Goal: Task Accomplishment & Management: Use online tool/utility

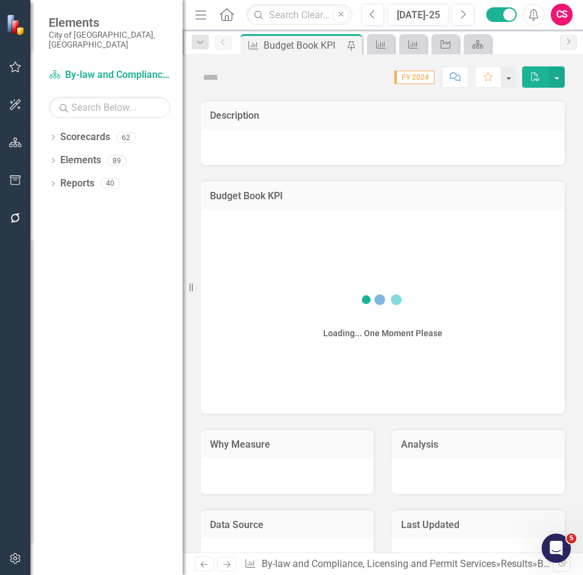
click at [15, 208] on button "button" at bounding box center [15, 219] width 27 height 26
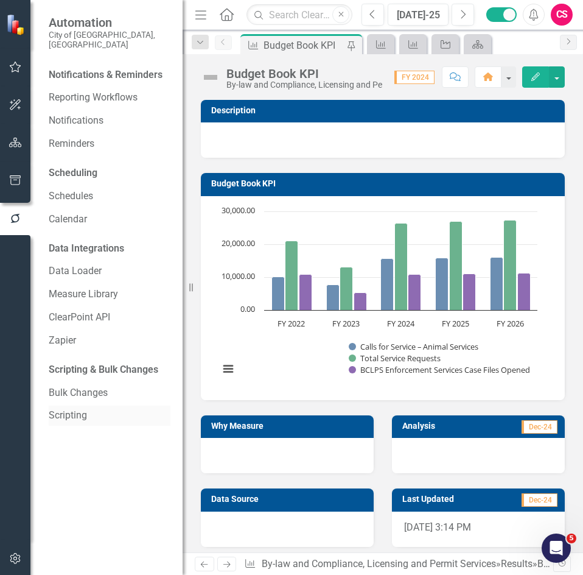
click at [81, 409] on link "Scripting" at bounding box center [110, 416] width 122 height 14
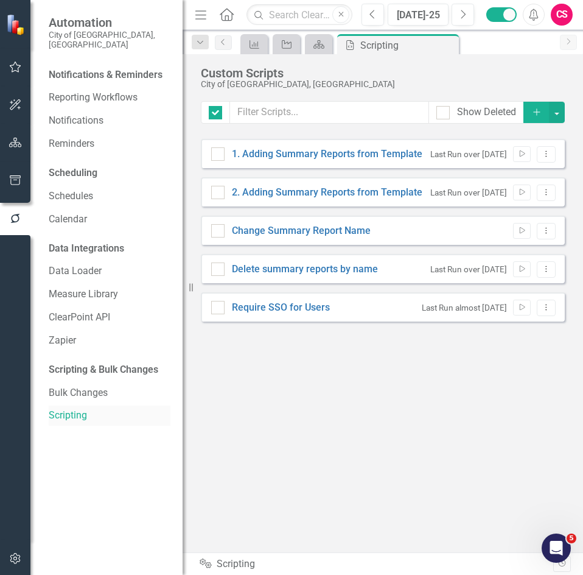
checkbox input "false"
click at [17, 139] on icon "button" at bounding box center [15, 143] width 13 height 10
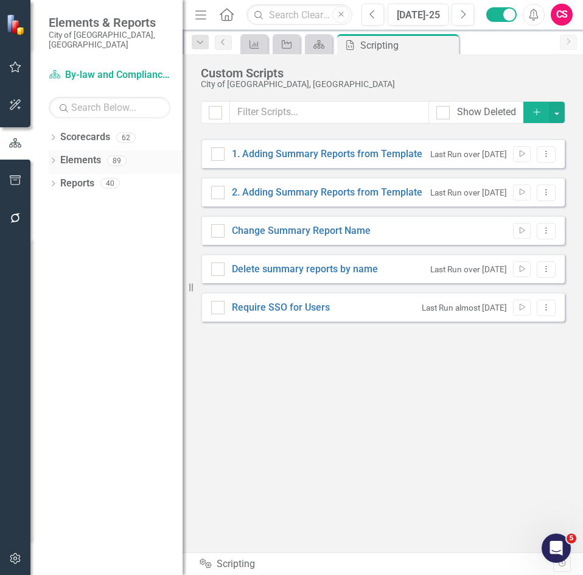
click at [85, 153] on link "Elements" at bounding box center [80, 160] width 41 height 14
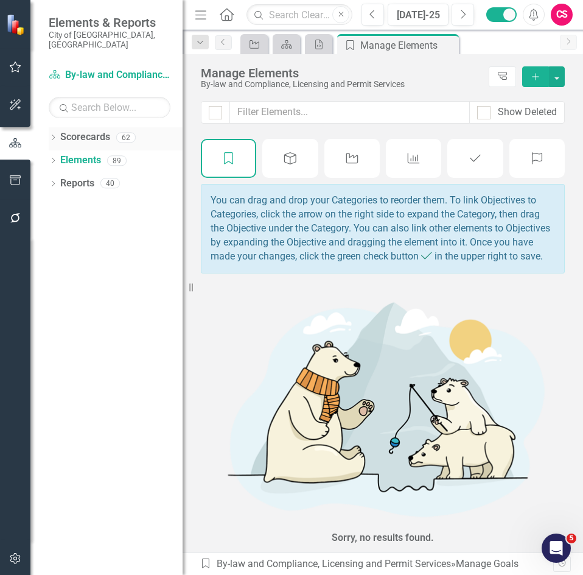
click at [94, 127] on div "Scorecards" at bounding box center [85, 137] width 50 height 20
click at [93, 130] on link "Scorecards" at bounding box center [85, 137] width 50 height 14
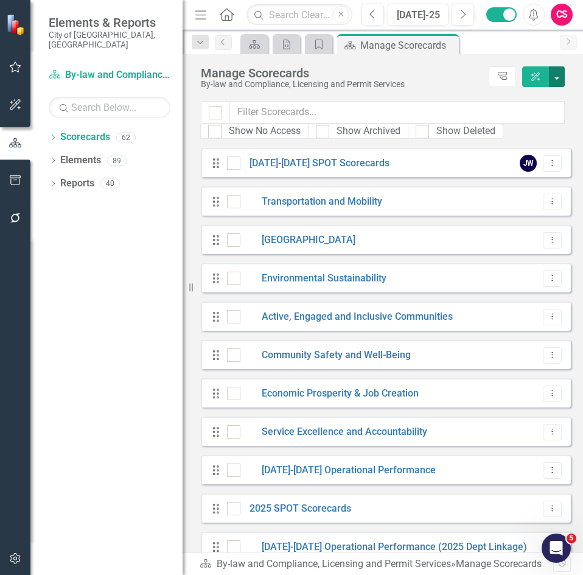
click at [556, 77] on button "button" at bounding box center [557, 76] width 16 height 21
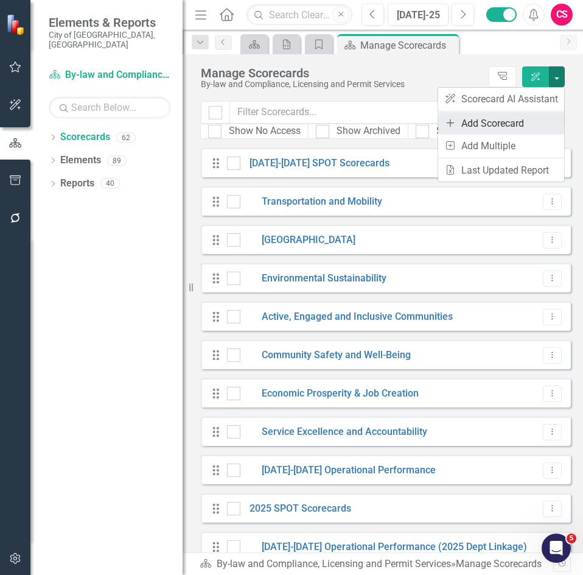
click at [532, 120] on link "Add Add Scorecard" at bounding box center [501, 123] width 126 height 23
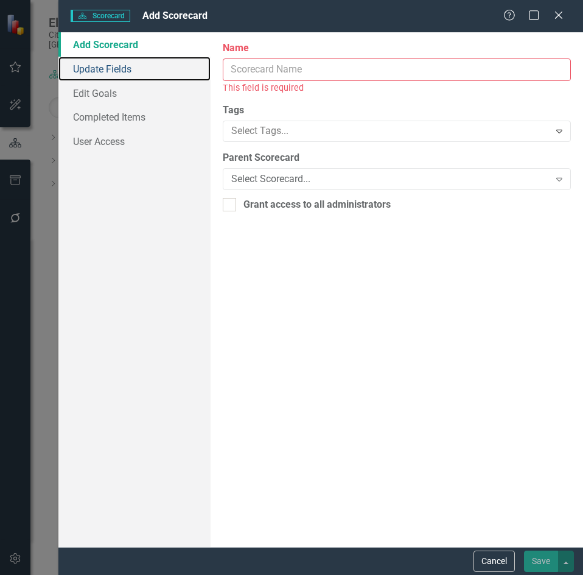
click at [211, 66] on link "Update Fields" at bounding box center [134, 69] width 152 height 24
click at [211, 65] on link "Update Fields" at bounding box center [134, 69] width 152 height 24
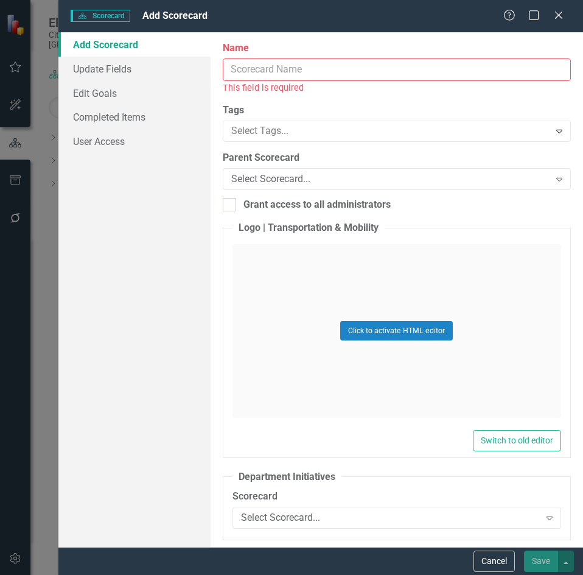
click at [275, 71] on input "Name" at bounding box center [397, 69] width 348 height 23
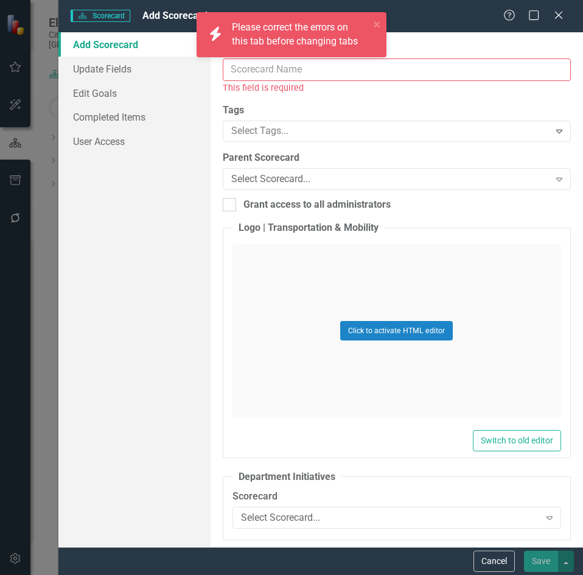
type input "https://"
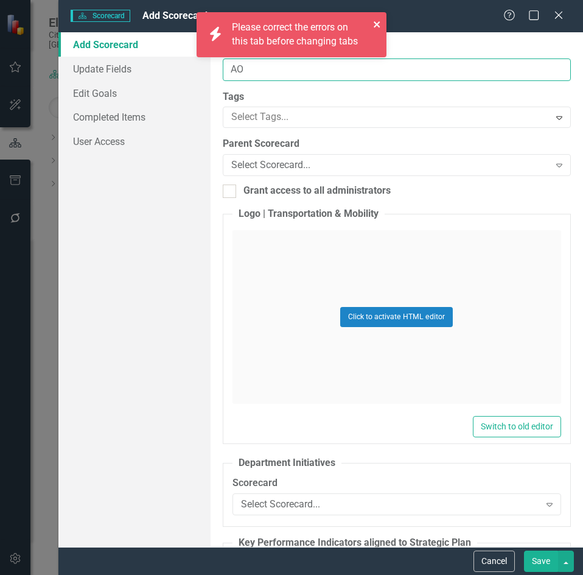
type input "AO"
click at [381, 23] on icon "close" at bounding box center [377, 24] width 9 height 10
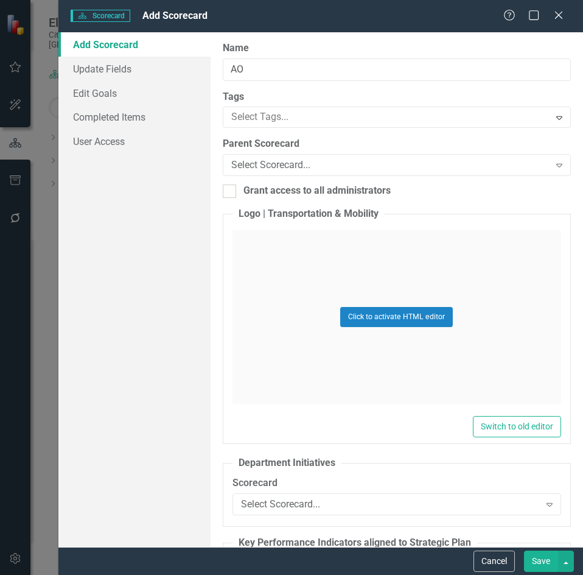
click at [539, 556] on button "Save" at bounding box center [541, 560] width 34 height 21
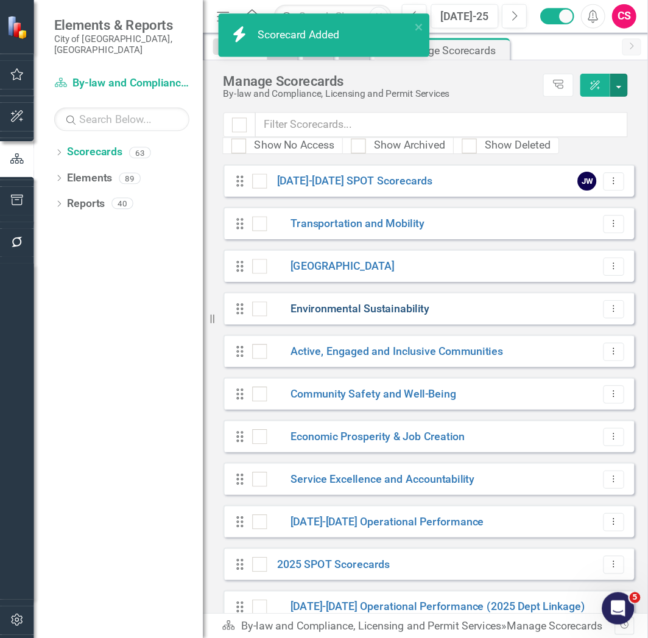
scroll to position [2012, 0]
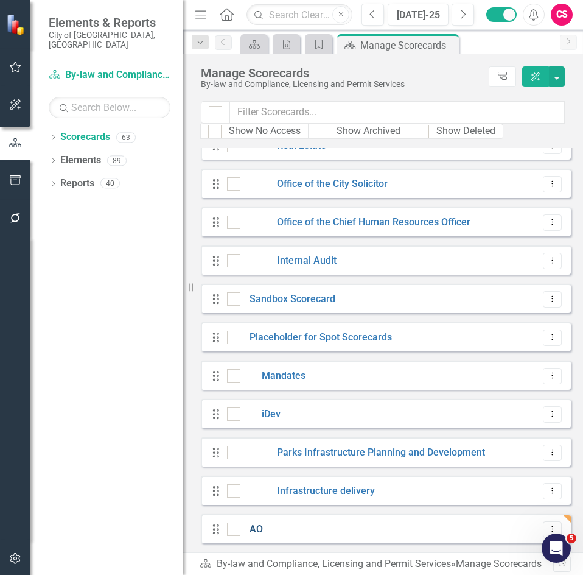
click at [258, 527] on link "AO" at bounding box center [251, 529] width 23 height 14
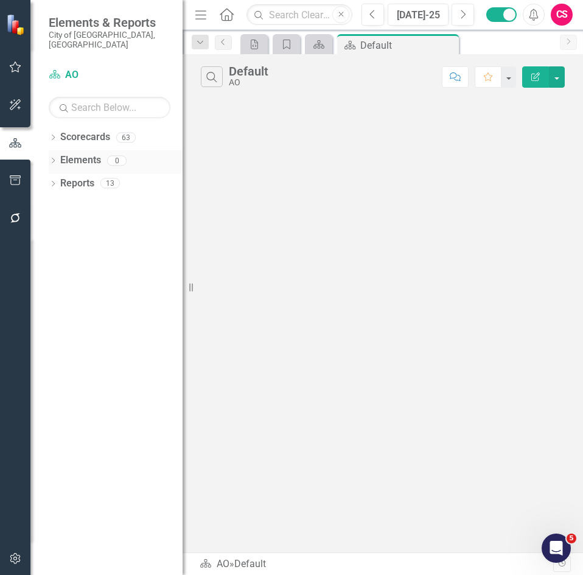
click at [89, 153] on link "Elements" at bounding box center [80, 160] width 41 height 14
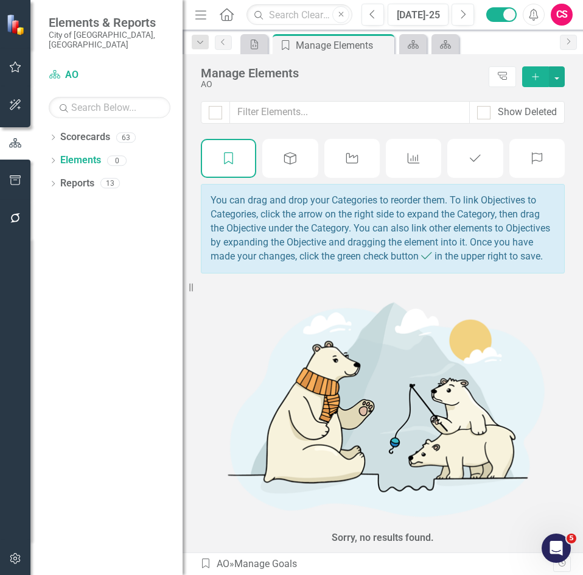
click at [357, 167] on div "Key Activity" at bounding box center [352, 158] width 55 height 39
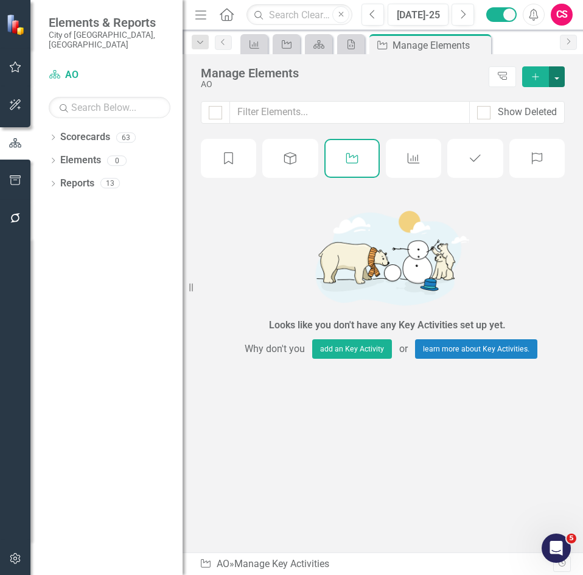
click at [558, 76] on button "button" at bounding box center [557, 76] width 16 height 21
click at [536, 122] on link "Add Multiple Add Multiple" at bounding box center [515, 121] width 99 height 23
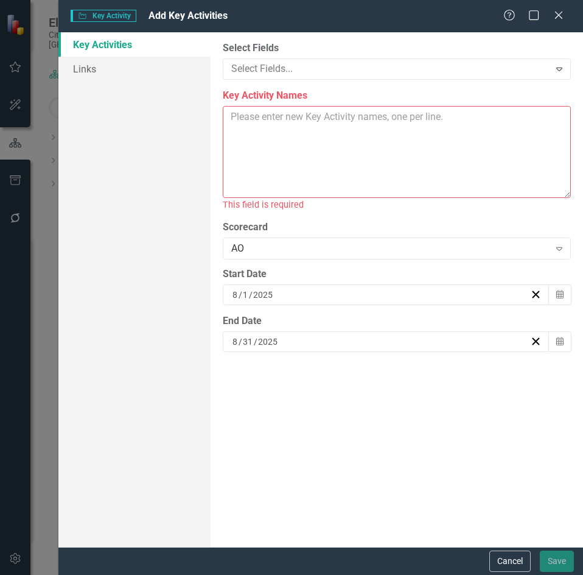
click at [415, 170] on textarea "Key Activity Names" at bounding box center [397, 152] width 348 height 92
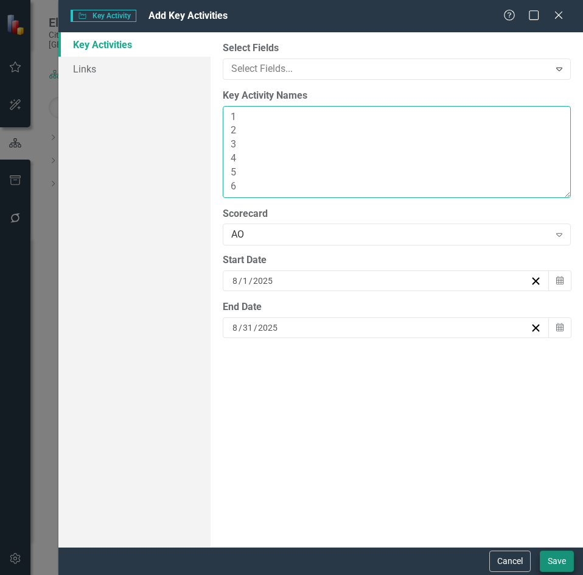
type textarea "1 2 3 4 5 6"
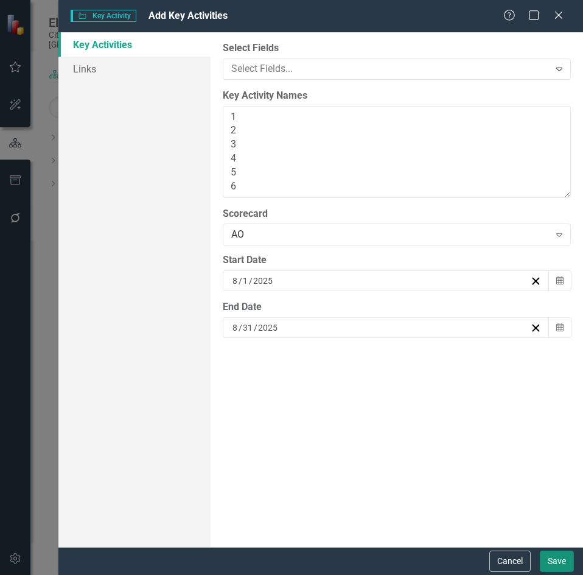
click at [547, 560] on button "Save" at bounding box center [557, 560] width 34 height 21
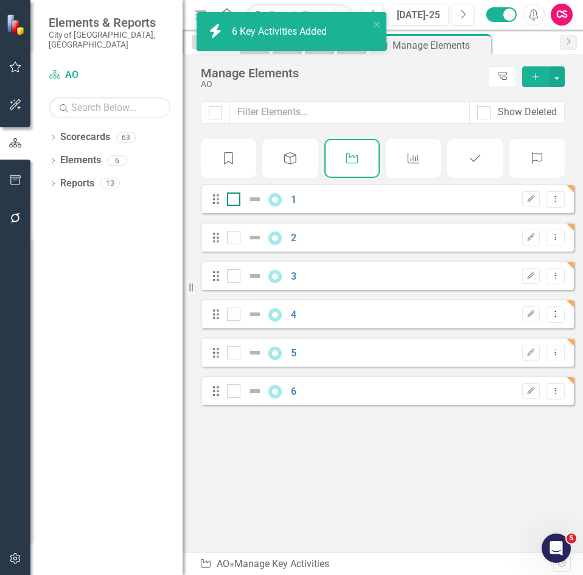
click at [232, 200] on input "checkbox" at bounding box center [231, 196] width 8 height 8
checkbox input "true"
click at [233, 244] on div at bounding box center [233, 237] width 13 height 13
click at [233, 239] on input "checkbox" at bounding box center [231, 235] width 8 height 8
checkbox input "true"
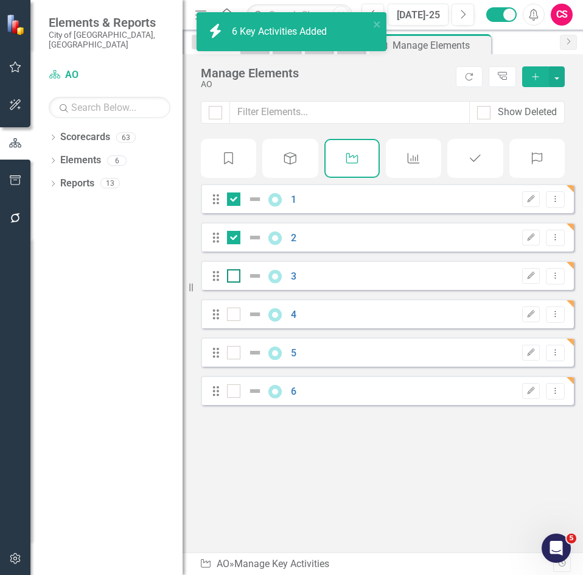
click at [233, 282] on div at bounding box center [233, 275] width 13 height 13
click at [233, 277] on input "checkbox" at bounding box center [231, 273] width 8 height 8
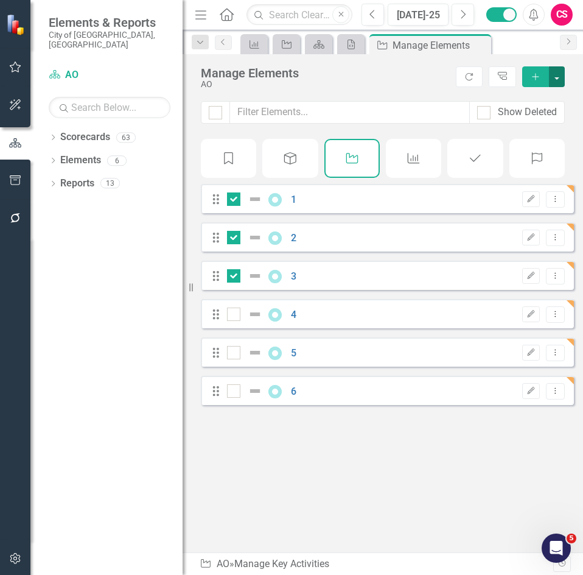
click at [557, 72] on button "button" at bounding box center [557, 76] width 16 height 21
click at [231, 282] on div at bounding box center [233, 275] width 13 height 13
click at [231, 277] on input "checkbox" at bounding box center [231, 273] width 8 height 8
checkbox input "false"
click at [235, 244] on div at bounding box center [233, 237] width 13 height 13
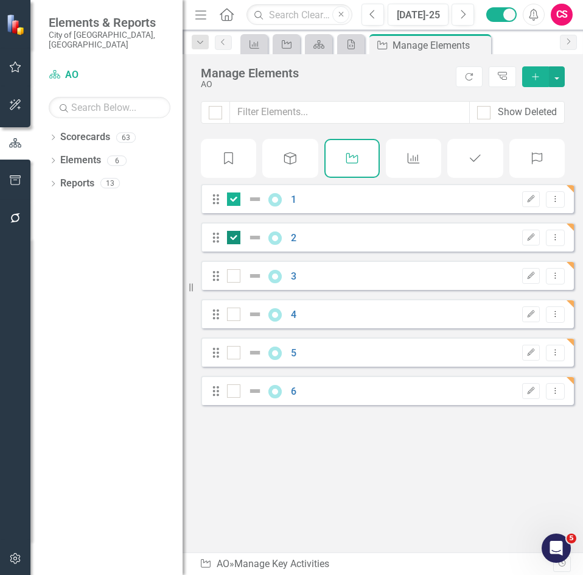
click at [235, 239] on input "checkbox" at bounding box center [231, 235] width 8 height 8
checkbox input "false"
click at [234, 282] on div at bounding box center [233, 275] width 13 height 13
click at [234, 277] on input "checkbox" at bounding box center [231, 273] width 8 height 8
checkbox input "true"
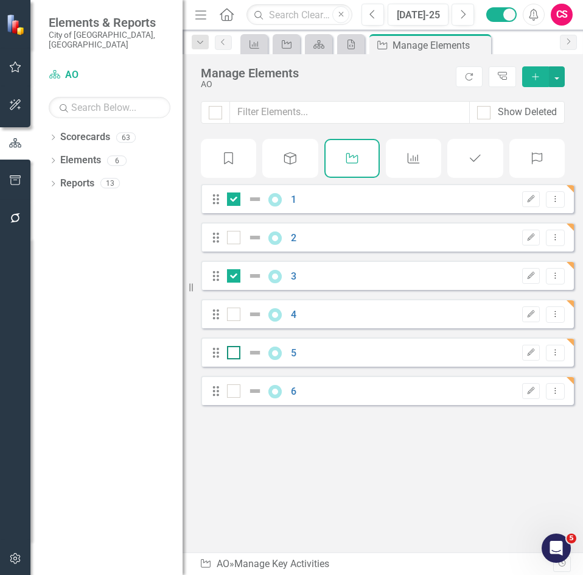
click at [231, 359] on div at bounding box center [233, 352] width 13 height 13
click at [231, 354] on input "checkbox" at bounding box center [231, 350] width 8 height 8
checkbox input "true"
click at [560, 83] on button "button" at bounding box center [557, 76] width 16 height 21
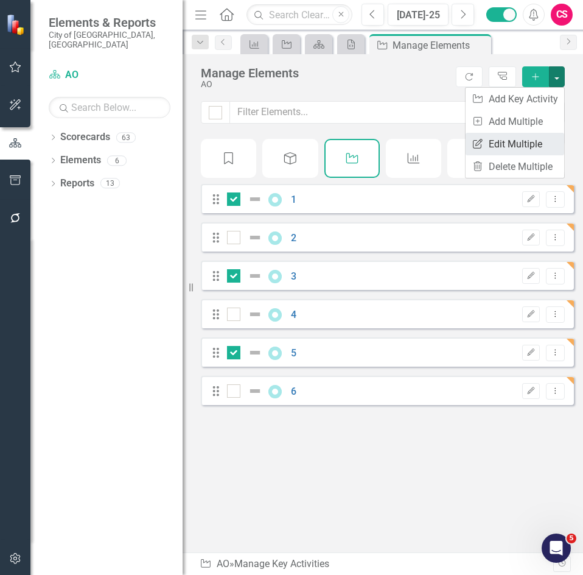
click at [538, 142] on link "Edit Multiple Edit Multiple" at bounding box center [515, 144] width 99 height 23
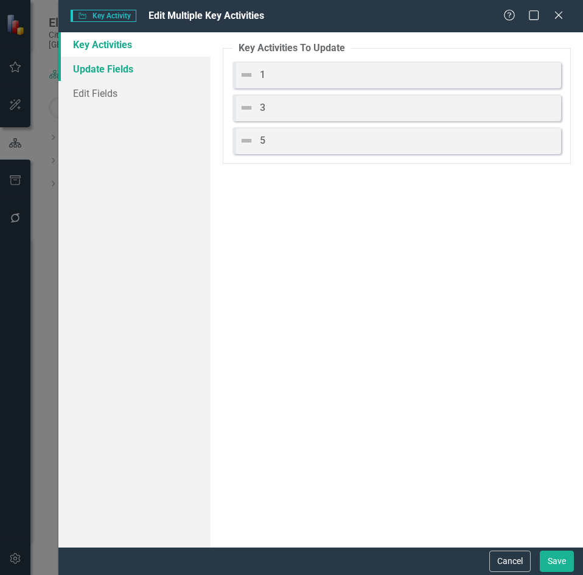
click at [133, 61] on link "Update Fields" at bounding box center [134, 69] width 152 height 24
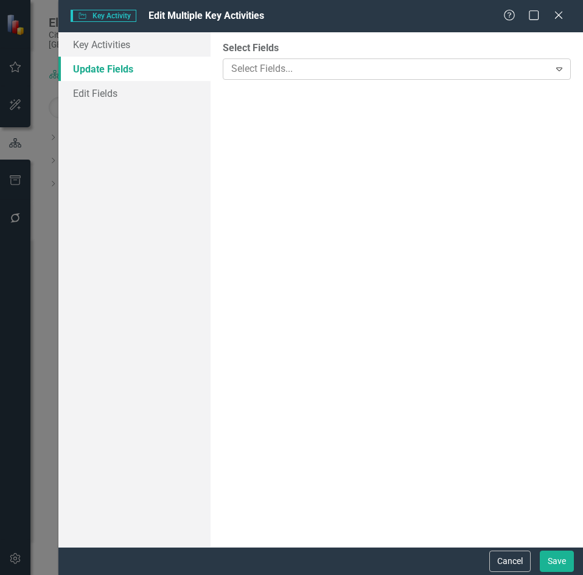
click at [281, 61] on div at bounding box center [387, 69] width 323 height 16
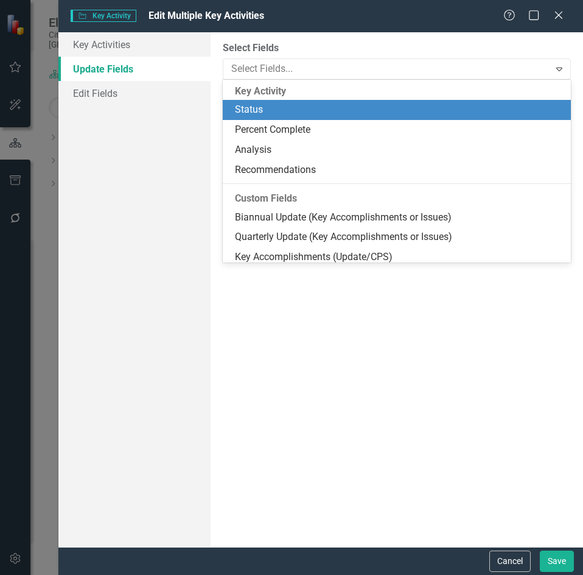
click at [275, 110] on div "Status" at bounding box center [399, 110] width 329 height 14
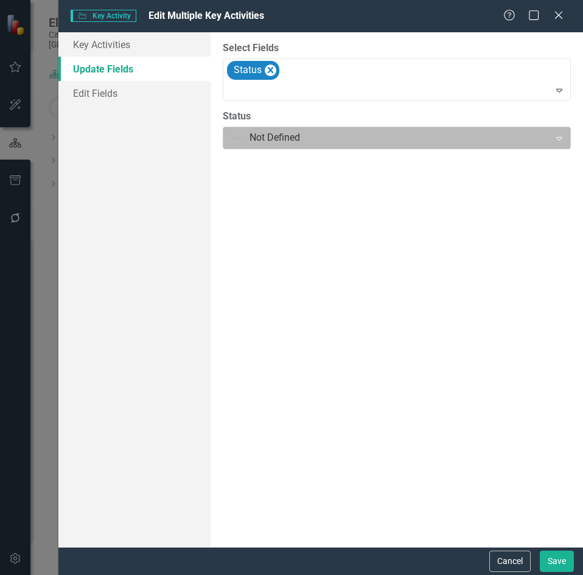
click at [275, 138] on div at bounding box center [386, 138] width 311 height 16
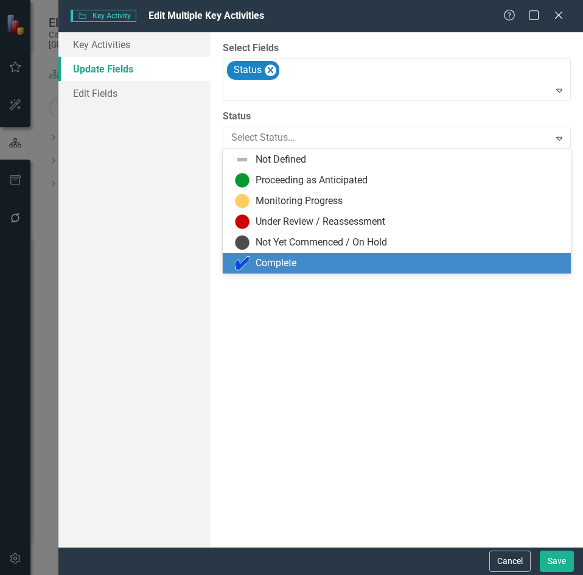
click at [287, 261] on div "Complete" at bounding box center [276, 263] width 41 height 14
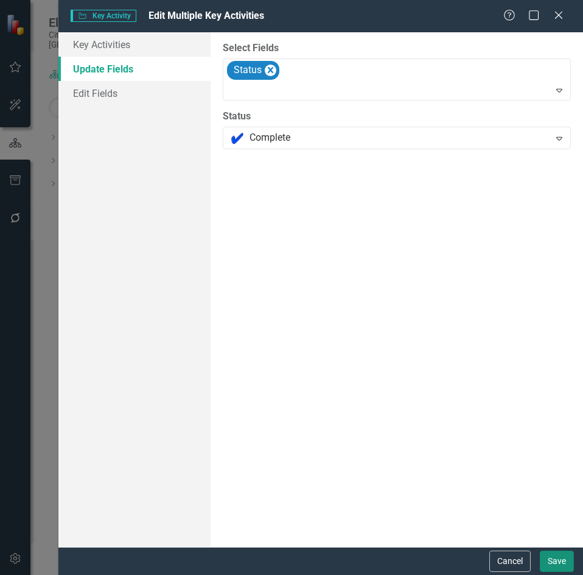
click at [557, 558] on button "Save" at bounding box center [557, 560] width 34 height 21
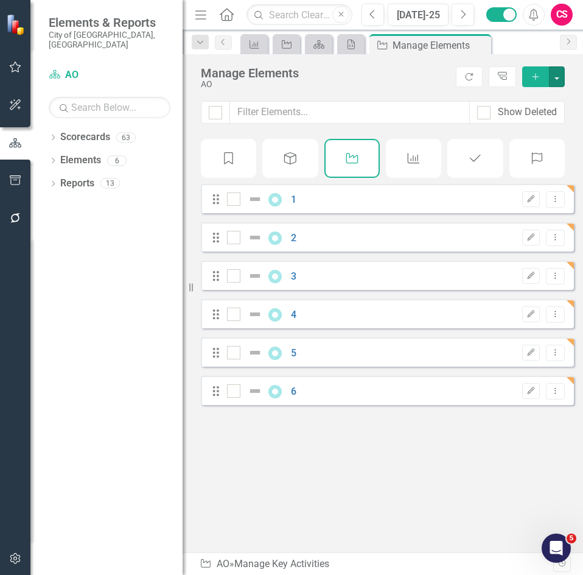
checkbox input "false"
click at [290, 206] on div "1" at bounding box center [263, 199] width 72 height 15
click at [294, 205] on link "1" at bounding box center [293, 200] width 5 height 12
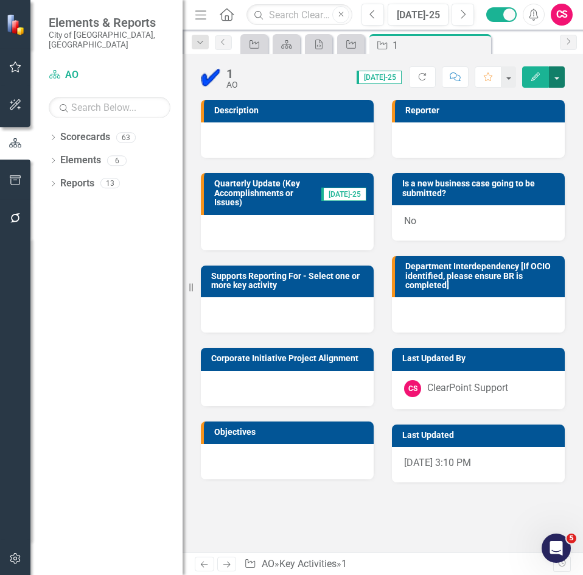
click at [564, 77] on button "button" at bounding box center [557, 76] width 16 height 21
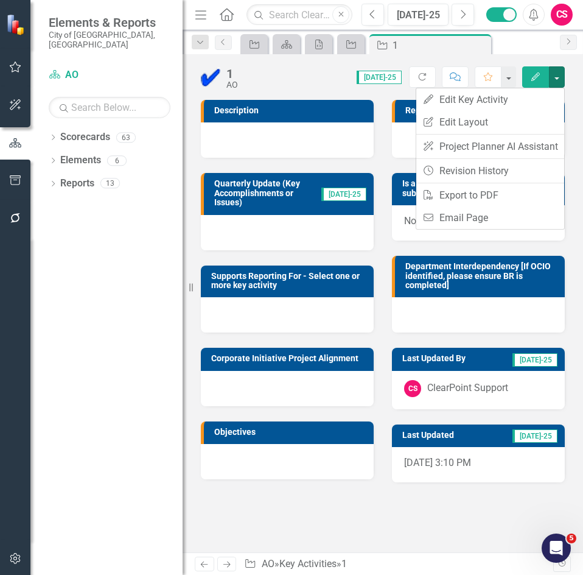
click at [387, 395] on div "Last Updated By Jul-25 CS ClearPoint Support" at bounding box center [478, 370] width 191 height 76
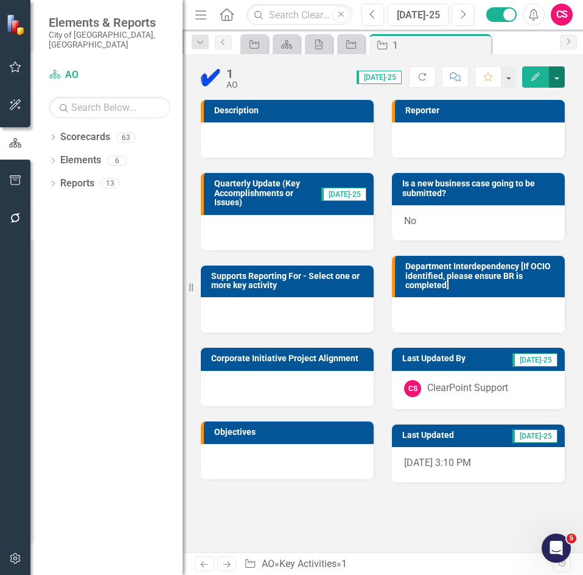
click at [561, 80] on button "button" at bounding box center [557, 76] width 16 height 21
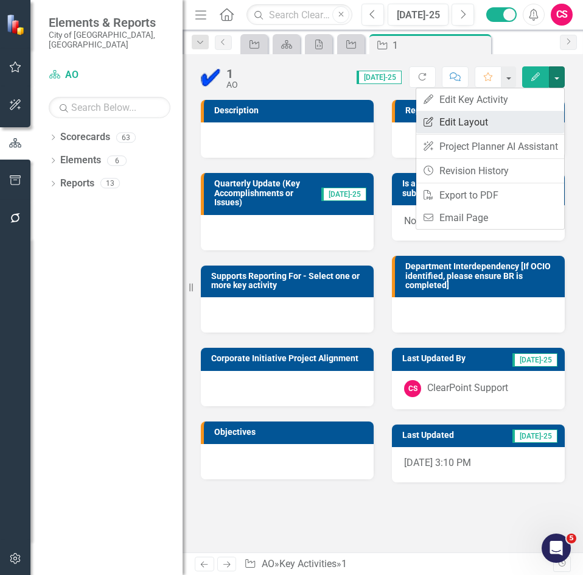
click at [535, 120] on link "Edit Report Edit Layout" at bounding box center [490, 122] width 148 height 23
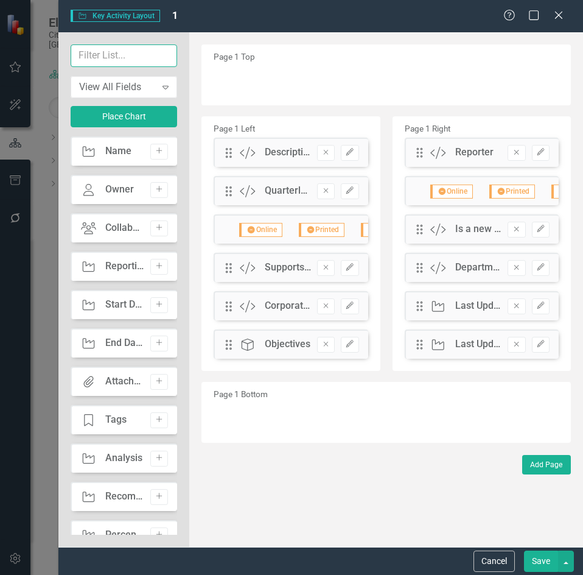
click at [156, 59] on input "text" at bounding box center [124, 55] width 107 height 23
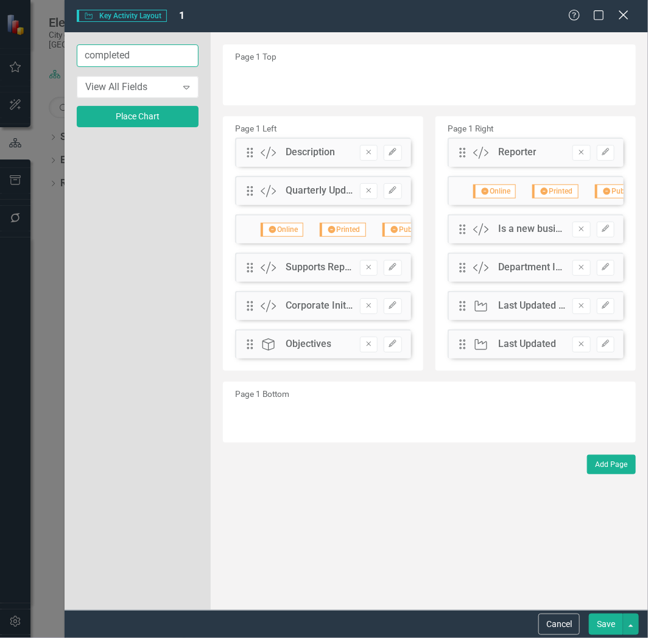
type input "completed"
click at [583, 15] on icon "Close" at bounding box center [623, 15] width 15 height 12
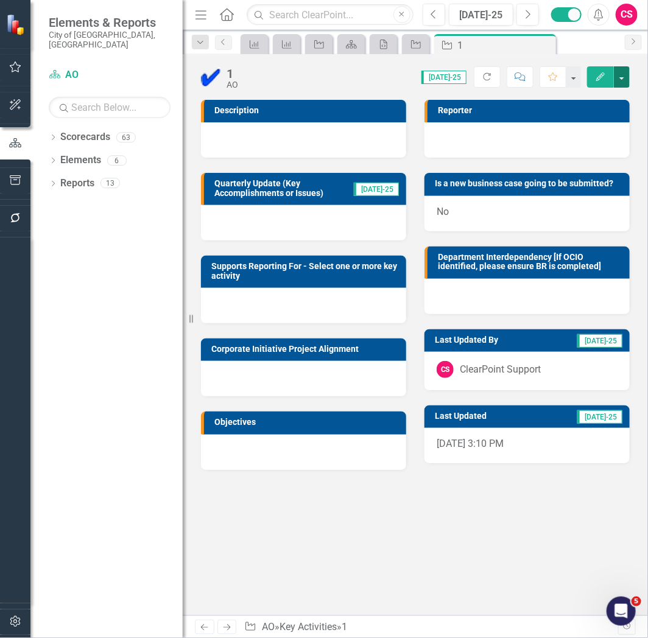
click at [583, 72] on button "button" at bounding box center [622, 76] width 16 height 21
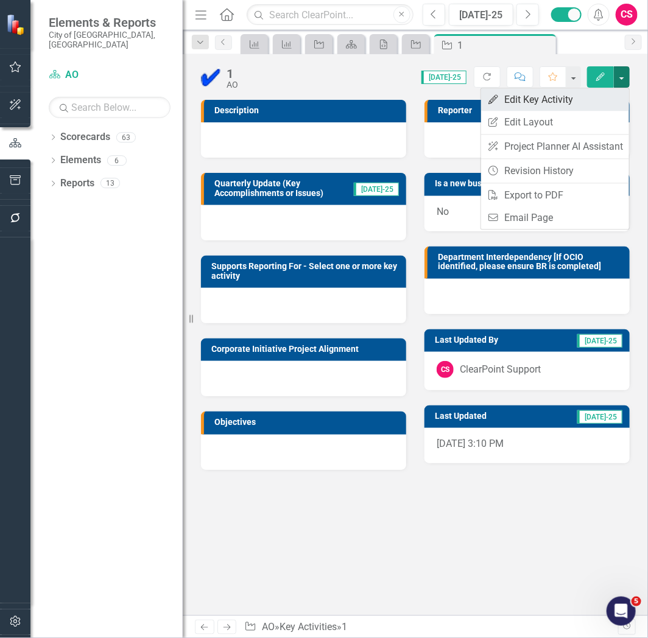
click at [583, 99] on link "Edit Edit Key Activity" at bounding box center [555, 99] width 148 height 23
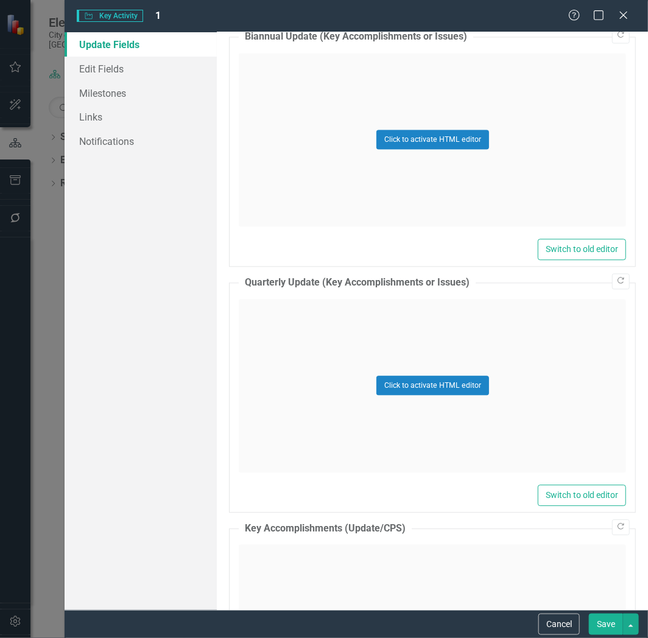
scroll to position [812, 0]
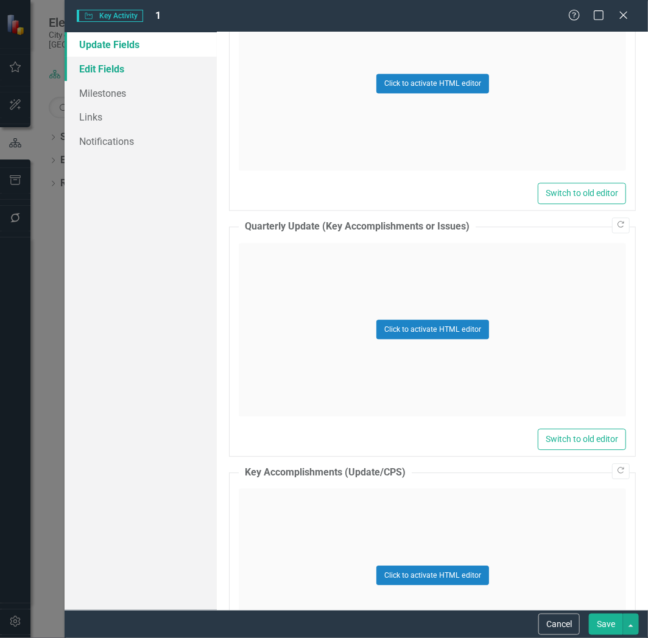
click at [127, 76] on link "Edit Fields" at bounding box center [141, 69] width 152 height 24
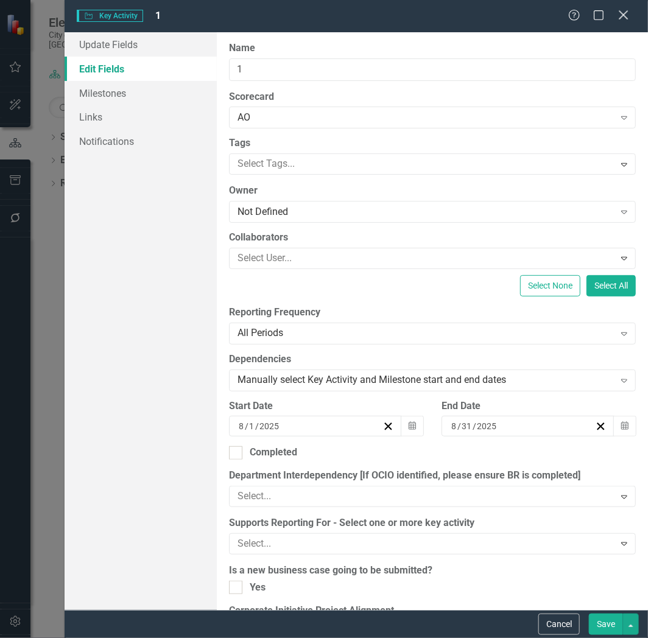
click at [583, 19] on icon at bounding box center [623, 14] width 9 height 9
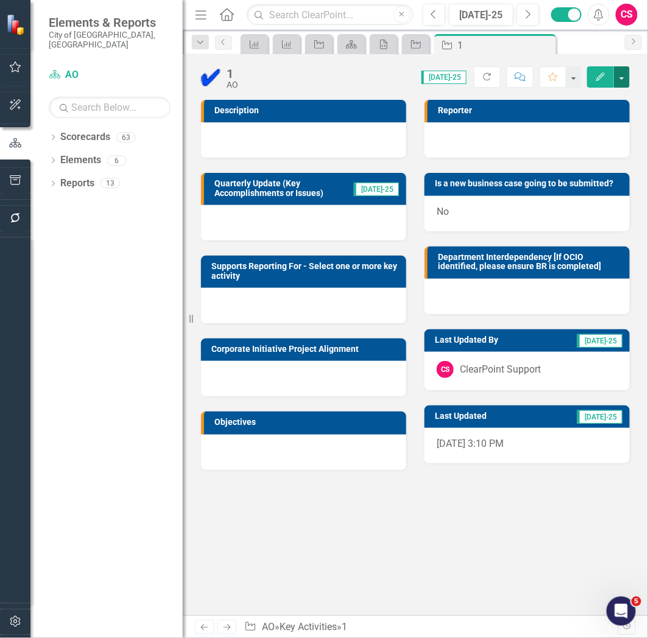
click at [583, 82] on button "button" at bounding box center [622, 76] width 16 height 21
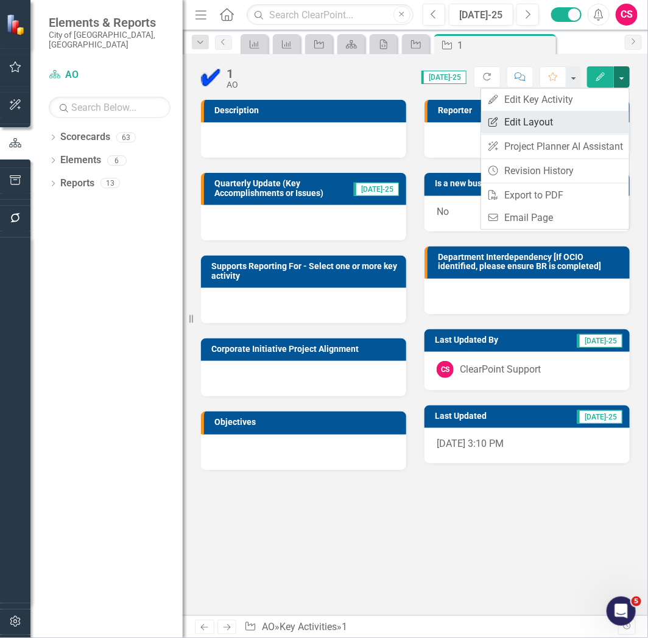
click at [583, 124] on link "Edit Report Edit Layout" at bounding box center [555, 122] width 148 height 23
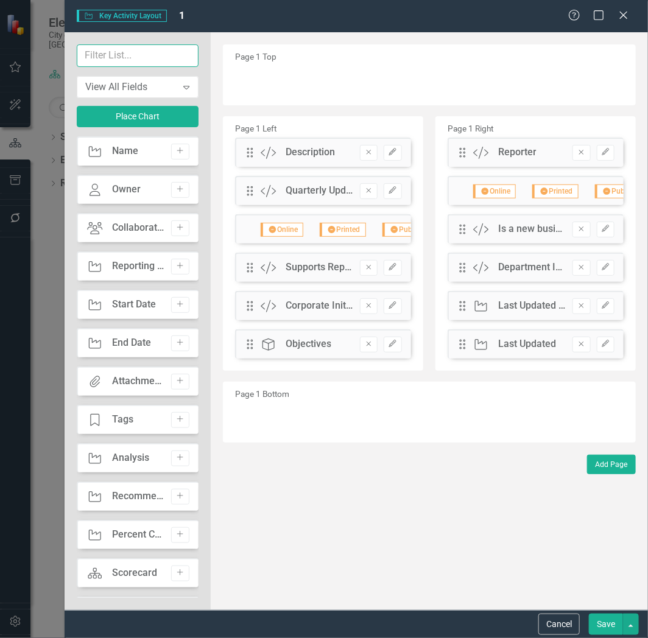
click at [119, 61] on input "text" at bounding box center [137, 55] width 121 height 23
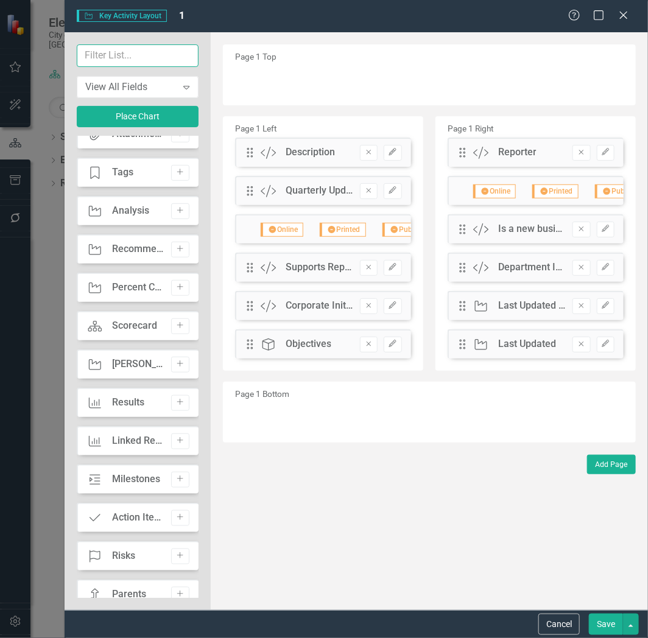
scroll to position [270, 0]
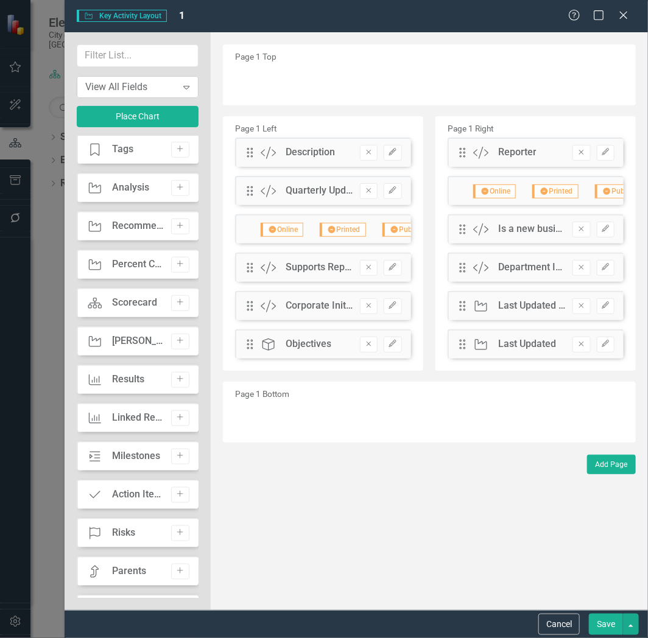
click at [147, 84] on div "View All Fields" at bounding box center [130, 87] width 91 height 14
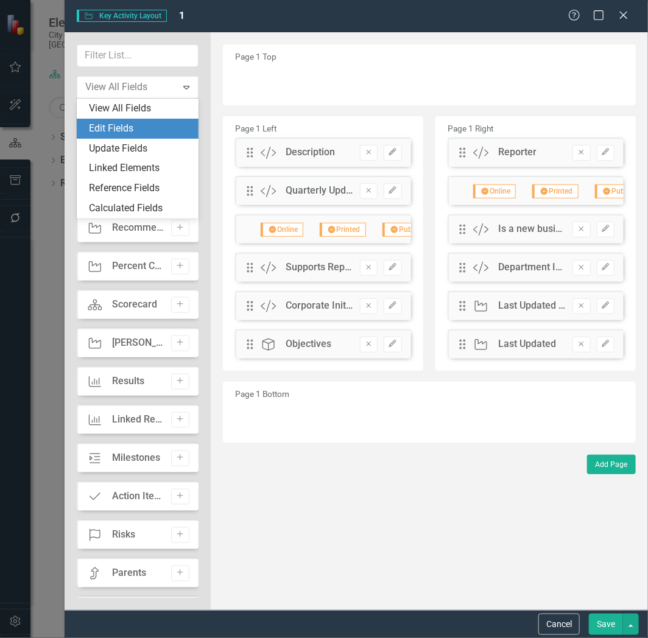
click at [147, 126] on div "Edit Fields" at bounding box center [140, 129] width 102 height 14
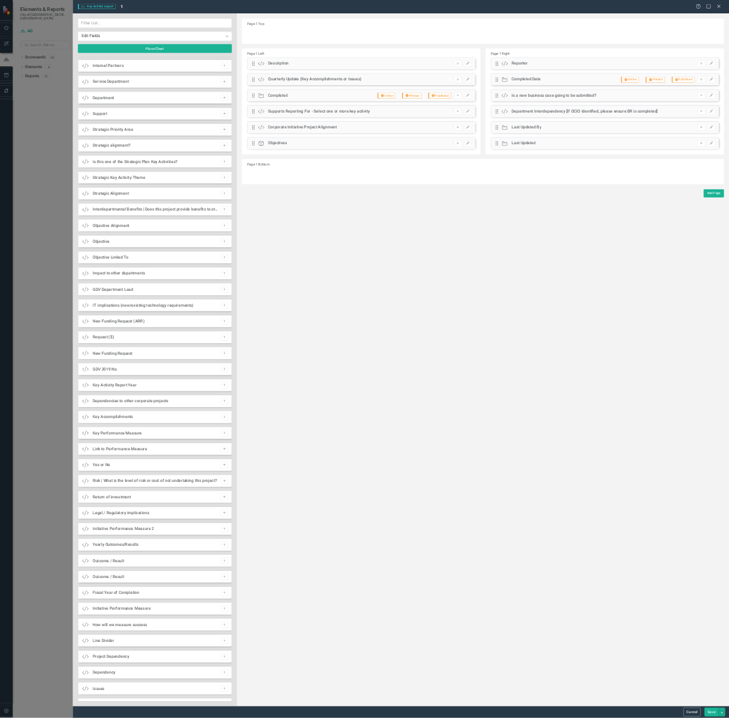
scroll to position [338, 0]
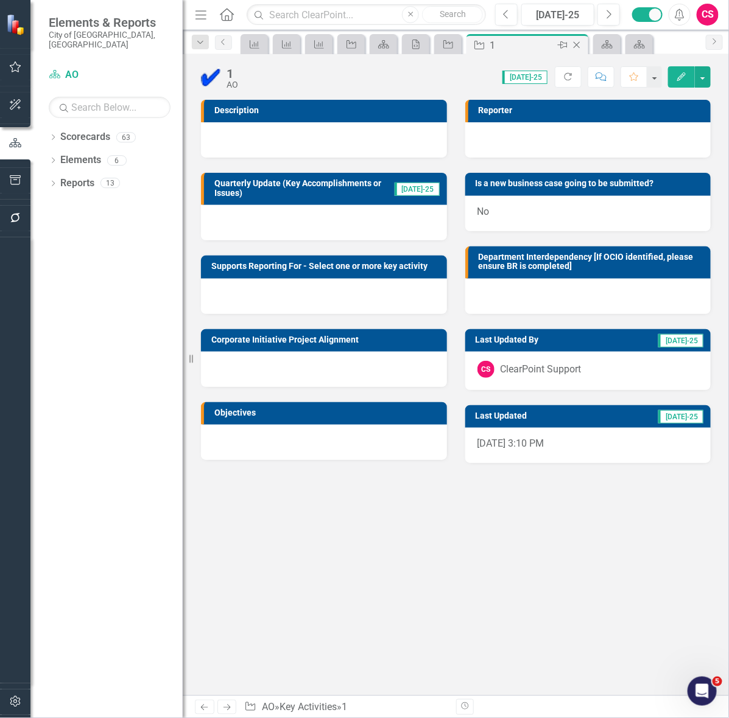
click at [576, 44] on icon "Close" at bounding box center [576, 45] width 12 height 10
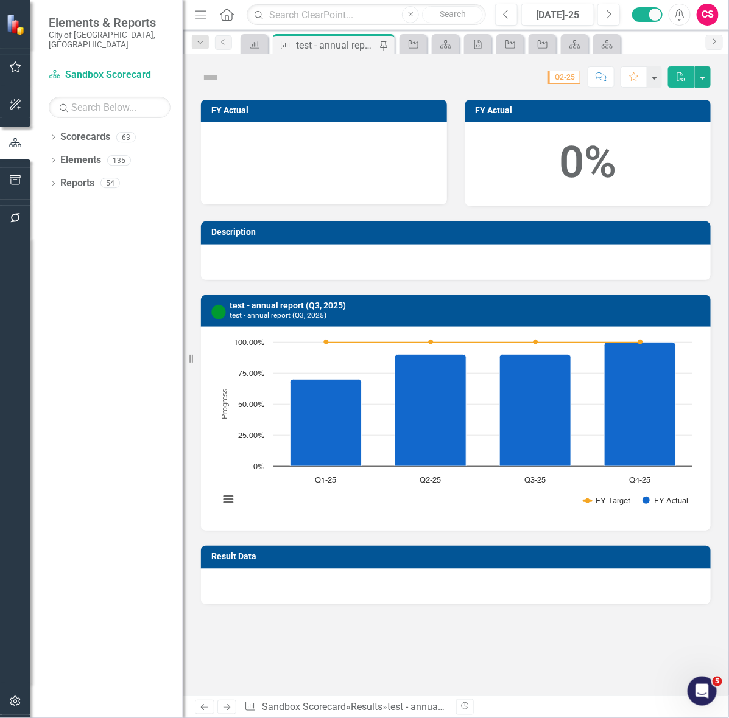
click at [13, 221] on icon "button" at bounding box center [15, 218] width 10 height 10
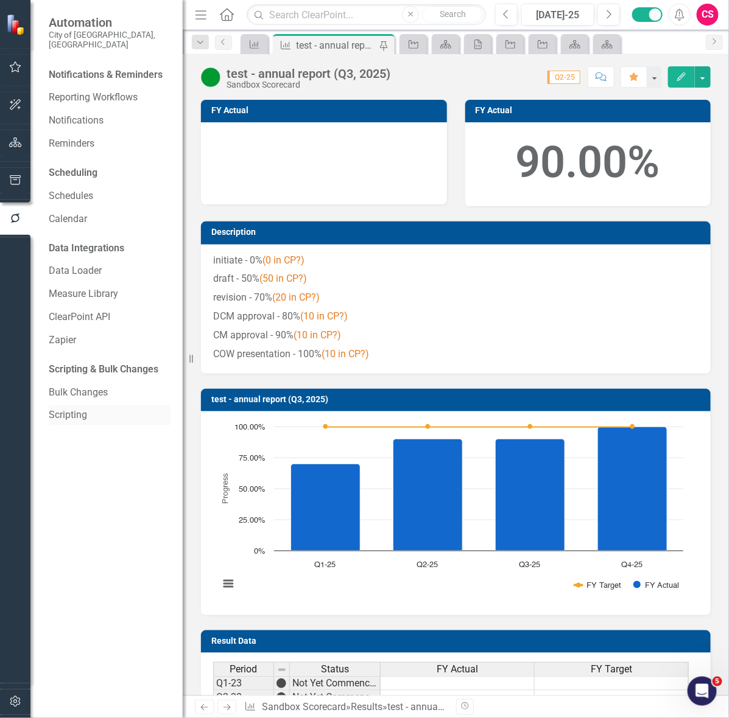
click at [83, 412] on link "Scripting" at bounding box center [110, 416] width 122 height 14
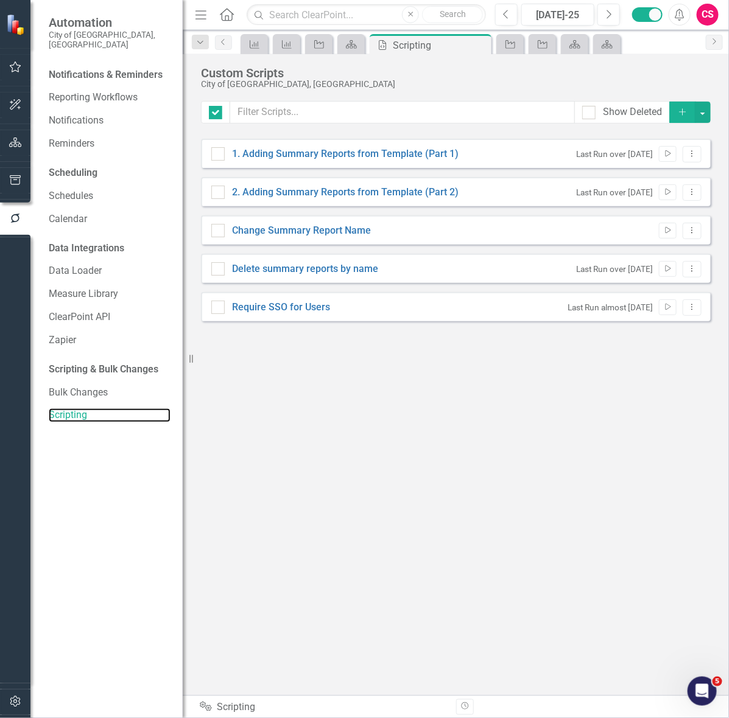
checkbox input "false"
click at [583, 110] on button "Add" at bounding box center [682, 112] width 27 height 21
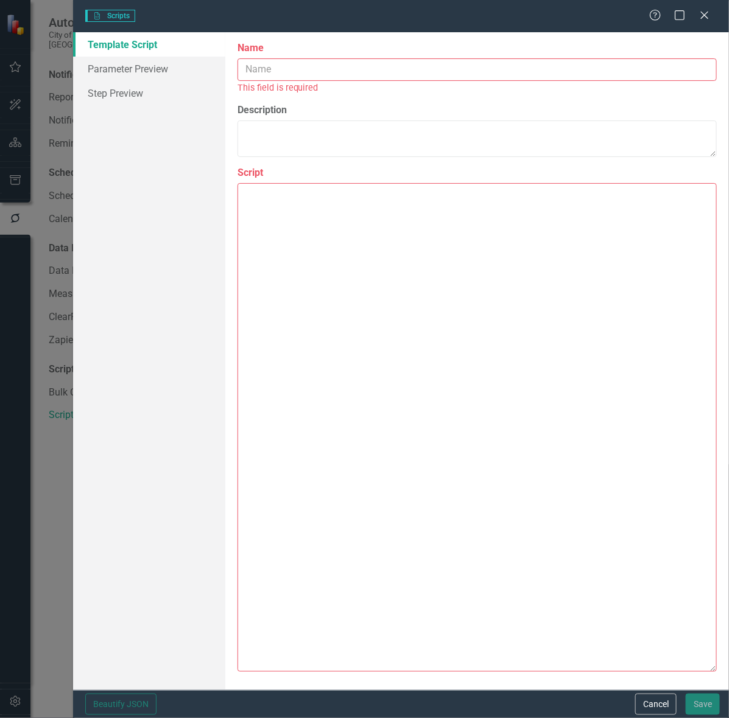
click at [360, 61] on input "Name" at bounding box center [476, 69] width 479 height 23
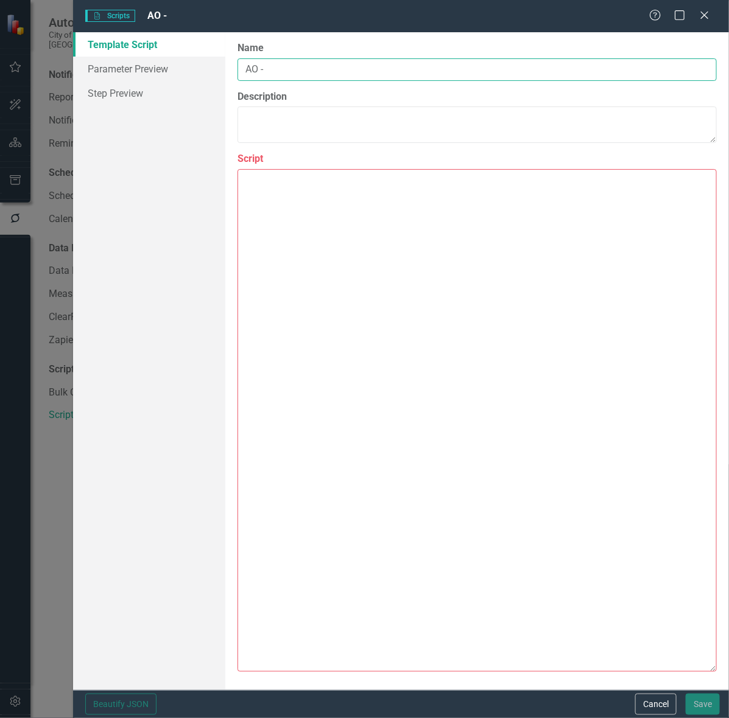
type input "AO -"
click at [320, 308] on textarea "Script" at bounding box center [476, 420] width 479 height 503
paste textarea "{ "Comments": { "Recommended Name": "Set Initiative State to On Plan for Latest…"
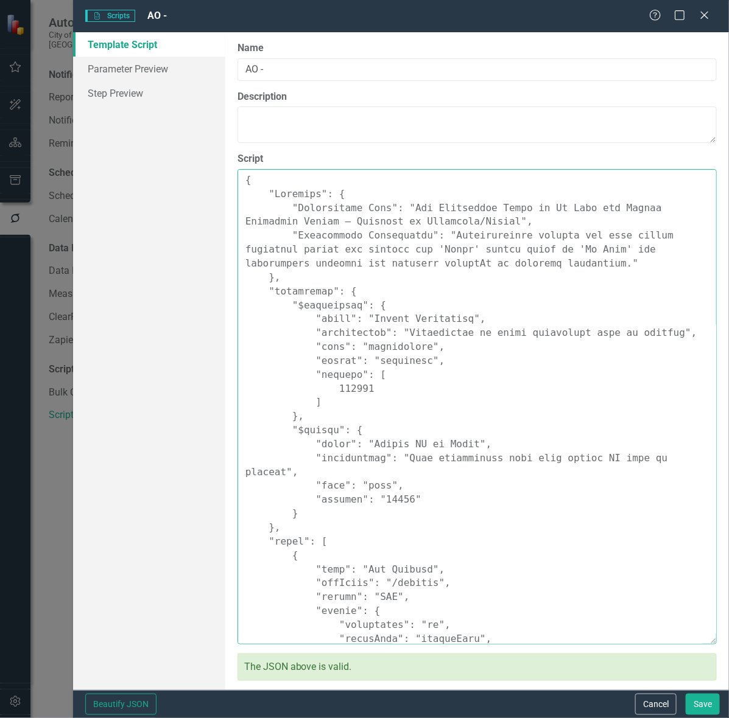
drag, startPoint x: 401, startPoint y: 206, endPoint x: 441, endPoint y: 227, distance: 46.0
click at [441, 227] on textarea "Script" at bounding box center [476, 406] width 479 height 475
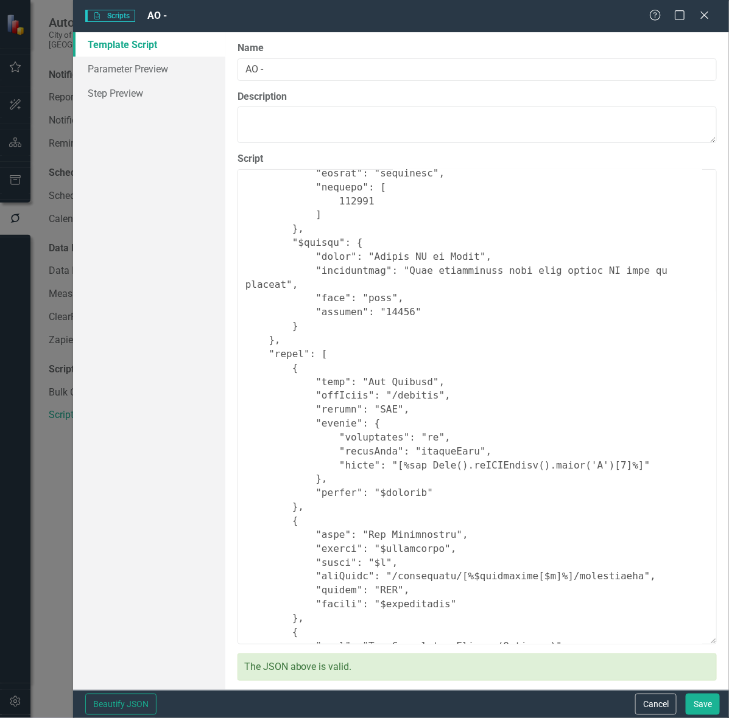
scroll to position [228, 0]
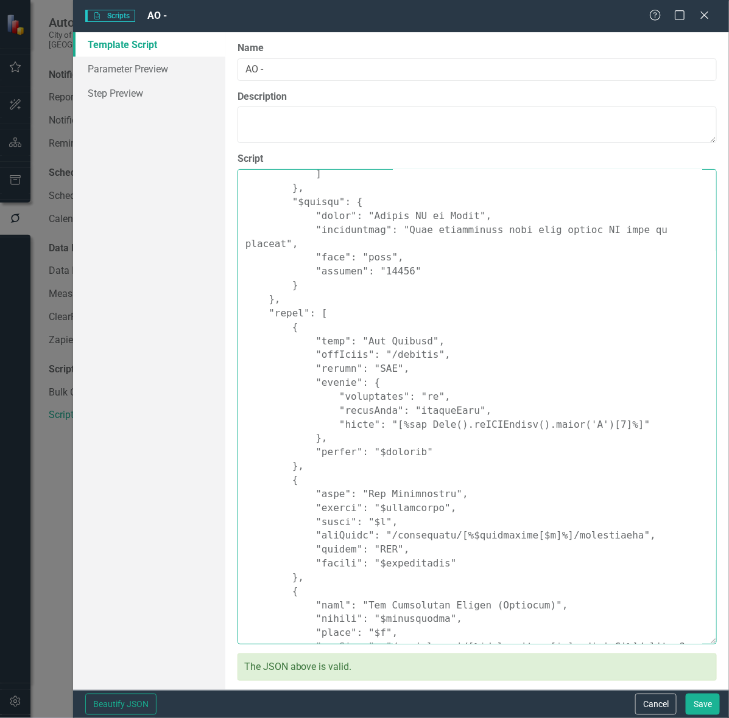
click at [418, 524] on textarea "Script" at bounding box center [476, 406] width 479 height 475
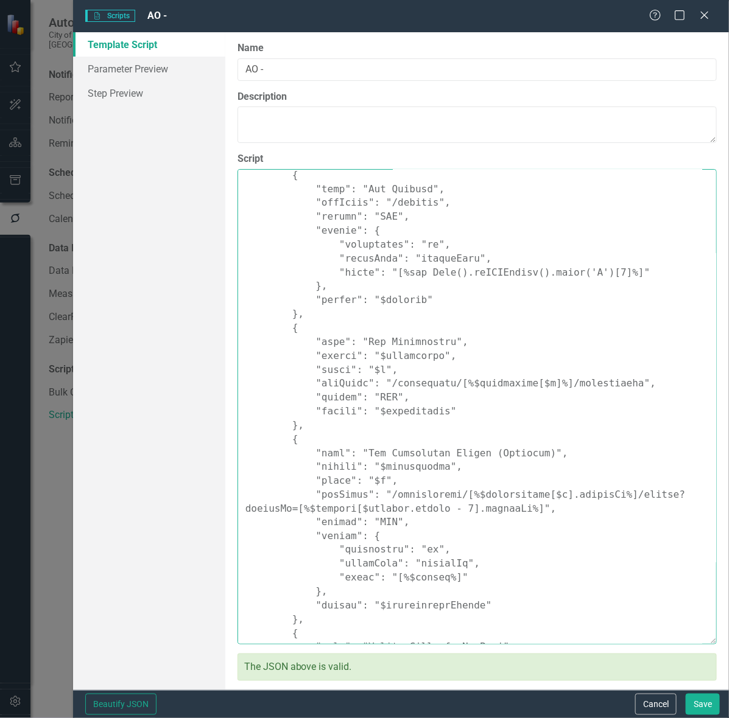
click at [415, 461] on textarea "Script" at bounding box center [476, 406] width 479 height 475
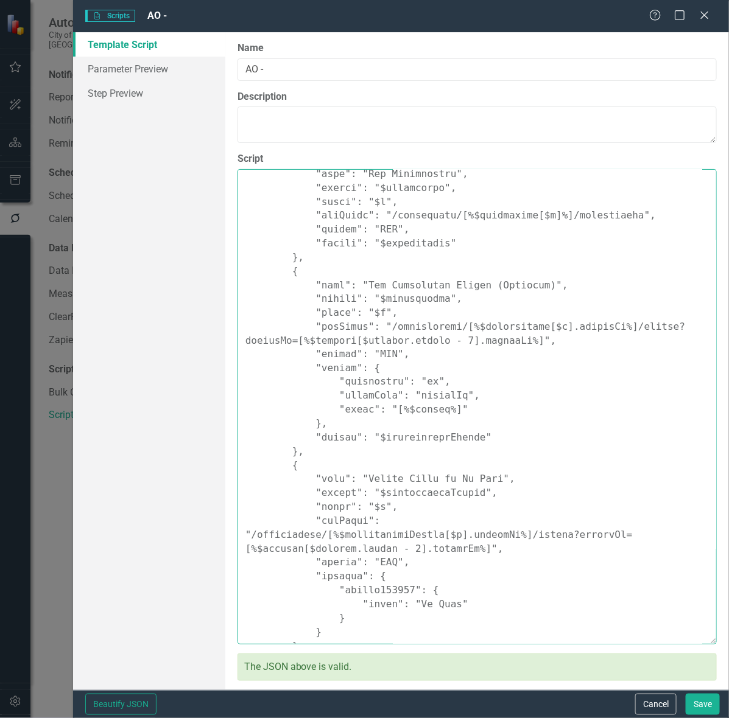
scroll to position [563, 0]
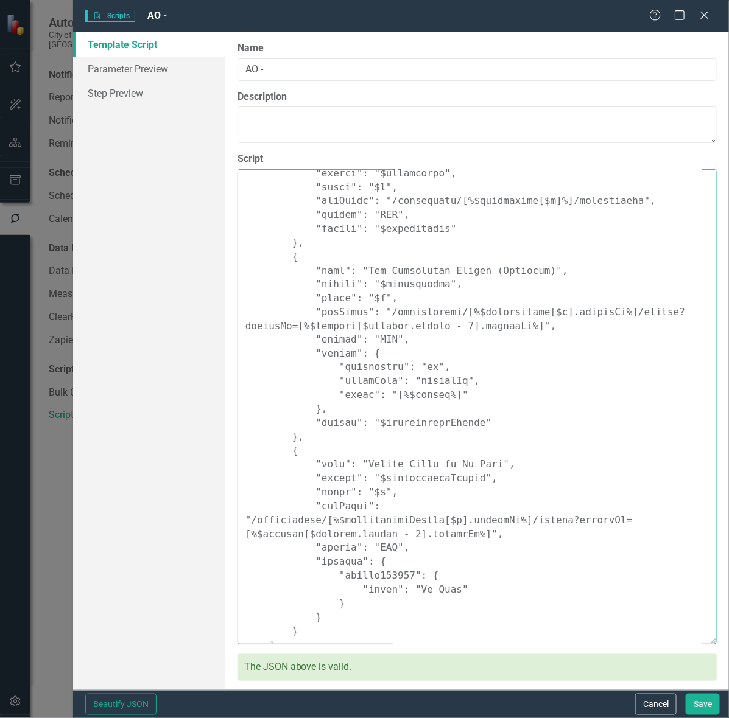
click at [391, 369] on textarea "Script" at bounding box center [476, 406] width 479 height 475
click at [431, 449] on textarea "Script" at bounding box center [476, 406] width 479 height 475
click at [362, 461] on textarea "Script" at bounding box center [476, 406] width 479 height 475
drag, startPoint x: 635, startPoint y: 499, endPoint x: 521, endPoint y: 513, distance: 115.2
click at [521, 513] on textarea "Script" at bounding box center [476, 406] width 479 height 475
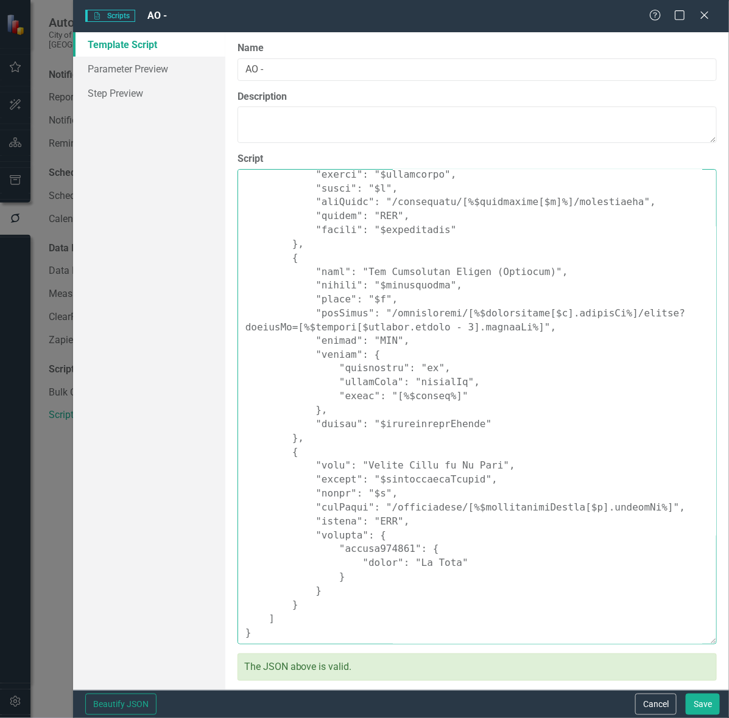
scroll to position [549, 0]
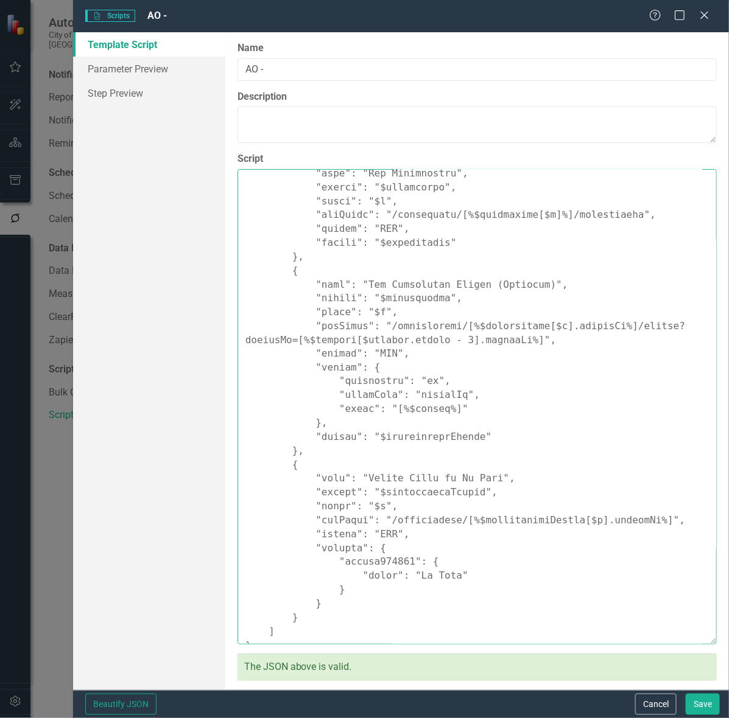
click at [368, 522] on textarea "Script" at bounding box center [476, 406] width 479 height 475
click at [381, 553] on textarea "Script" at bounding box center [476, 406] width 479 height 475
click at [518, 354] on textarea "Script" at bounding box center [476, 406] width 479 height 475
paste textarea ""Comments": { "Recommended Name": "Set Initiative Completion = true for Latest …"
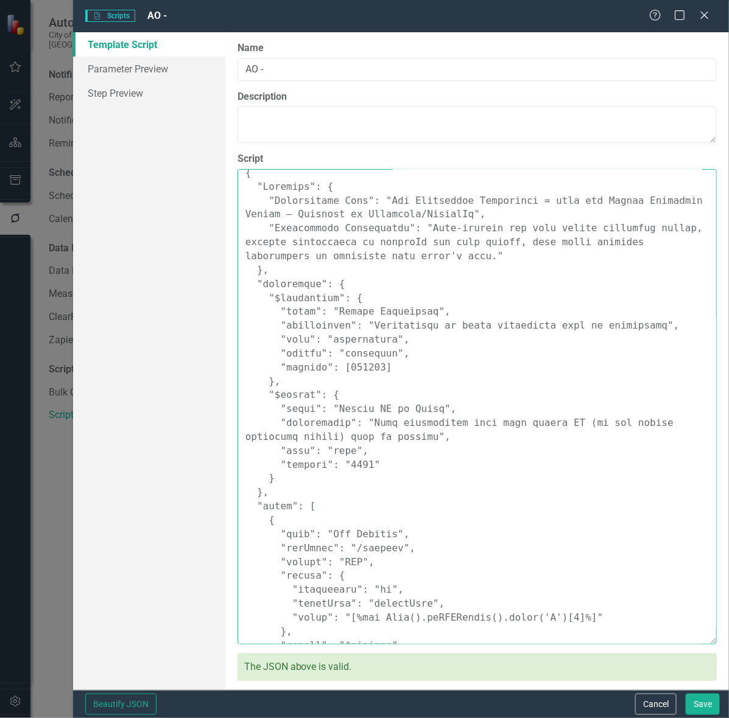
scroll to position [0, 0]
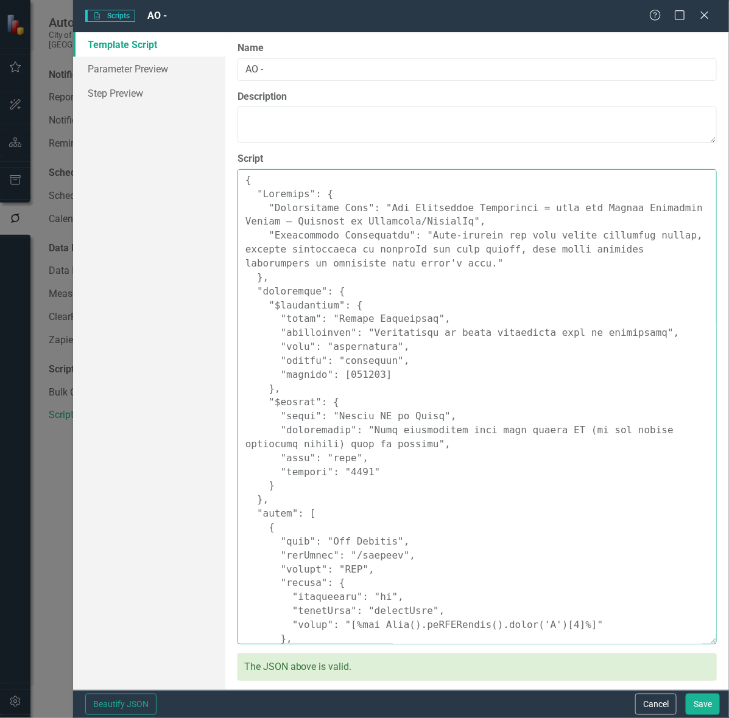
click at [279, 224] on textarea "Script" at bounding box center [476, 406] width 479 height 475
click at [555, 211] on textarea "Script" at bounding box center [476, 406] width 479 height 475
click at [333, 226] on textarea "Script" at bounding box center [476, 406] width 479 height 475
click at [400, 261] on textarea "Script" at bounding box center [476, 406] width 479 height 475
click at [465, 229] on textarea "Script" at bounding box center [476, 406] width 479 height 475
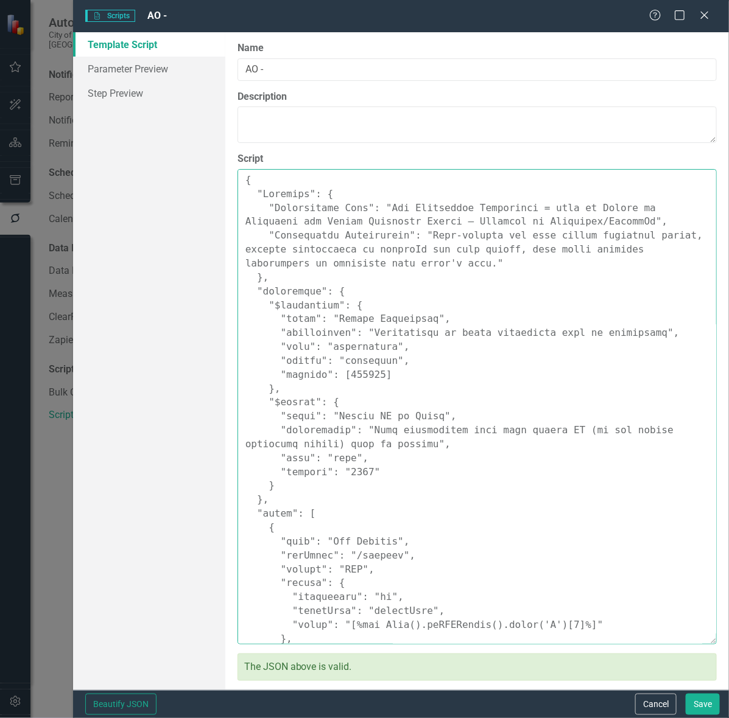
click at [481, 208] on textarea "Script" at bounding box center [476, 406] width 479 height 475
click at [481, 239] on textarea "Script" at bounding box center [476, 406] width 479 height 475
click at [483, 226] on textarea "Script" at bounding box center [476, 406] width 479 height 475
click at [497, 224] on textarea "Script" at bounding box center [476, 406] width 479 height 475
click at [466, 294] on textarea "Script" at bounding box center [476, 406] width 479 height 475
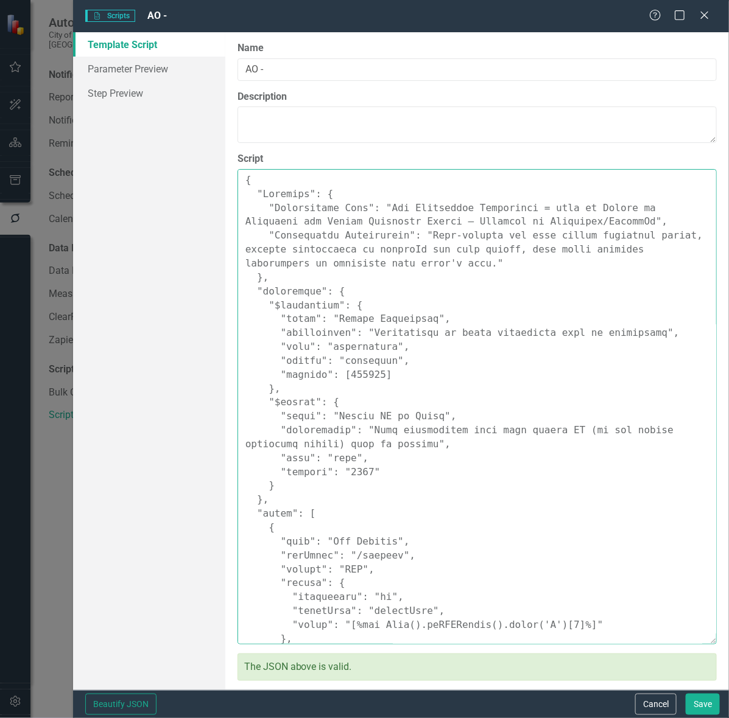
scroll to position [76, 0]
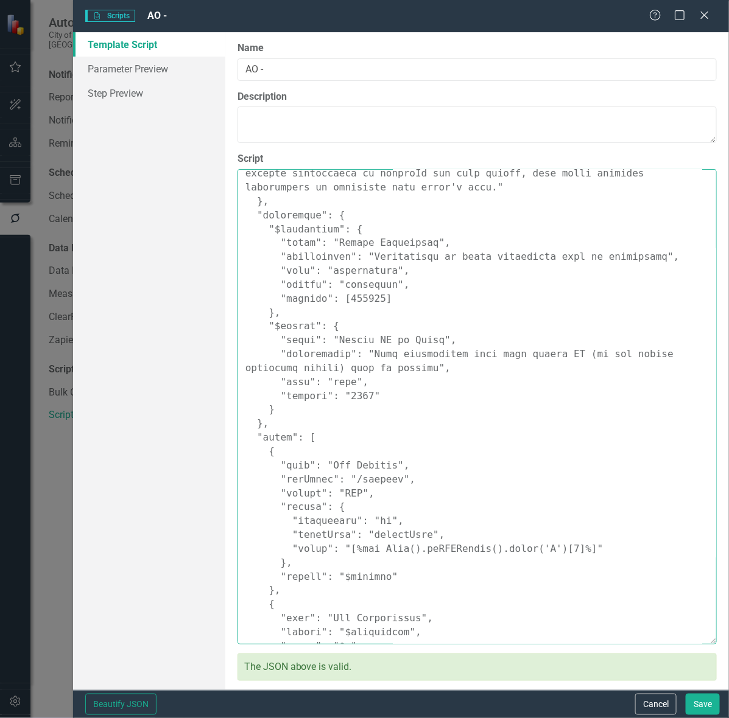
click at [422, 396] on textarea "Script" at bounding box center [476, 406] width 479 height 475
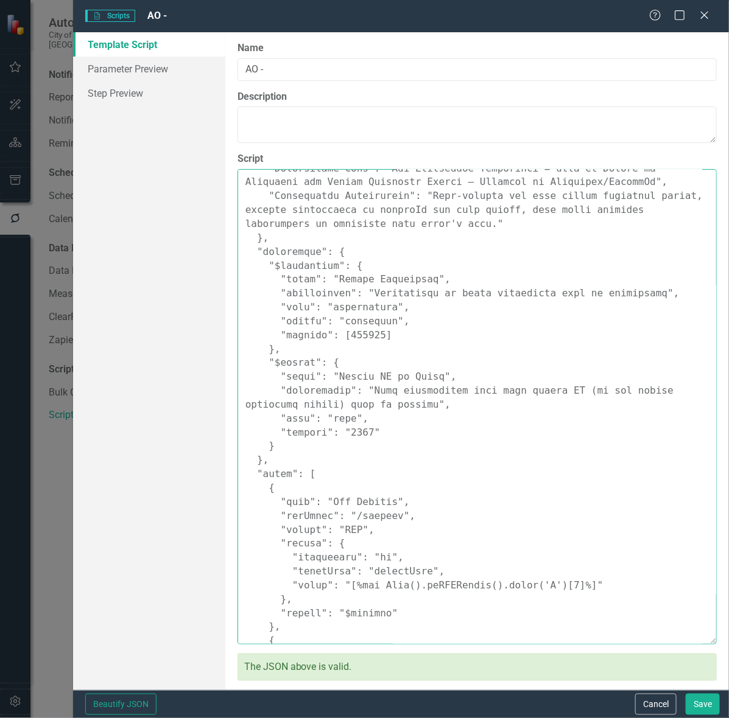
scroll to position [0, 0]
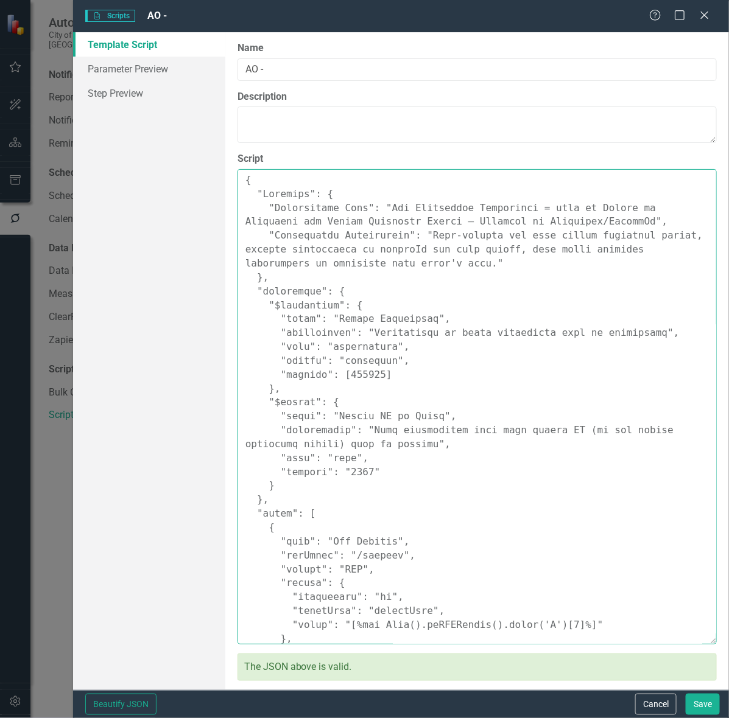
drag, startPoint x: 379, startPoint y: 204, endPoint x: 547, endPoint y: 227, distance: 169.6
click at [547, 227] on textarea "Script" at bounding box center [476, 406] width 479 height 475
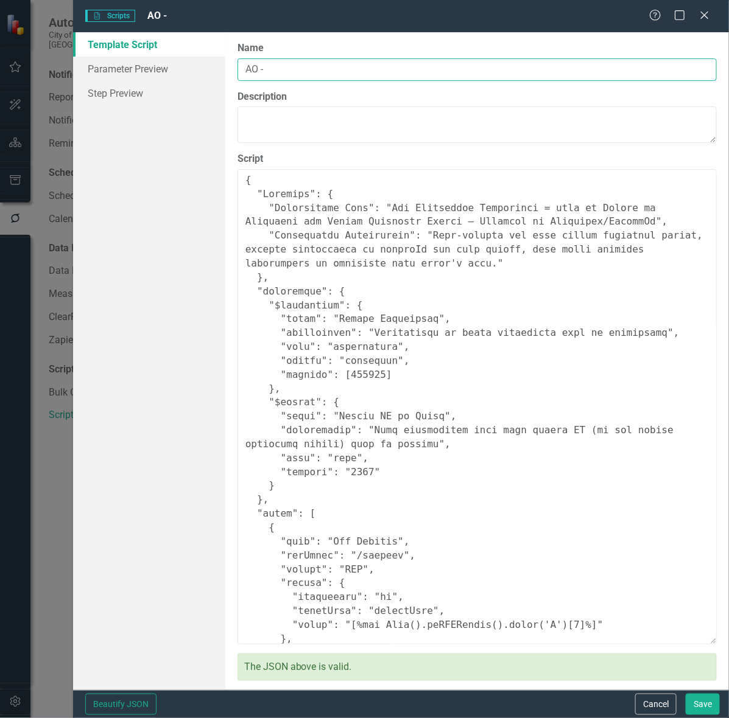
type textarea "{ "Comments": { "Recommended Name": "Set Initiative Completion = true if Status…"
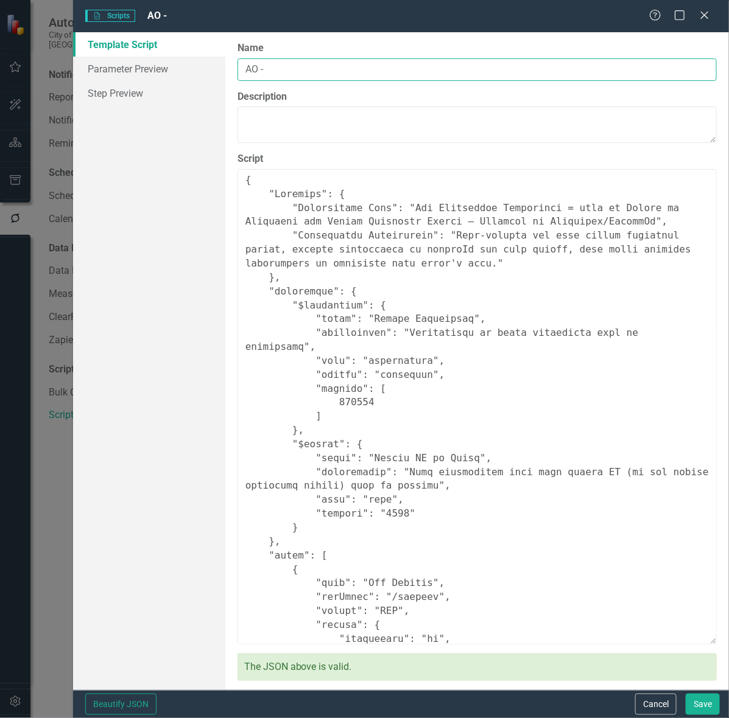
click at [381, 68] on input "AO -" at bounding box center [476, 69] width 479 height 23
paste input "Set Initiative Completion = true if Status is Completed for Latest Completed Pe…"
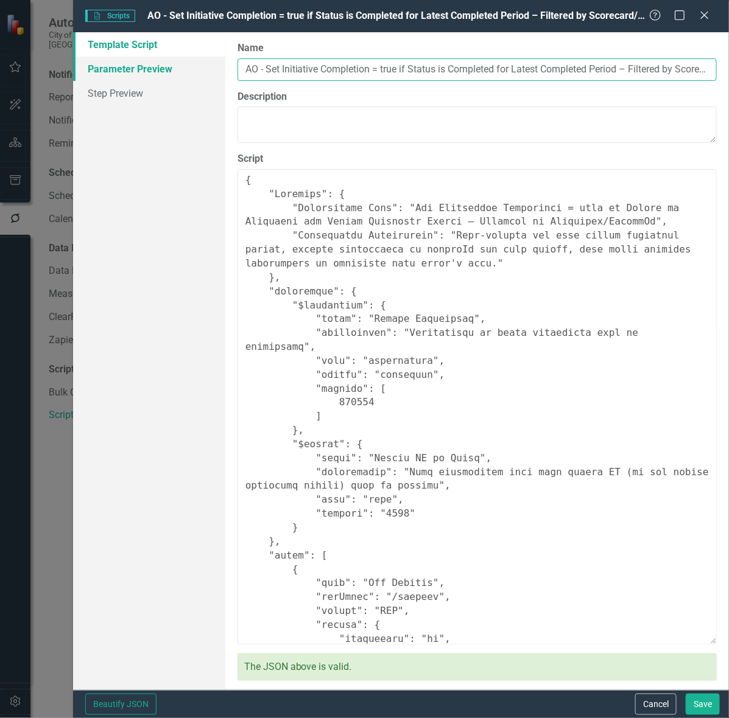
drag, startPoint x: 381, startPoint y: 68, endPoint x: 174, endPoint y: 67, distance: 207.0
click at [174, 67] on div "Template Script Parameter Preview Step Preview Please enter the script name, de…" at bounding box center [401, 361] width 656 height 658
click at [259, 74] on input "AO - Set Initiative Completion = true if Status is Completed for Latest Complet…" at bounding box center [476, 69] width 479 height 23
type input "AO - Set Initiative Completion = true if Status is Completed for Latest Complet…"
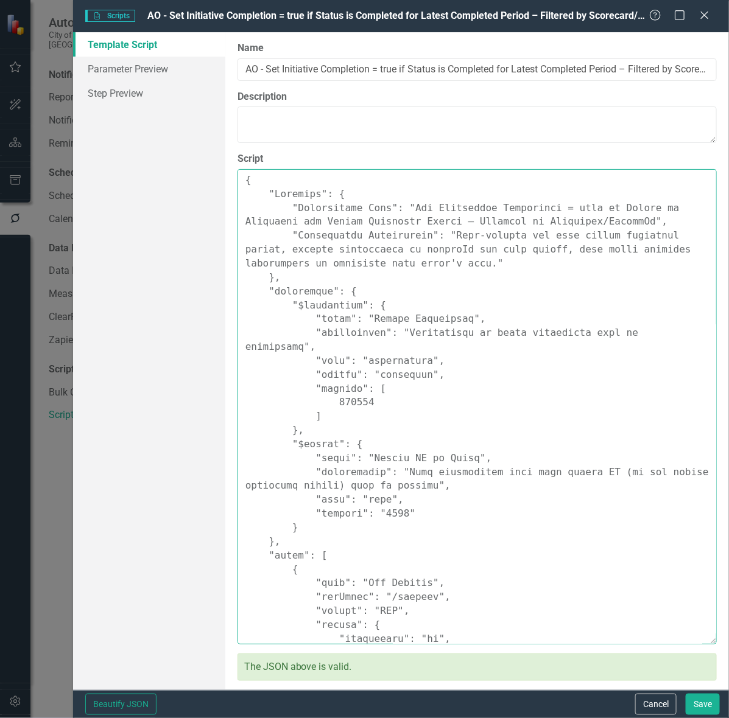
drag, startPoint x: 438, startPoint y: 238, endPoint x: 393, endPoint y: 267, distance: 53.9
click at [393, 267] on textarea "Script" at bounding box center [476, 406] width 479 height 475
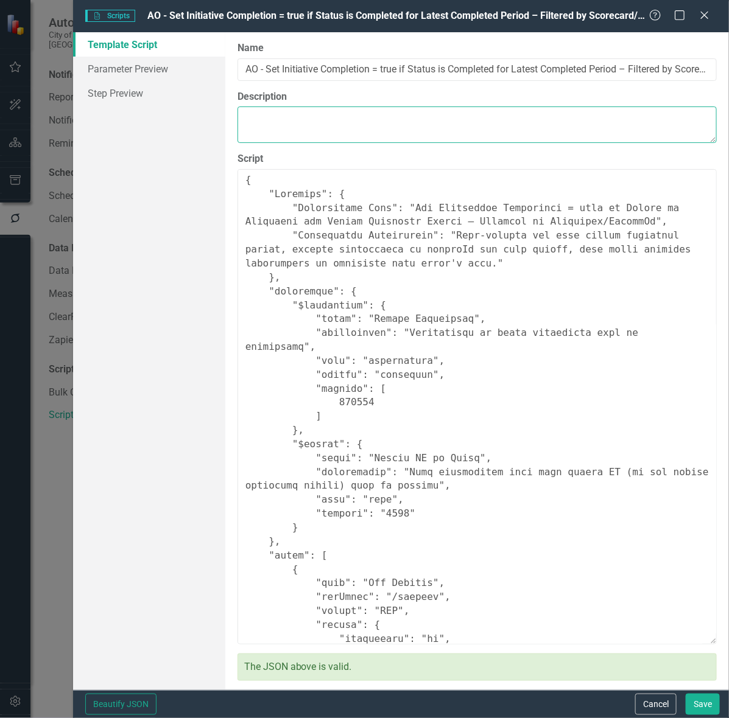
click at [351, 123] on textarea "Description" at bounding box center [476, 125] width 479 height 37
paste textarea "Auto-detects the most recent completed period, filters initiatives by statusId …"
click at [577, 123] on textarea "Auto-detects the most recent completed period, filters initiatives by statusId …" at bounding box center [476, 125] width 479 height 37
click at [575, 122] on textarea "Auto-detects the most recent completed period, filters initiatives by statusId …" at bounding box center [476, 125] width 479 height 37
click at [574, 116] on textarea "Auto-detects the most recent completed period, filters initiatives by statusId …" at bounding box center [476, 125] width 479 height 37
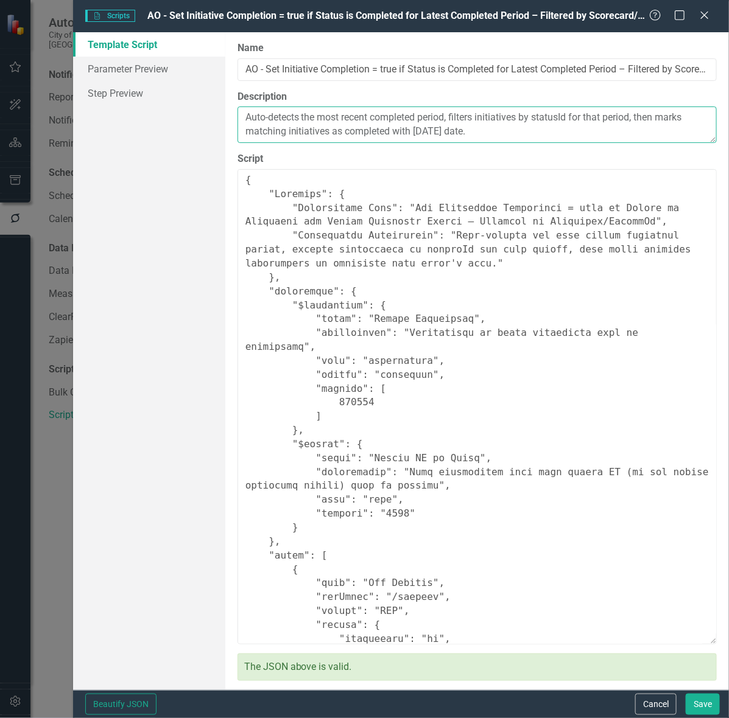
type textarea "Auto-detects the most recent completed period, filters initiatives by statusId …"
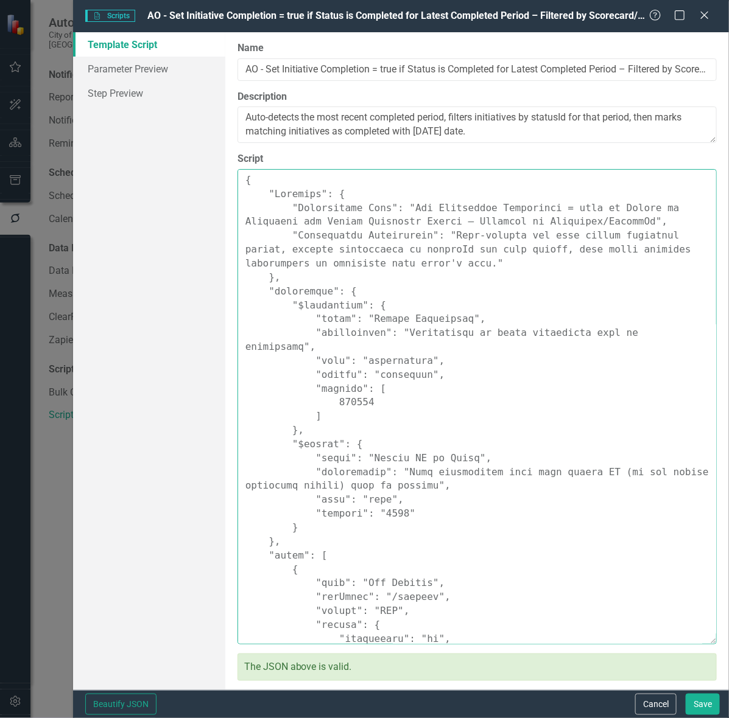
click at [477, 242] on textarea "Script" at bounding box center [476, 406] width 479 height 475
click at [418, 248] on textarea "Script" at bounding box center [476, 406] width 479 height 475
click at [351, 390] on textarea "Script" at bounding box center [476, 406] width 479 height 475
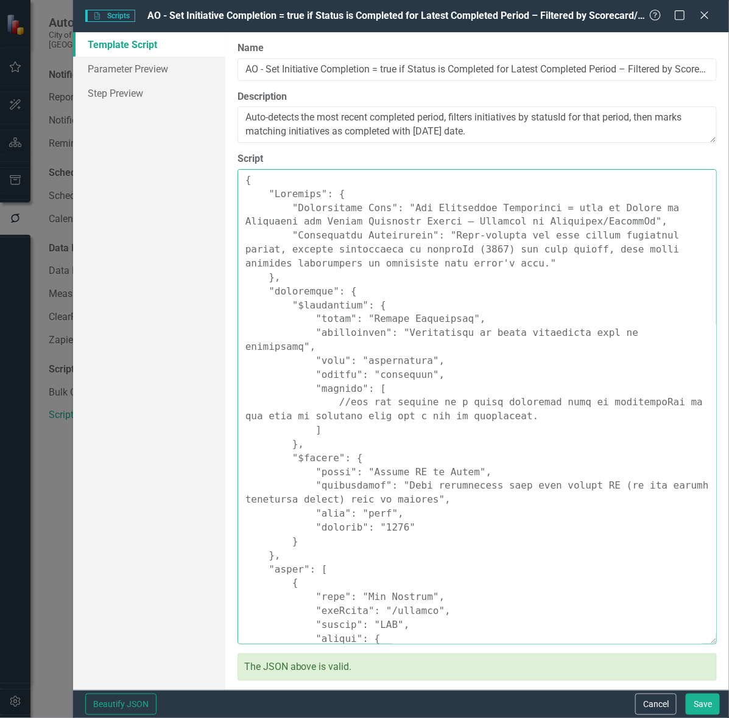
click at [433, 423] on textarea "Script" at bounding box center [476, 406] width 479 height 475
click at [331, 432] on textarea "Script" at bounding box center [476, 406] width 479 height 475
click at [376, 477] on textarea "Script" at bounding box center [476, 406] width 479 height 475
drag, startPoint x: 506, startPoint y: 401, endPoint x: 408, endPoint y: 405, distance: 98.1
click at [408, 405] on textarea "Script" at bounding box center [476, 406] width 479 height 475
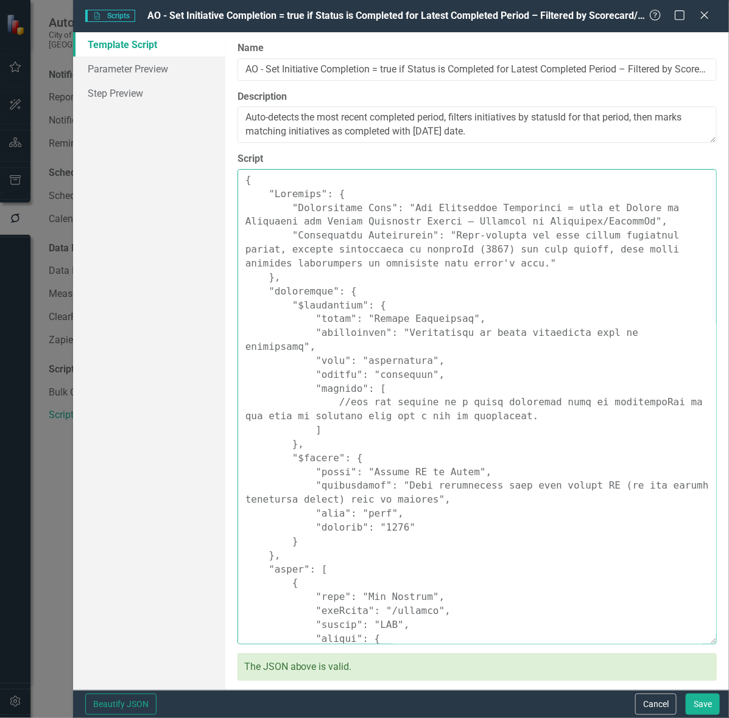
click at [522, 402] on textarea "Script" at bounding box center [476, 406] width 479 height 475
click at [348, 390] on textarea "Script" at bounding box center [476, 406] width 479 height 475
click at [367, 399] on textarea "Script" at bounding box center [476, 406] width 479 height 475
drag, startPoint x: 342, startPoint y: 393, endPoint x: 439, endPoint y: 390, distance: 97.5
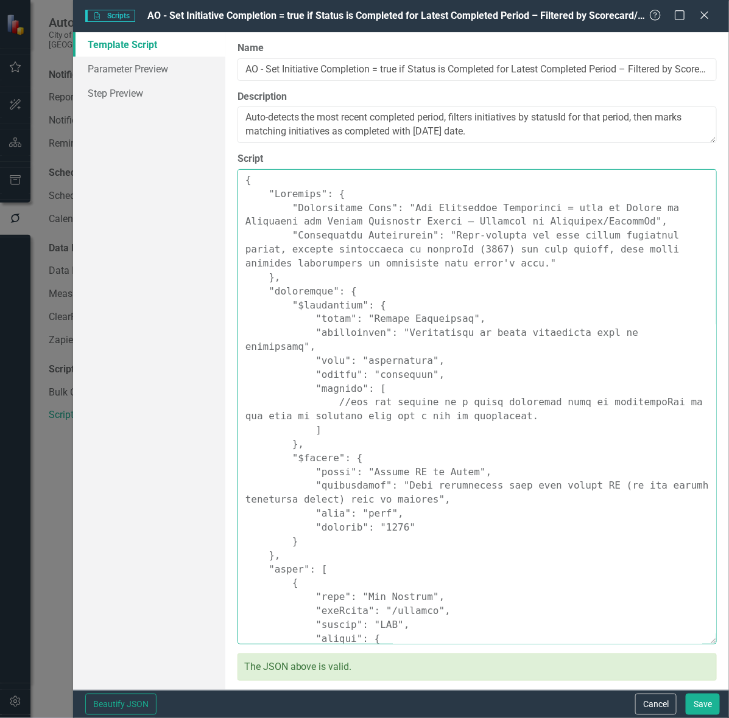
click at [439, 390] on textarea "Script" at bounding box center [476, 406] width 479 height 475
click at [396, 424] on textarea "Script" at bounding box center [476, 406] width 479 height 475
click at [445, 251] on textarea "Script" at bounding box center [476, 406] width 479 height 475
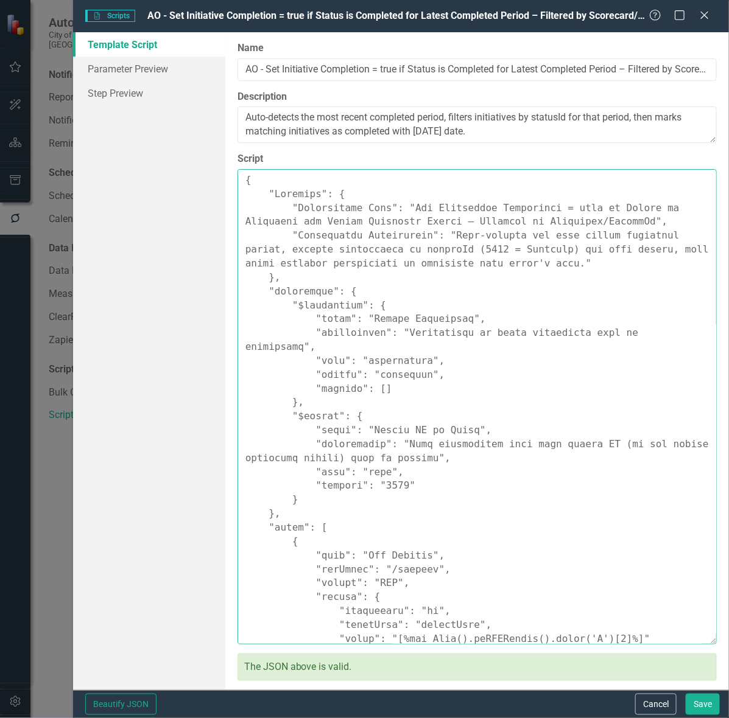
click at [443, 468] on textarea "Script" at bounding box center [476, 406] width 479 height 475
click at [482, 265] on textarea "Script" at bounding box center [476, 406] width 479 height 475
click at [546, 260] on textarea "Script" at bounding box center [476, 406] width 479 height 475
click at [509, 267] on textarea "Script" at bounding box center [476, 406] width 479 height 475
click at [528, 269] on textarea "Script" at bounding box center [476, 406] width 479 height 475
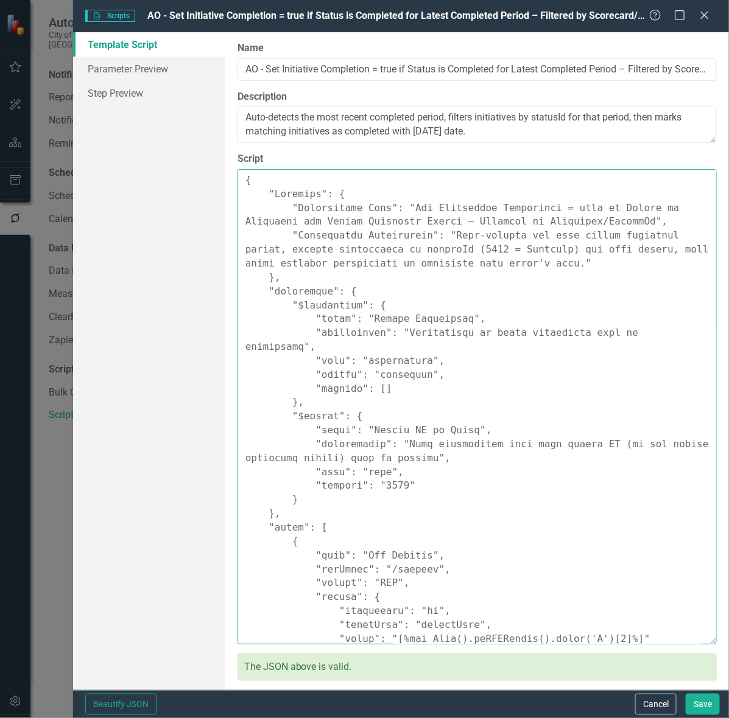
click at [493, 268] on textarea "Script" at bounding box center [476, 406] width 479 height 475
click at [471, 270] on textarea "Script" at bounding box center [476, 406] width 479 height 475
click at [497, 265] on textarea "Script" at bounding box center [476, 406] width 479 height 475
click at [519, 265] on textarea "Script" at bounding box center [476, 406] width 479 height 475
drag, startPoint x: 454, startPoint y: 262, endPoint x: 489, endPoint y: 271, distance: 35.9
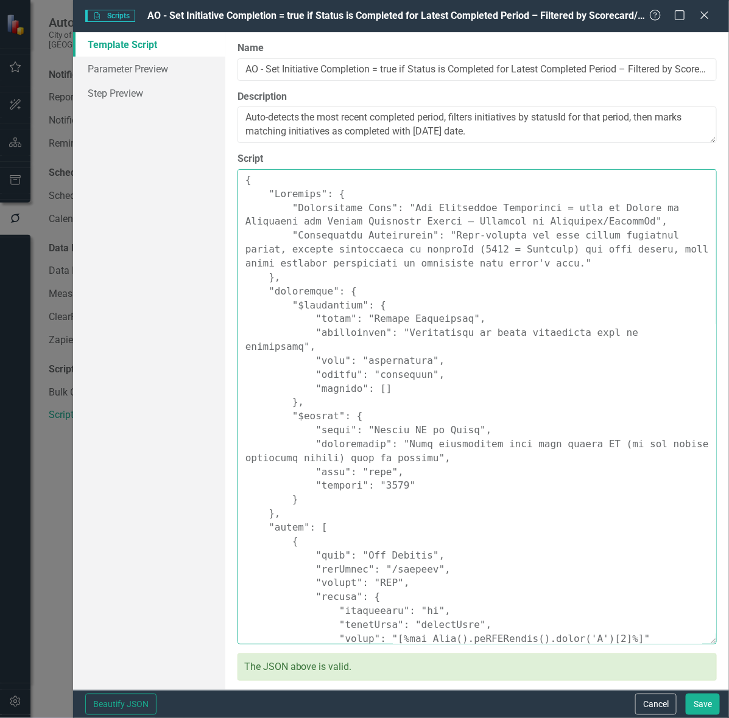
click at [489, 271] on textarea "Script" at bounding box center [476, 406] width 479 height 475
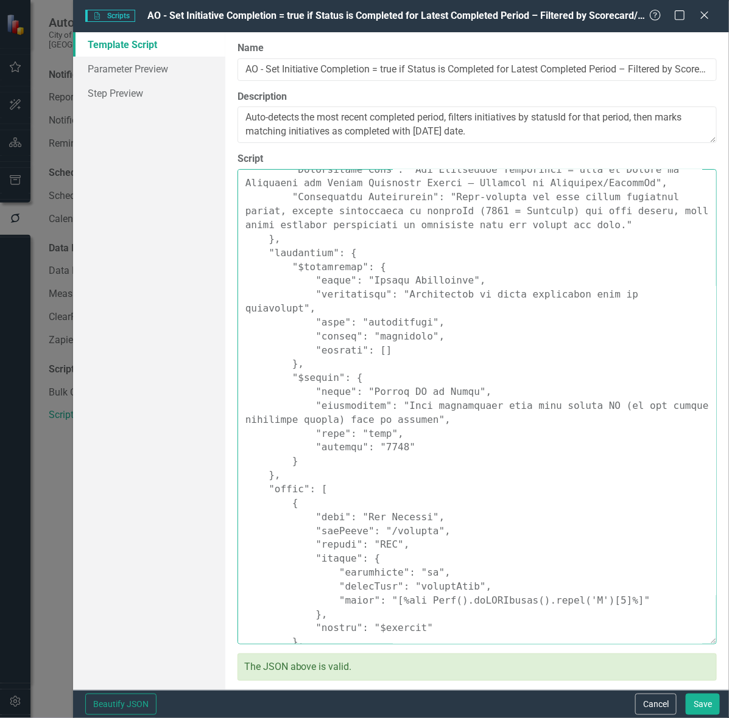
scroll to position [76, 0]
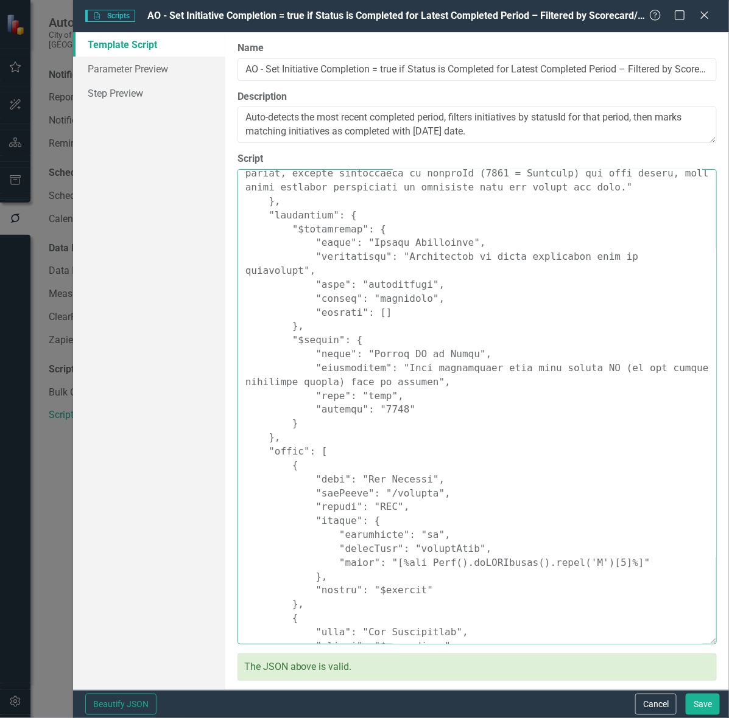
type textarea "{ "Comments": { "Recommended Name": "Set Initiative Completion = true if Status…"
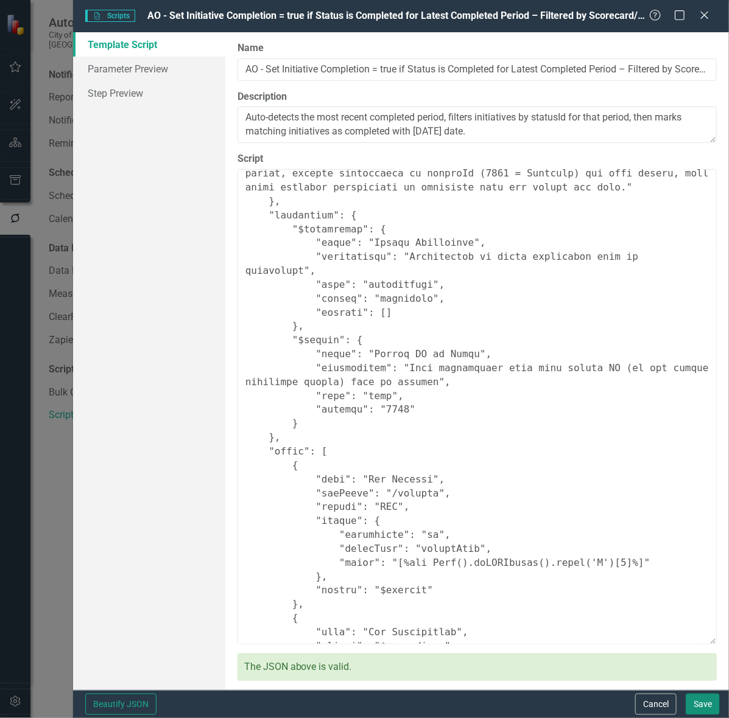
click at [583, 574] on button "Save" at bounding box center [703, 704] width 34 height 21
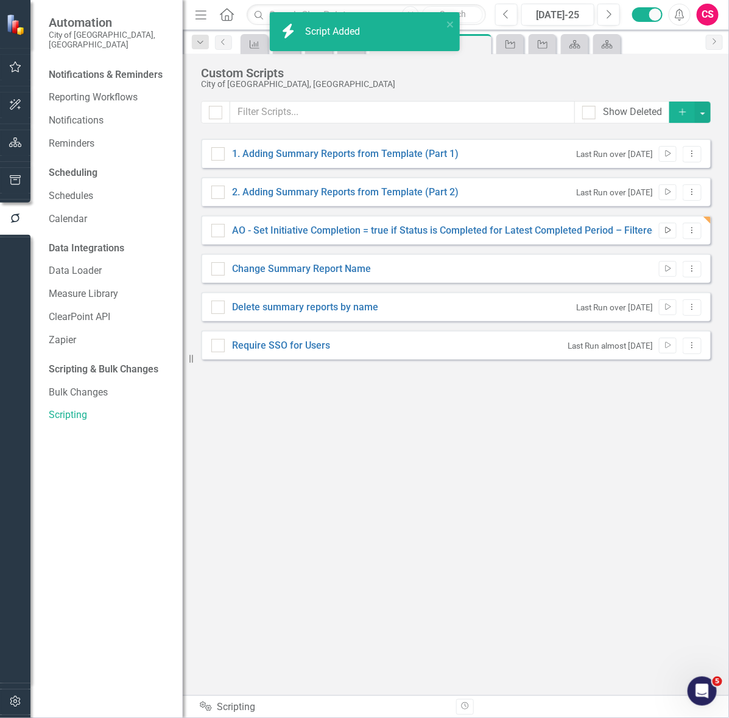
click at [583, 233] on icon "Run Script" at bounding box center [667, 230] width 9 height 7
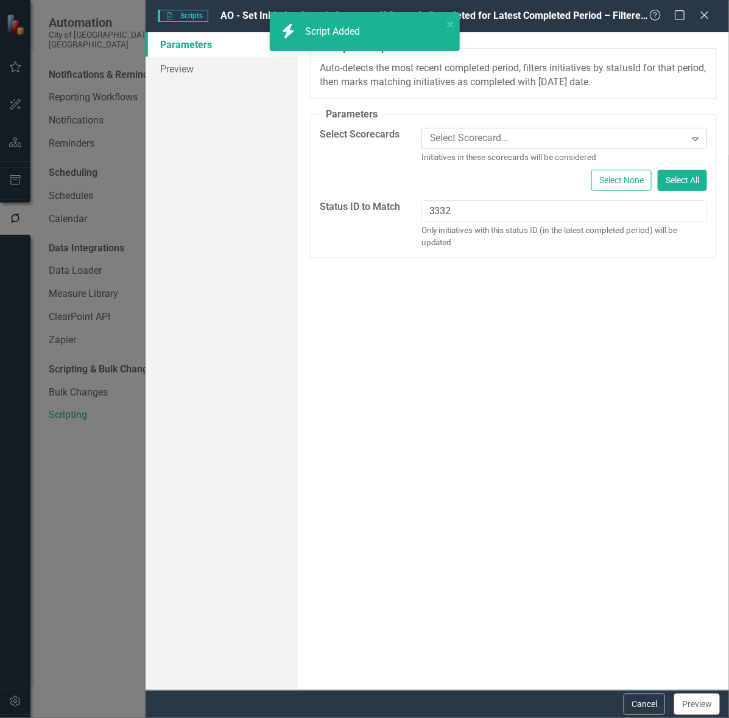
click at [454, 144] on div at bounding box center [555, 138] width 261 height 16
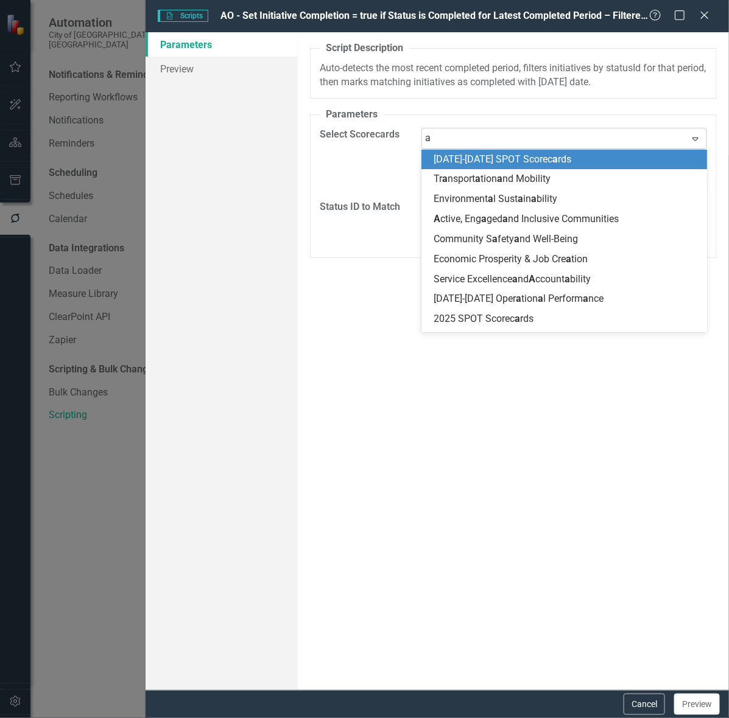
type input "ao"
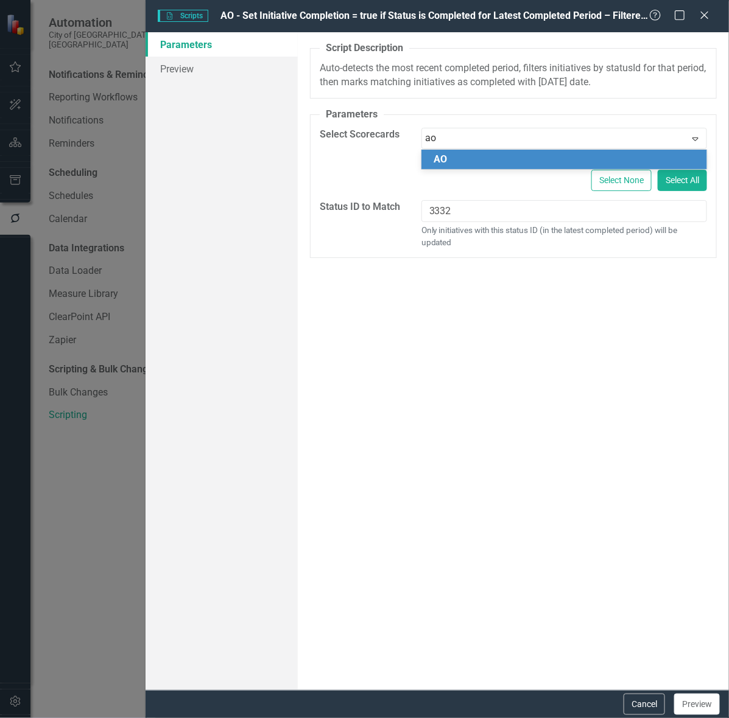
click at [467, 163] on div "AO" at bounding box center [566, 160] width 266 height 14
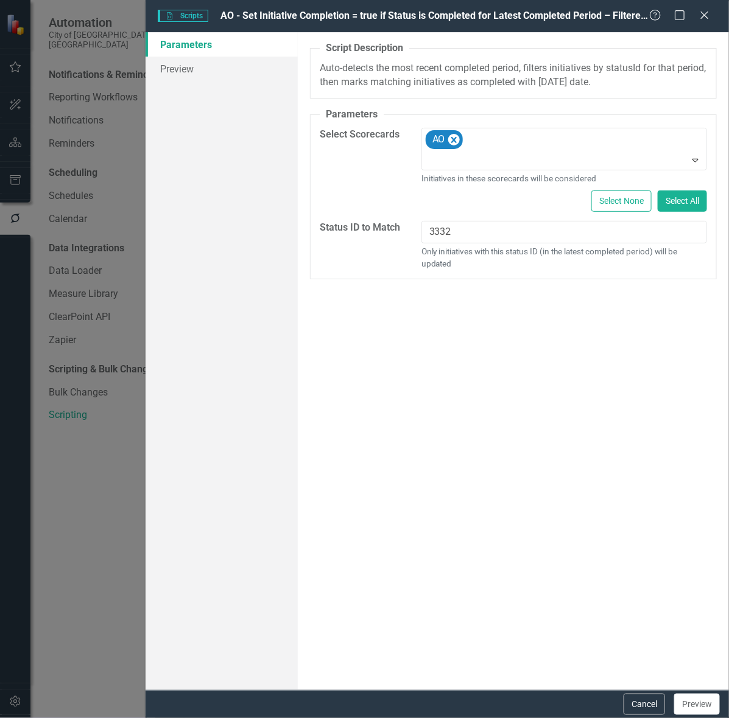
click at [430, 433] on div "A preview of the parameters (i.e., the changes you can make at runtime) for thi…" at bounding box center [513, 361] width 431 height 658
click at [202, 68] on link "Preview" at bounding box center [222, 69] width 152 height 24
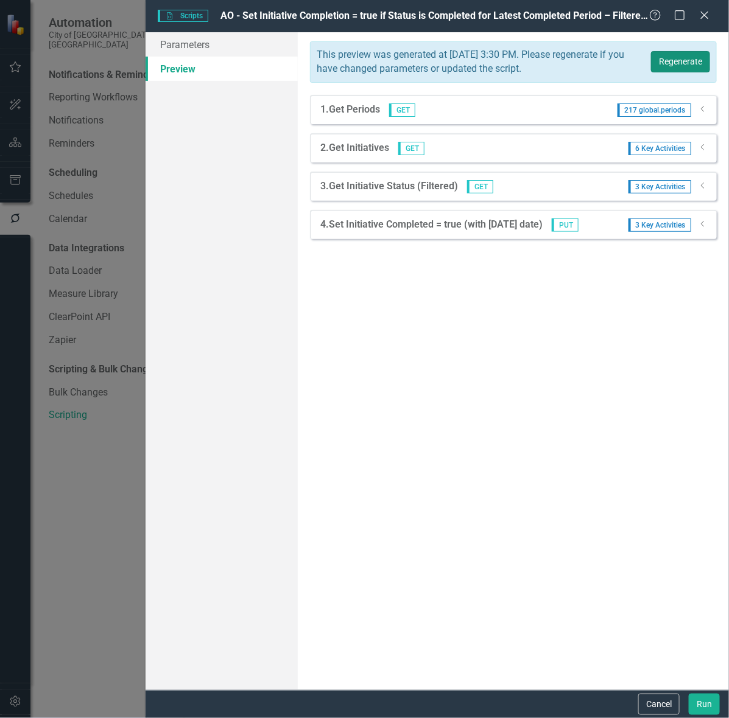
click at [583, 56] on button "Regenerate" at bounding box center [680, 61] width 59 height 21
click at [583, 223] on icon "Dropdown" at bounding box center [702, 223] width 9 height 7
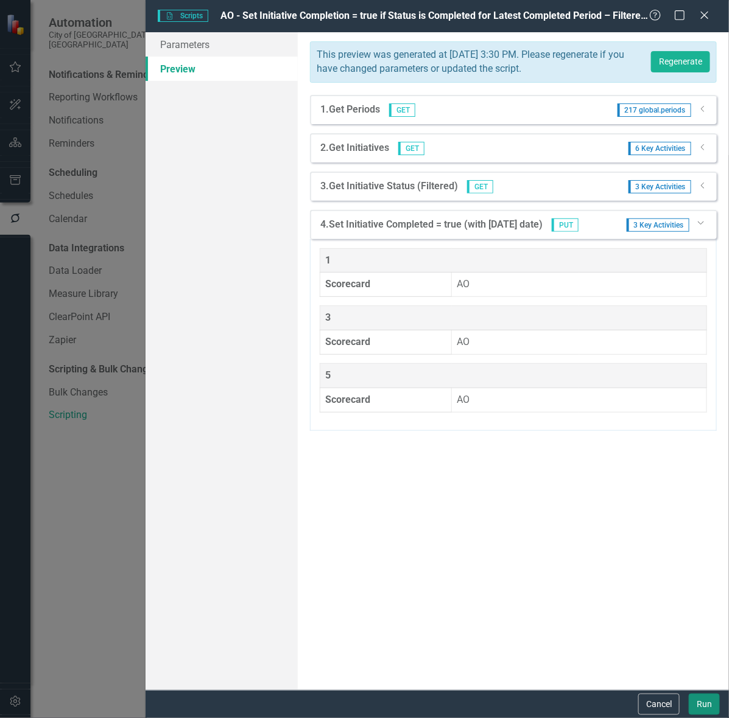
click at [583, 574] on button "Run" at bounding box center [704, 704] width 31 height 21
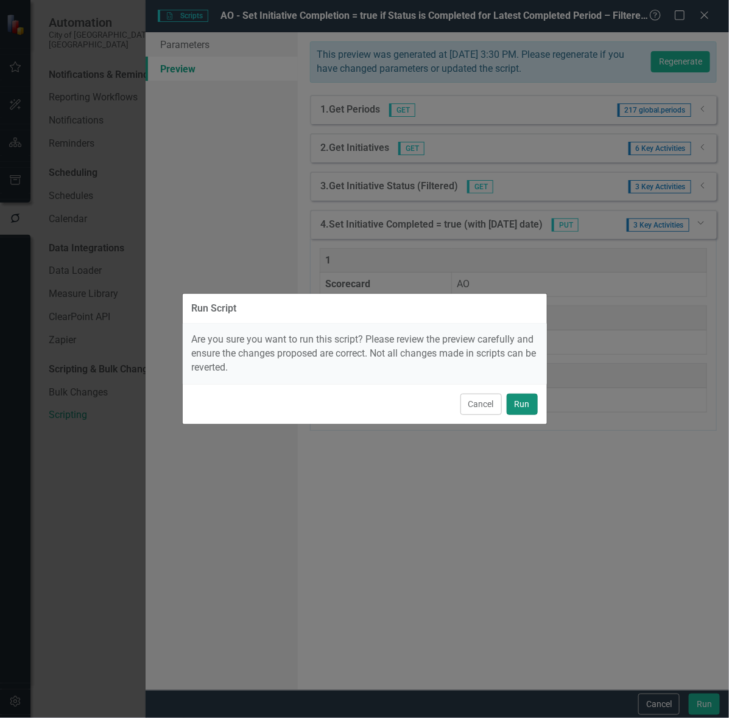
click at [525, 400] on button "Run" at bounding box center [522, 404] width 31 height 21
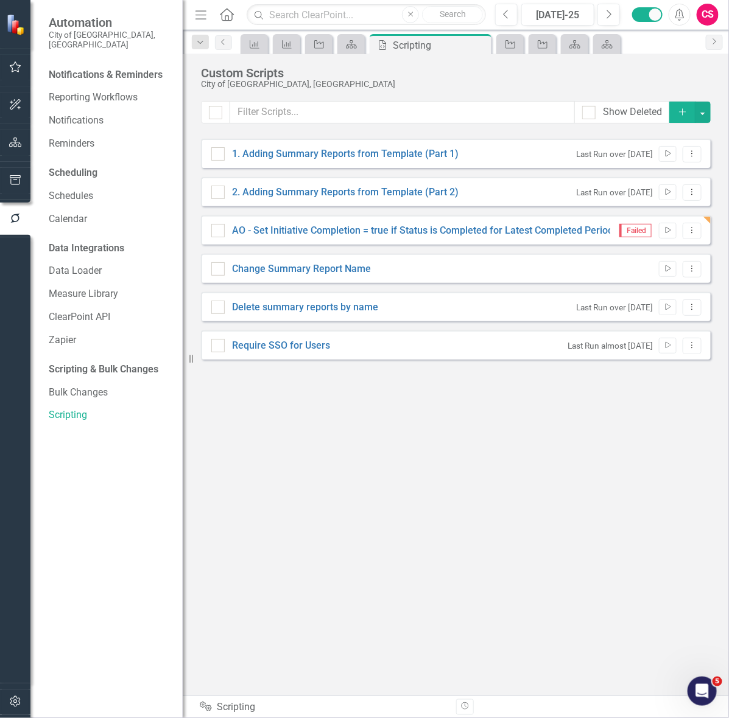
click at [583, 12] on div "CS" at bounding box center [708, 15] width 22 height 22
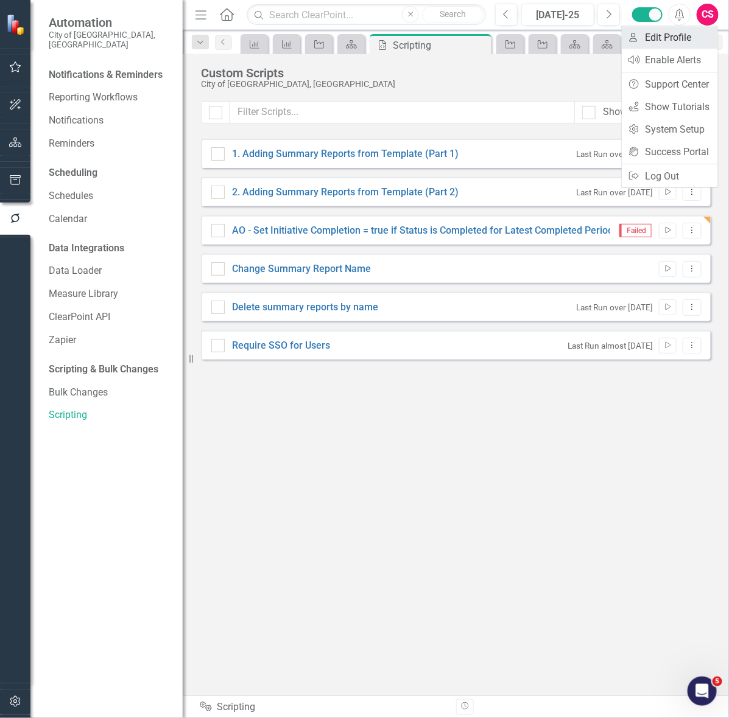
click at [583, 40] on link "User Edit Profile" at bounding box center [670, 37] width 96 height 23
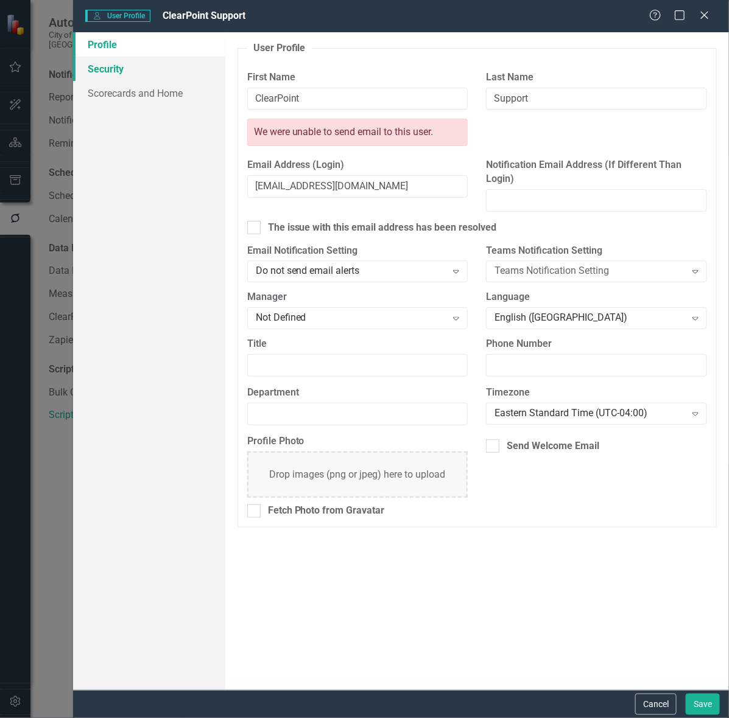
click at [138, 71] on link "Security" at bounding box center [149, 69] width 152 height 24
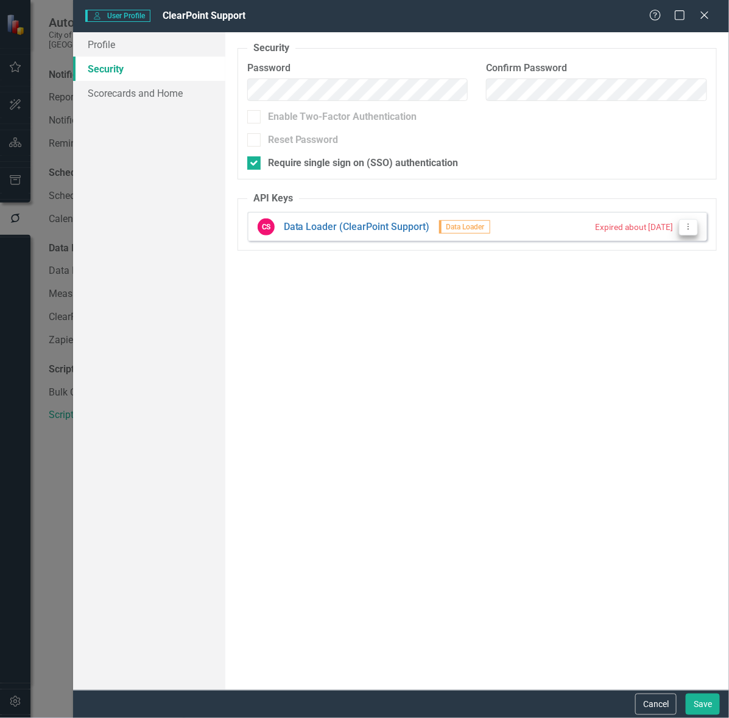
click at [583, 228] on icon "Dropdown Menu" at bounding box center [688, 227] width 10 height 8
click at [583, 253] on link "API Key Edit API Key" at bounding box center [649, 247] width 96 height 23
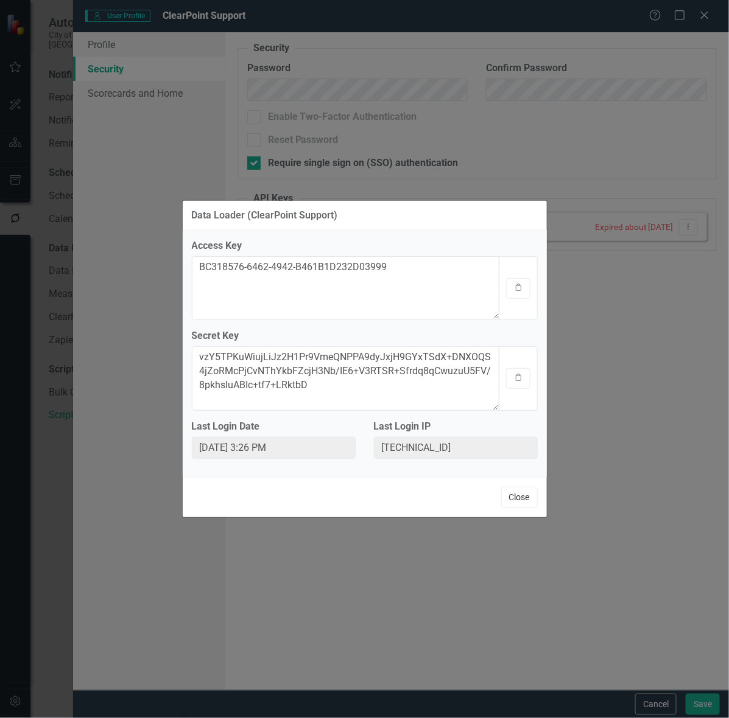
click at [519, 494] on button "Close" at bounding box center [519, 497] width 37 height 21
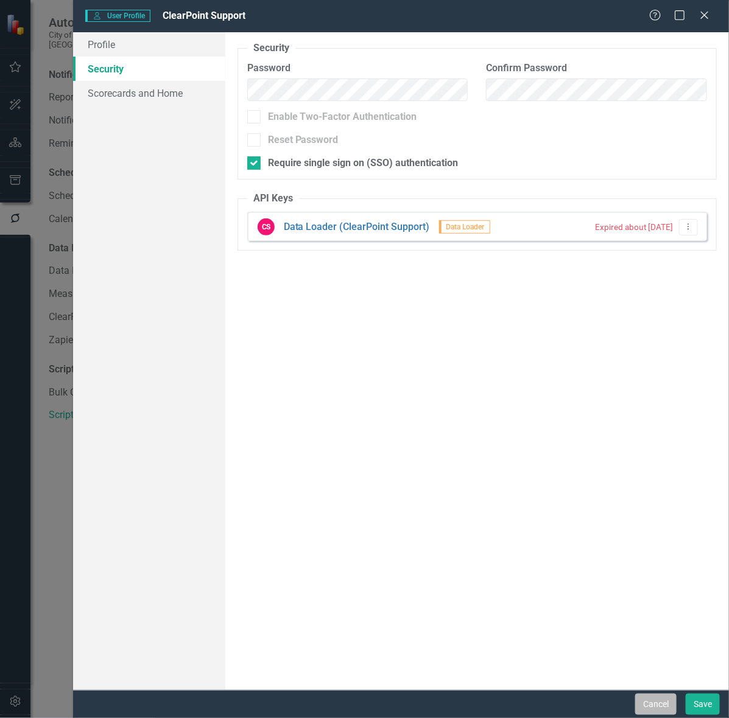
click at [583, 574] on button "Cancel" at bounding box center [655, 704] width 41 height 21
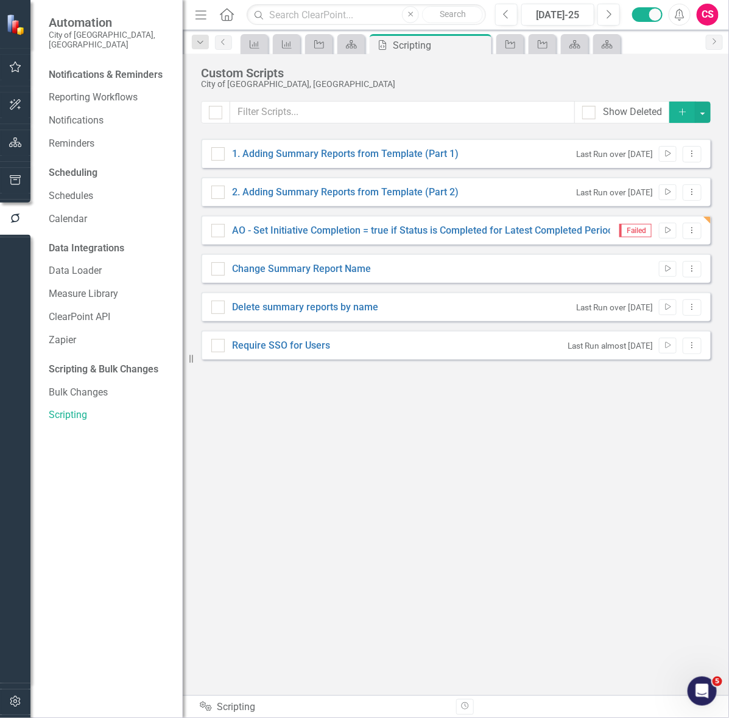
click at [19, 574] on button "button" at bounding box center [15, 703] width 27 height 26
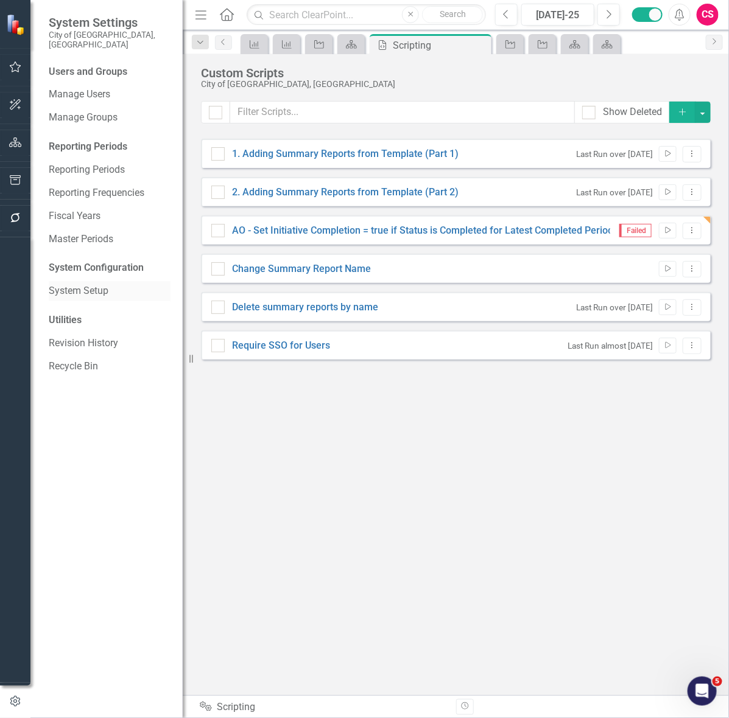
click at [94, 287] on link "System Setup" at bounding box center [110, 291] width 122 height 14
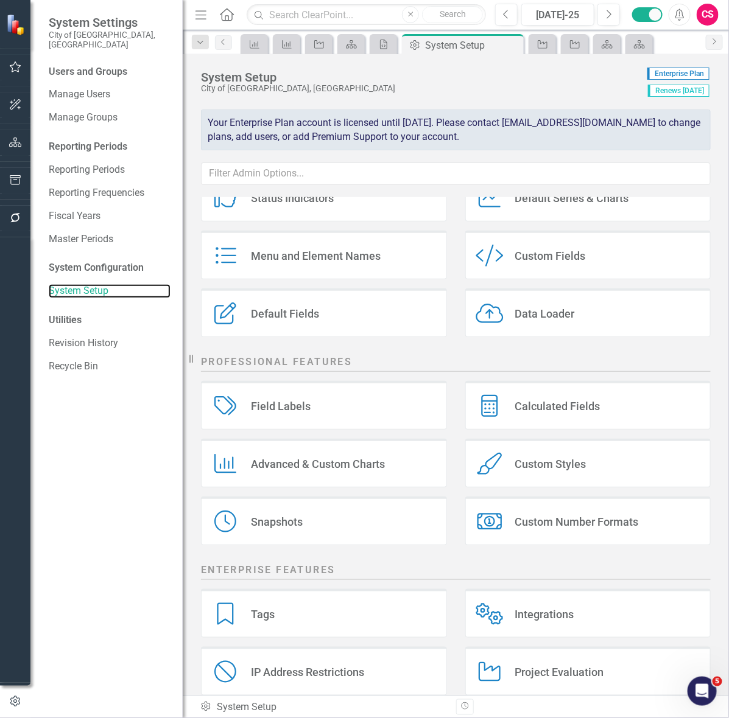
scroll to position [132, 0]
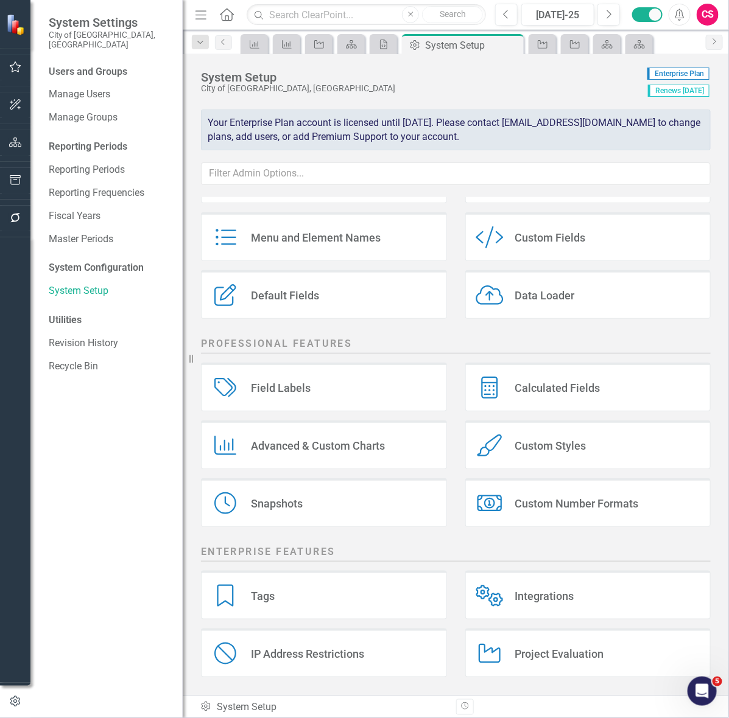
click at [527, 574] on div "Integrations Integrations" at bounding box center [588, 595] width 246 height 49
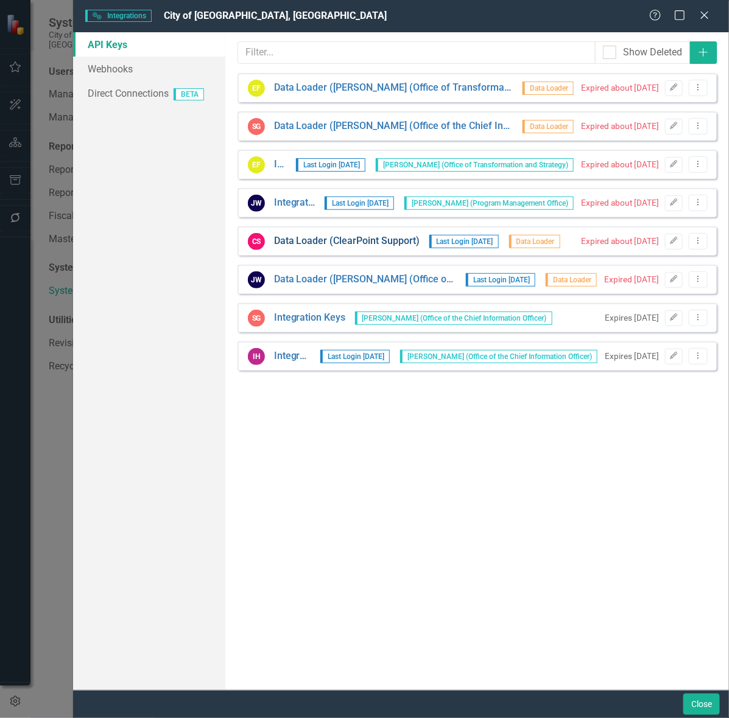
click at [378, 238] on link "Data Loader (ClearPoint Support)" at bounding box center [347, 241] width 146 height 14
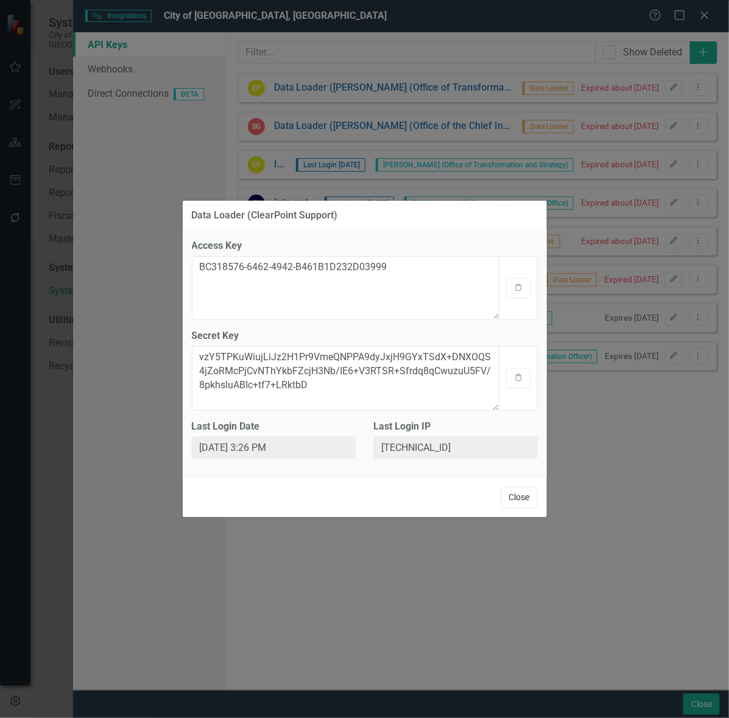
click at [525, 490] on button "Close" at bounding box center [519, 497] width 37 height 21
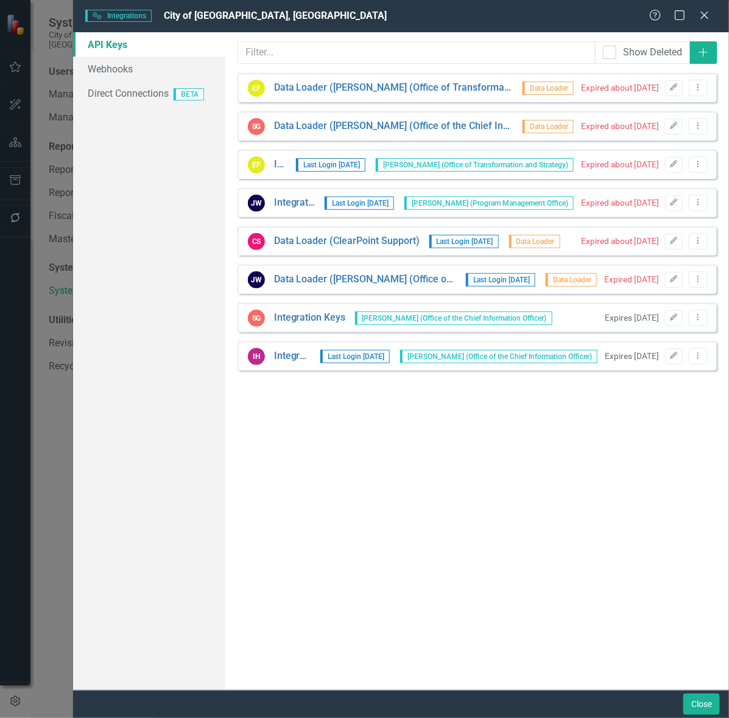
click at [583, 245] on div "Expired about 1 year ago Edit Dropdown Menu" at bounding box center [641, 241] width 133 height 16
click at [583, 245] on button "Edit" at bounding box center [674, 242] width 18 height 16
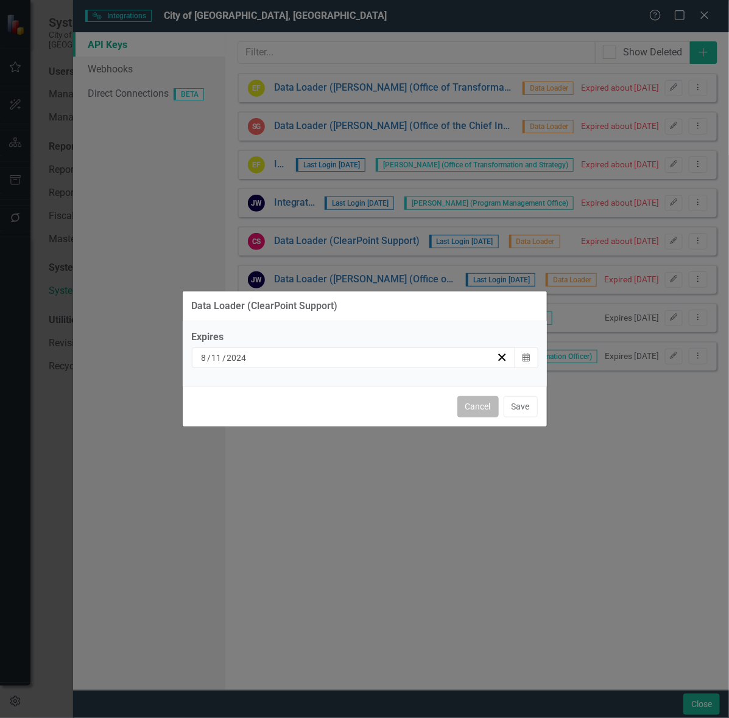
click at [472, 409] on button "Cancel" at bounding box center [477, 406] width 41 height 21
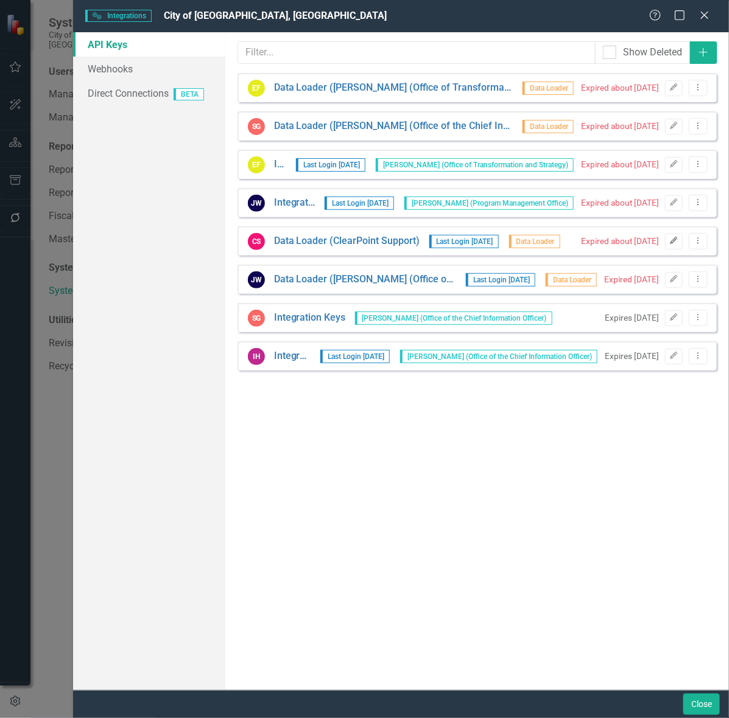
click at [583, 240] on icon "Edit" at bounding box center [673, 240] width 9 height 7
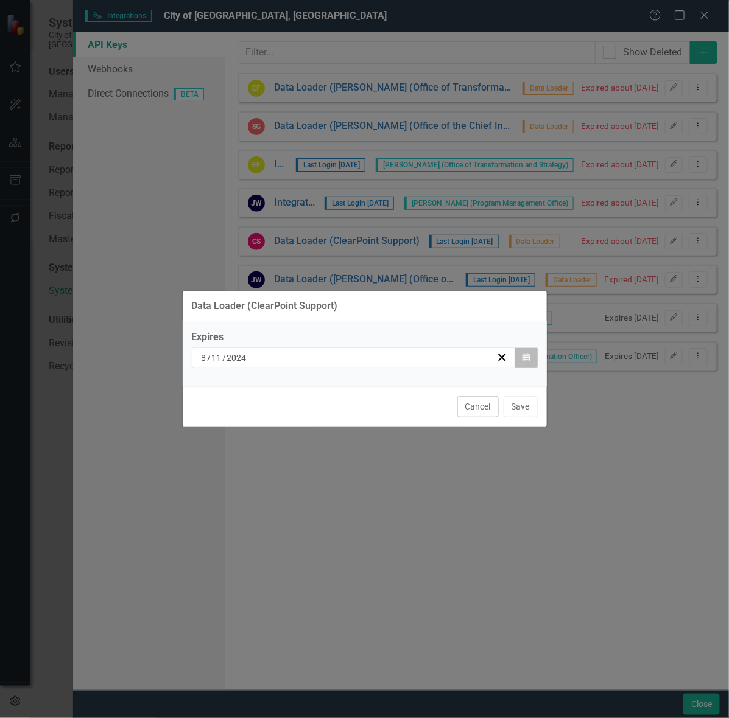
click at [532, 355] on button "Calendar" at bounding box center [525, 358] width 23 height 21
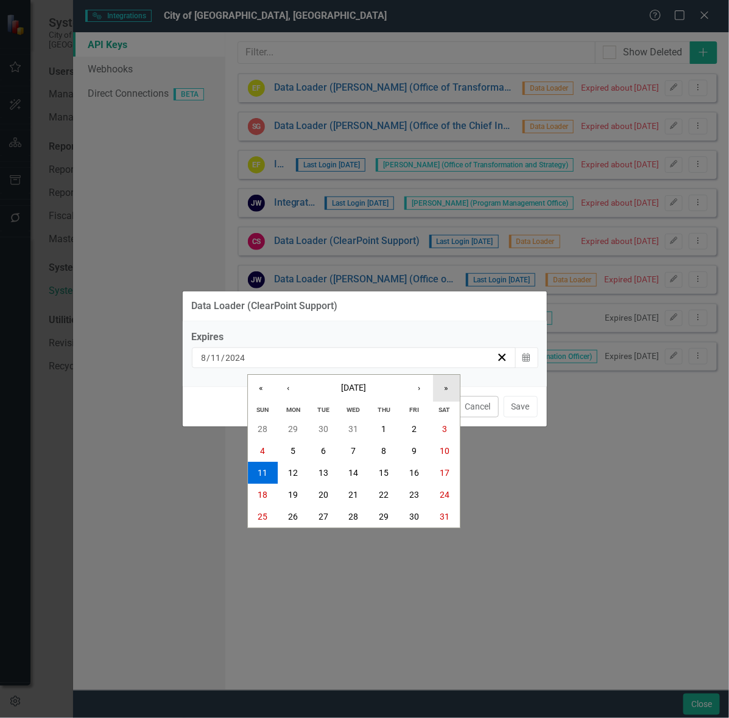
click at [440, 396] on button "»" at bounding box center [446, 389] width 27 height 27
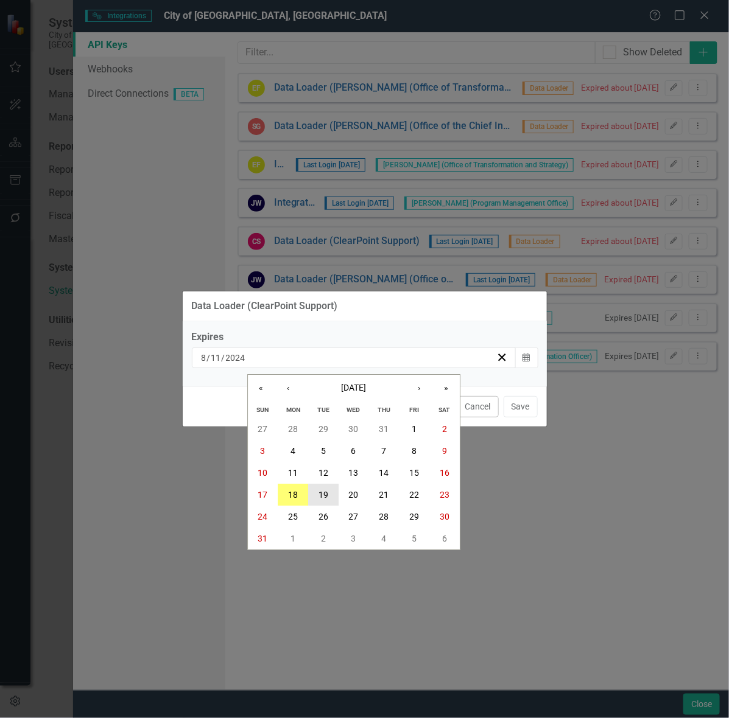
click at [321, 493] on abbr "19" at bounding box center [323, 495] width 10 height 10
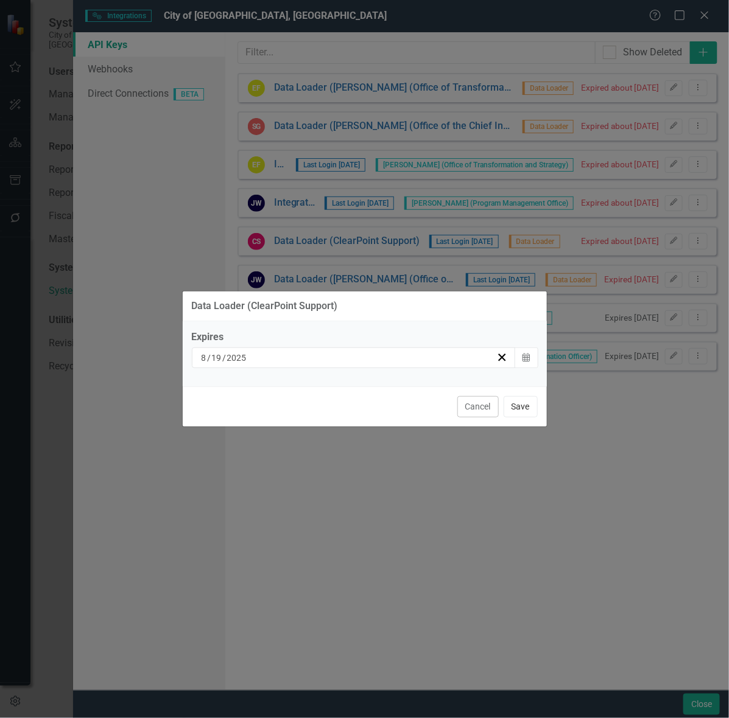
click at [515, 408] on button "Save" at bounding box center [521, 406] width 34 height 21
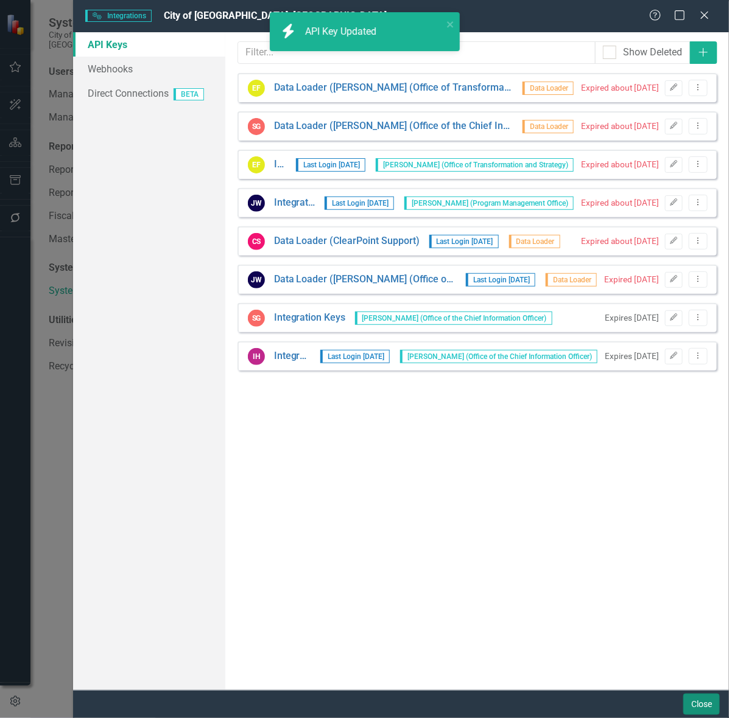
click at [583, 574] on button "Close" at bounding box center [701, 704] width 37 height 21
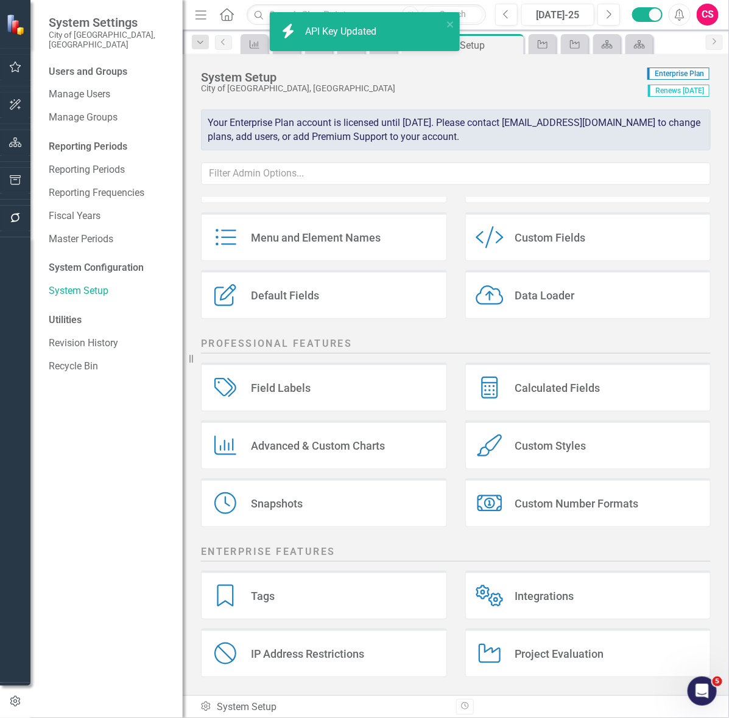
click at [583, 13] on div "CS" at bounding box center [708, 15] width 22 height 22
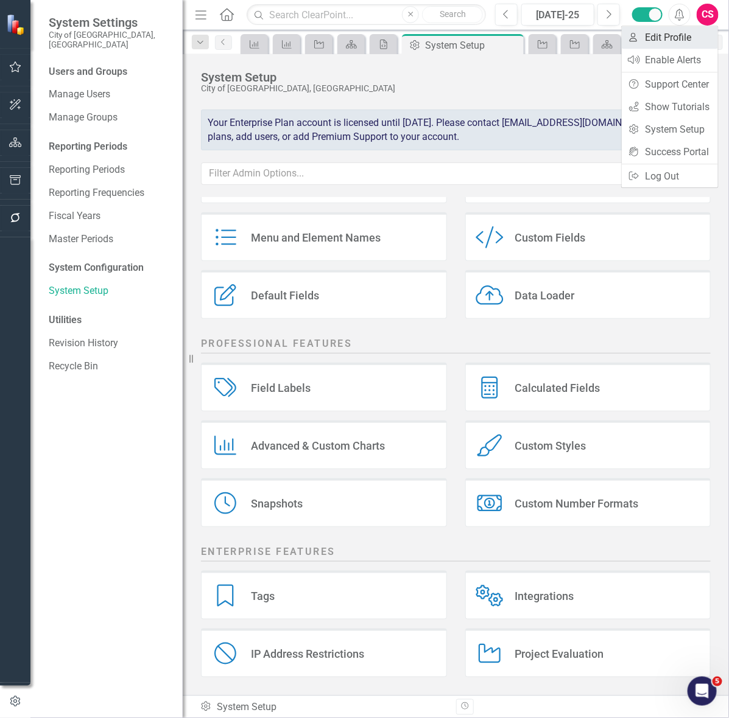
click at [583, 37] on link "User Edit Profile" at bounding box center [670, 37] width 96 height 23
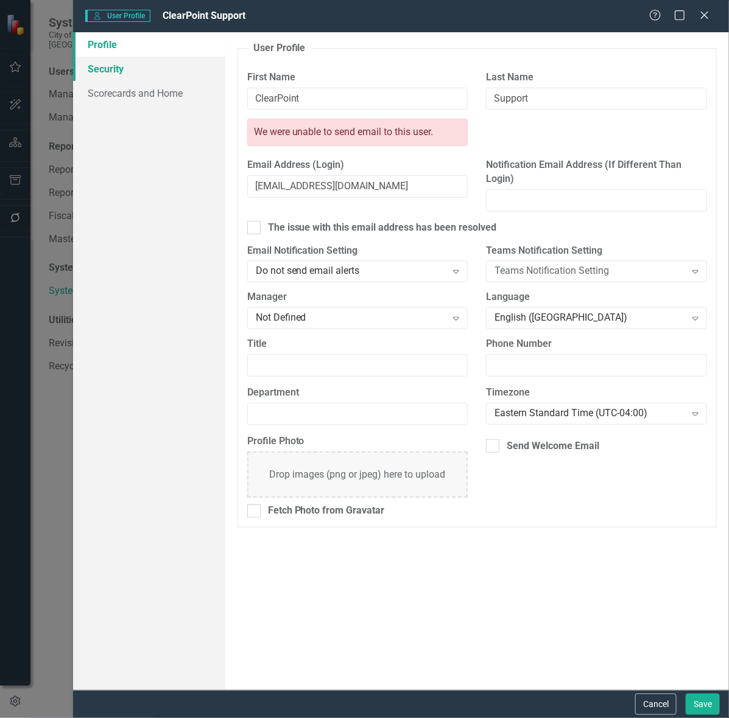
click at [153, 65] on link "Security" at bounding box center [149, 69] width 152 height 24
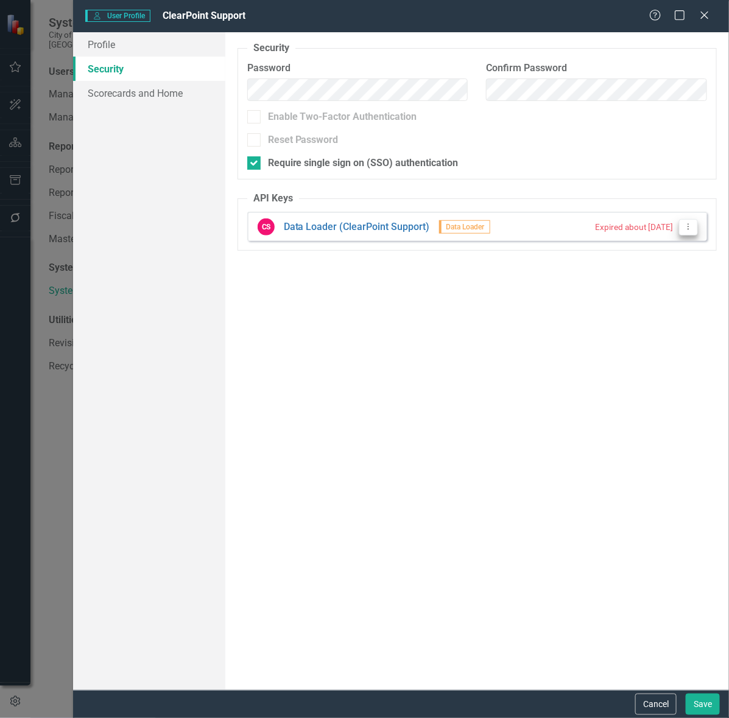
click at [583, 223] on icon "Dropdown Menu" at bounding box center [688, 227] width 10 height 8
click at [583, 242] on link "API Key Edit API Key" at bounding box center [649, 247] width 96 height 23
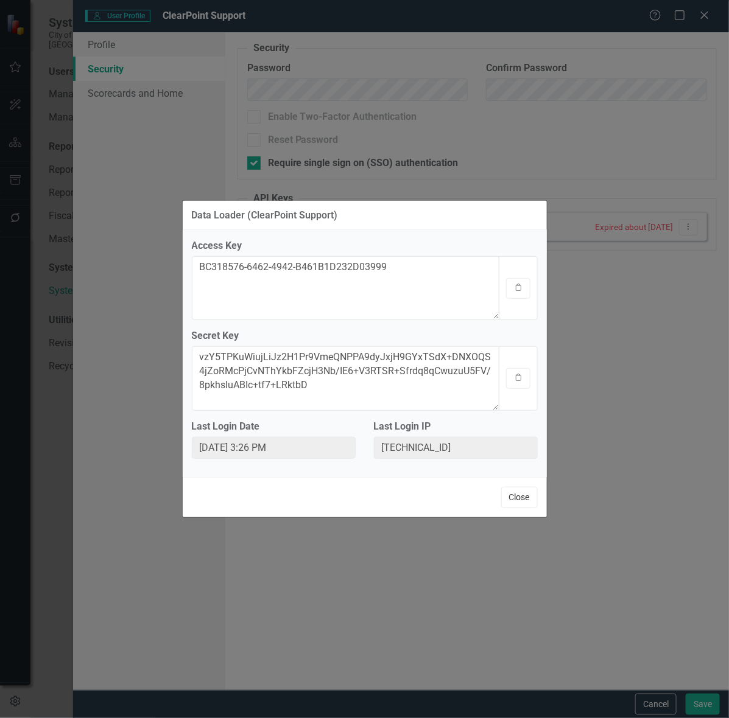
click at [518, 496] on button "Close" at bounding box center [519, 497] width 37 height 21
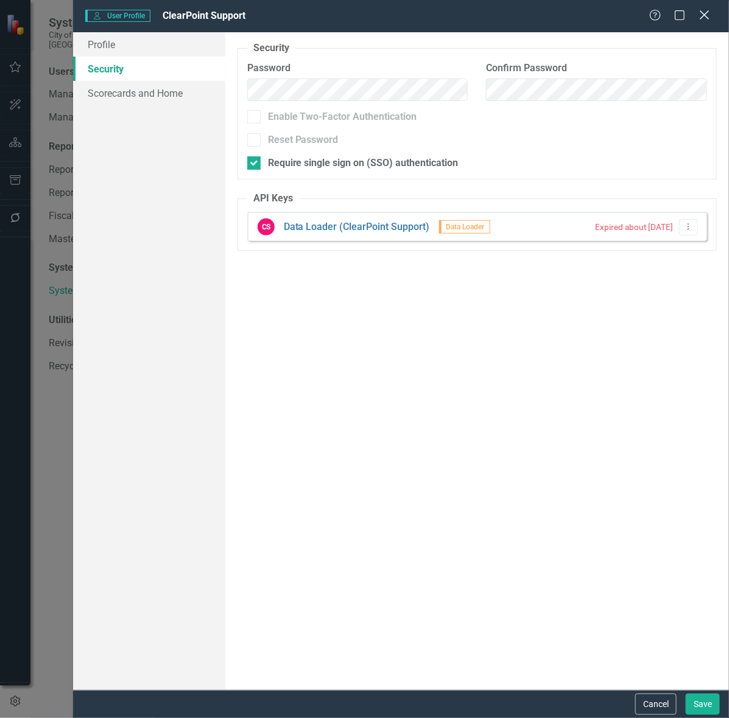
click at [583, 11] on icon "Close" at bounding box center [704, 15] width 15 height 12
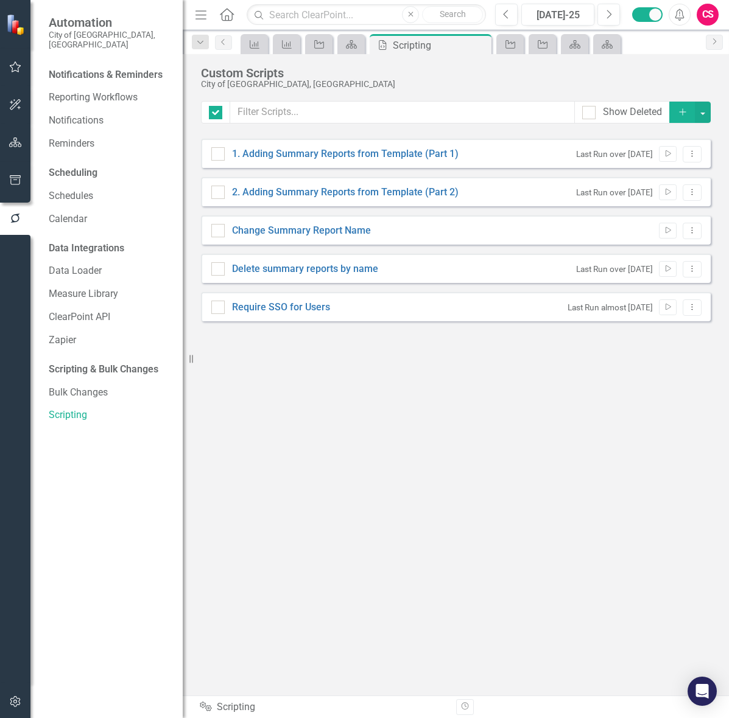
checkbox input "false"
click at [20, 141] on icon "button" at bounding box center [15, 143] width 13 height 10
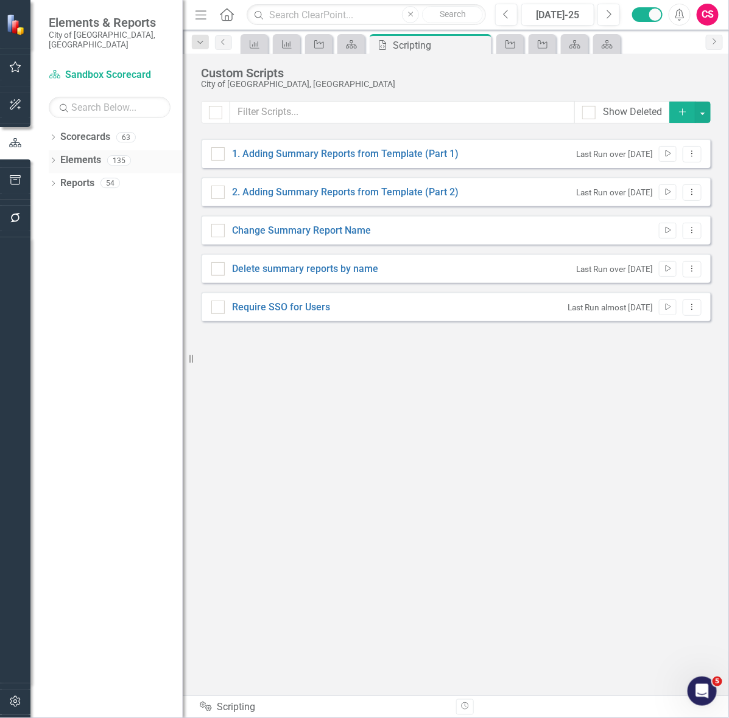
click at [86, 153] on link "Elements" at bounding box center [80, 160] width 41 height 14
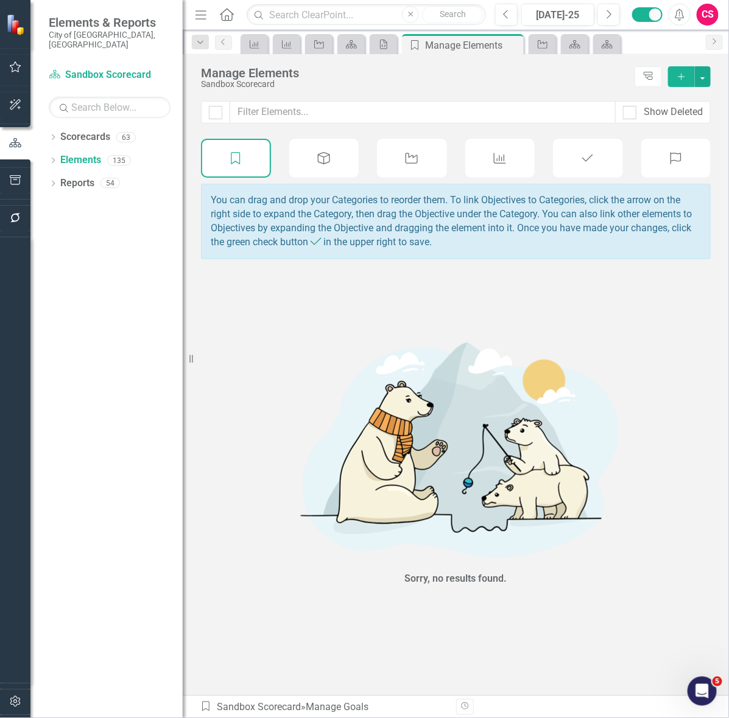
click at [46, 127] on div "Dropdown Scorecards 63 Dropdown 2022-2026 SPOT Scorecards Transportation and Mo…" at bounding box center [106, 422] width 152 height 591
click at [50, 135] on icon "Dropdown" at bounding box center [53, 138] width 9 height 7
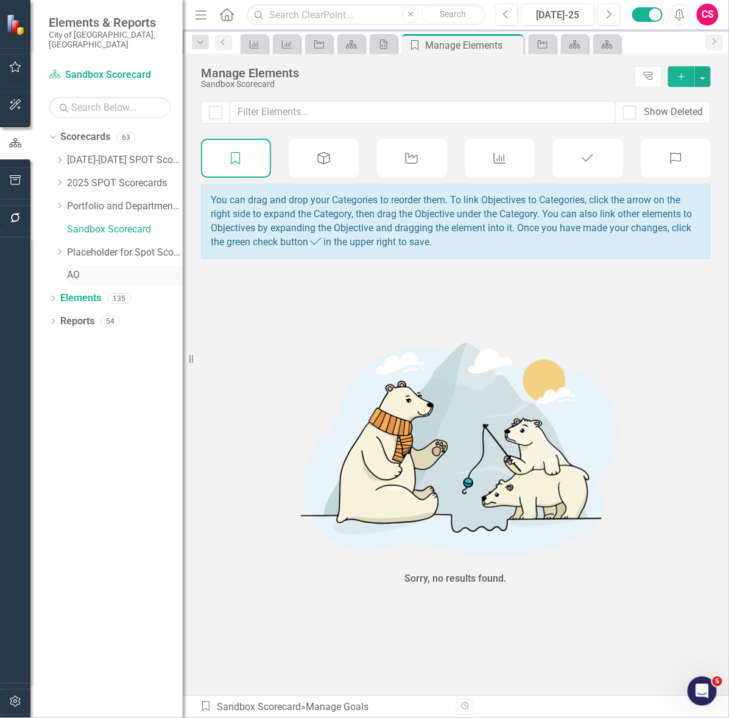
click at [84, 268] on link "AO" at bounding box center [125, 275] width 116 height 14
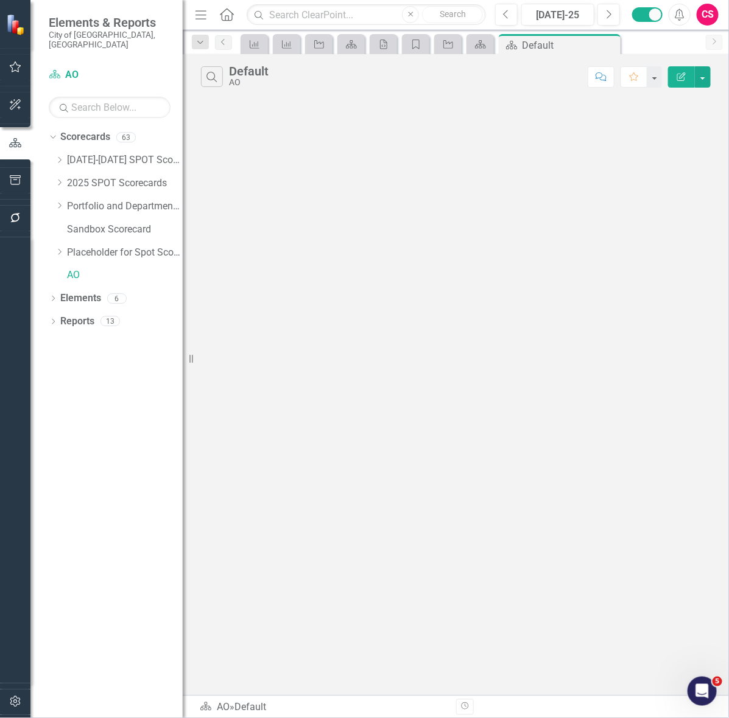
click at [446, 272] on div "Search Default AO Comment Favorite Edit Report" at bounding box center [456, 375] width 546 height 642
click at [71, 268] on link "AO" at bounding box center [125, 275] width 116 height 14
click at [83, 292] on link "Elements" at bounding box center [80, 299] width 41 height 14
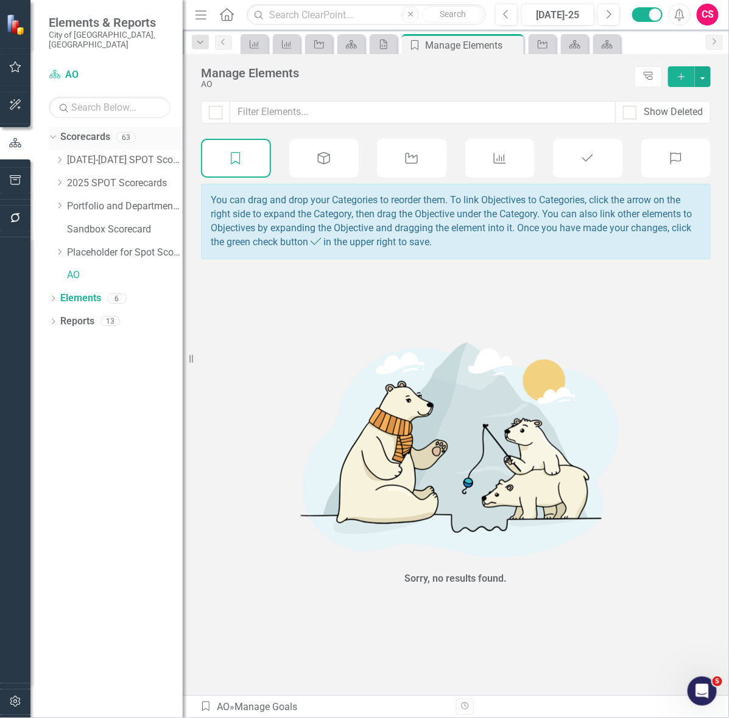
click at [108, 130] on link "Scorecards" at bounding box center [85, 137] width 50 height 14
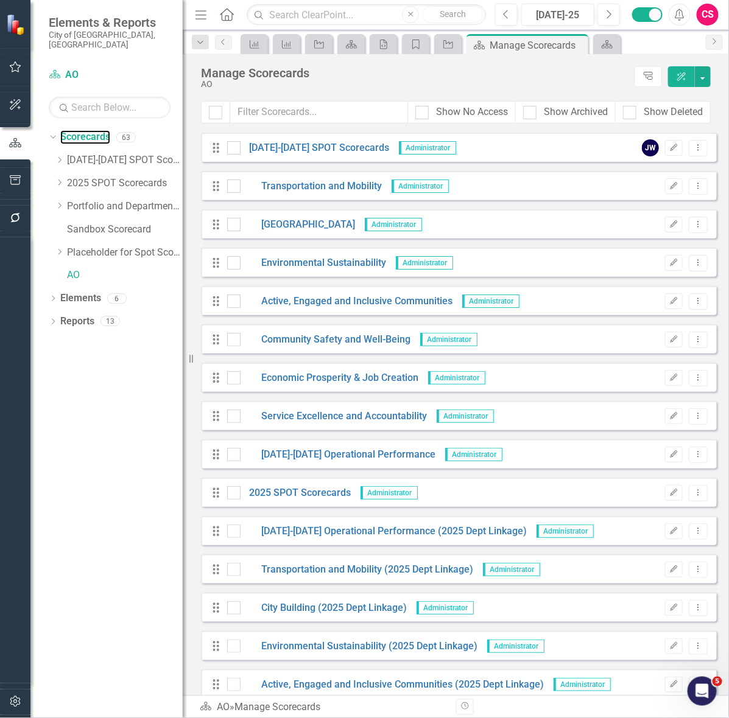
scroll to position [1854, 0]
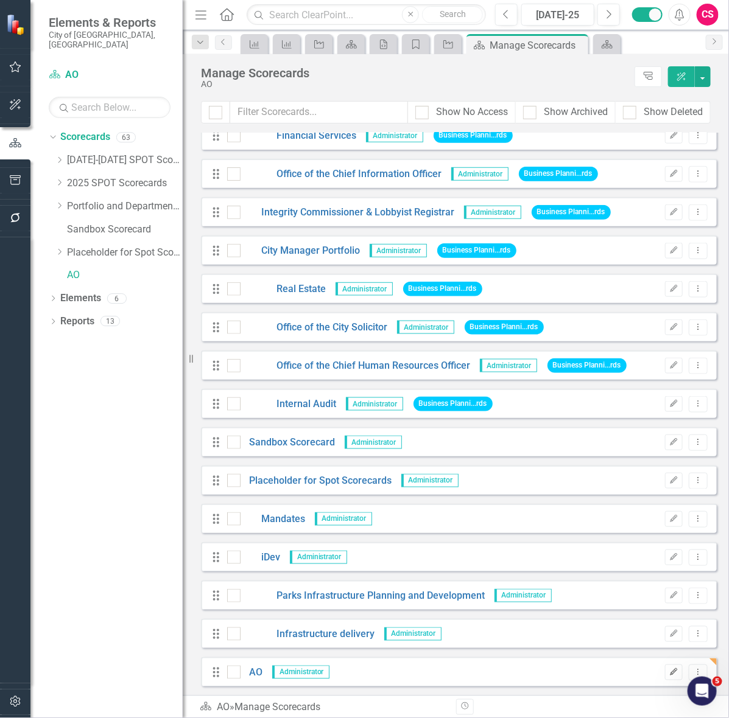
click at [670, 671] on icon "button" at bounding box center [673, 671] width 7 height 7
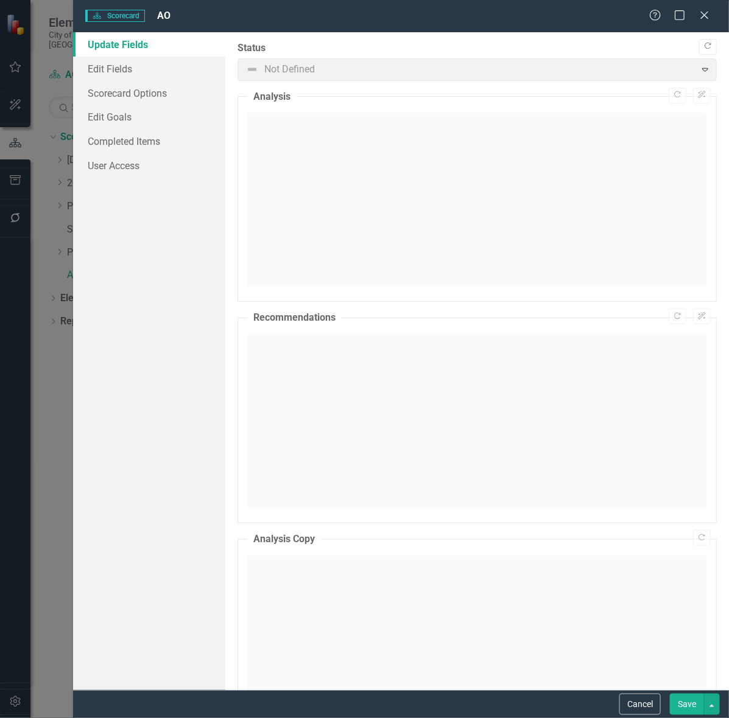
click at [689, 697] on button "Save" at bounding box center [687, 704] width 34 height 21
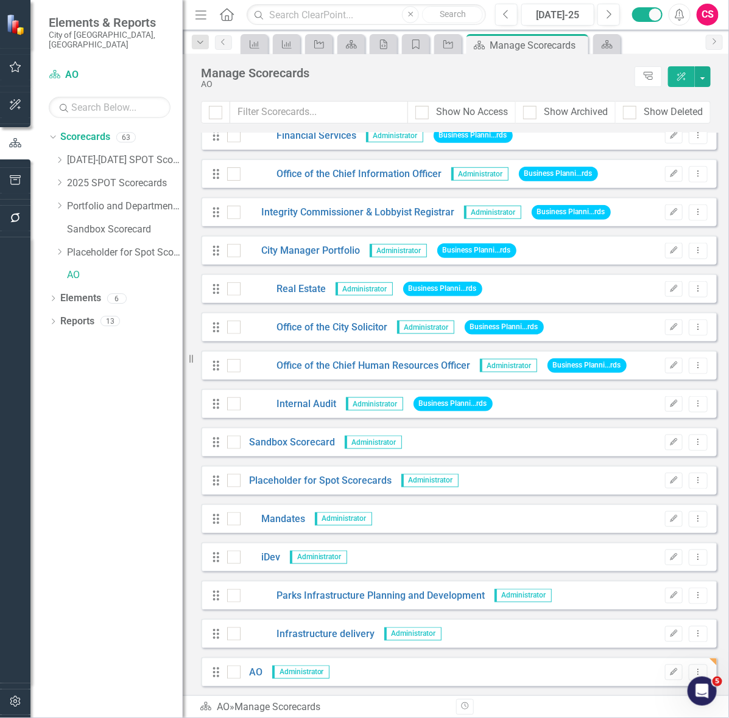
click at [29, 702] on div "Elements & Reports City of Vaughan, ON Scorecard AO Search Dropdown Scorecards …" at bounding box center [91, 359] width 183 height 718
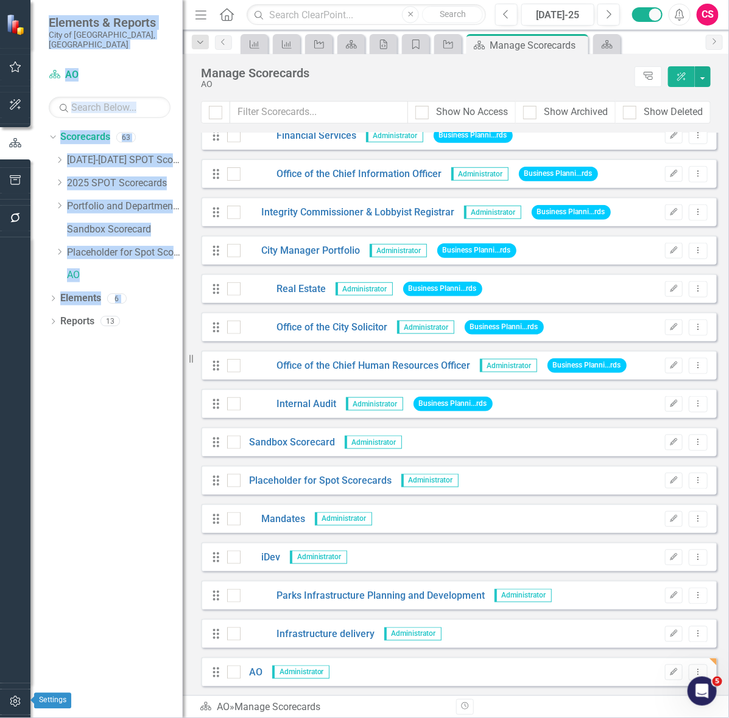
click at [13, 697] on icon "button" at bounding box center [15, 702] width 13 height 10
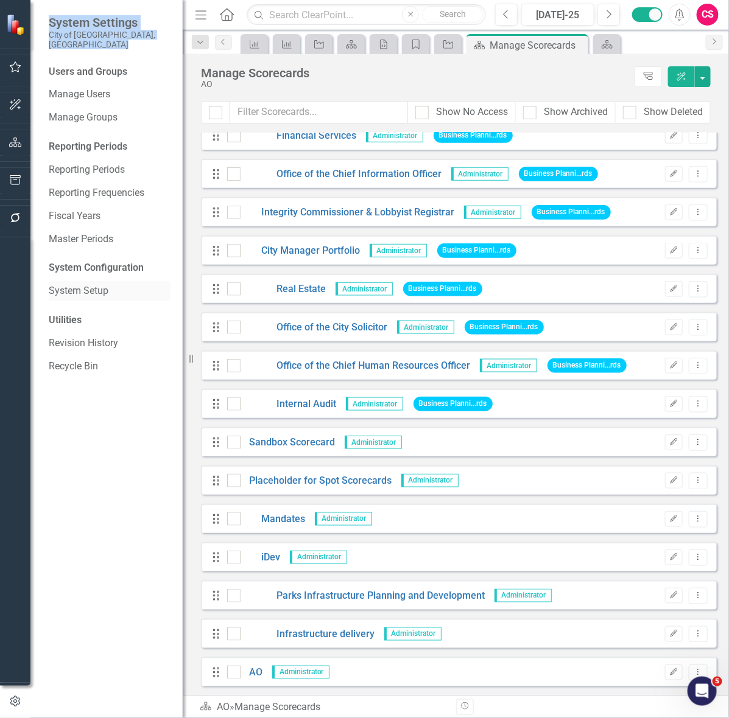
click at [55, 284] on link "System Setup" at bounding box center [110, 291] width 122 height 14
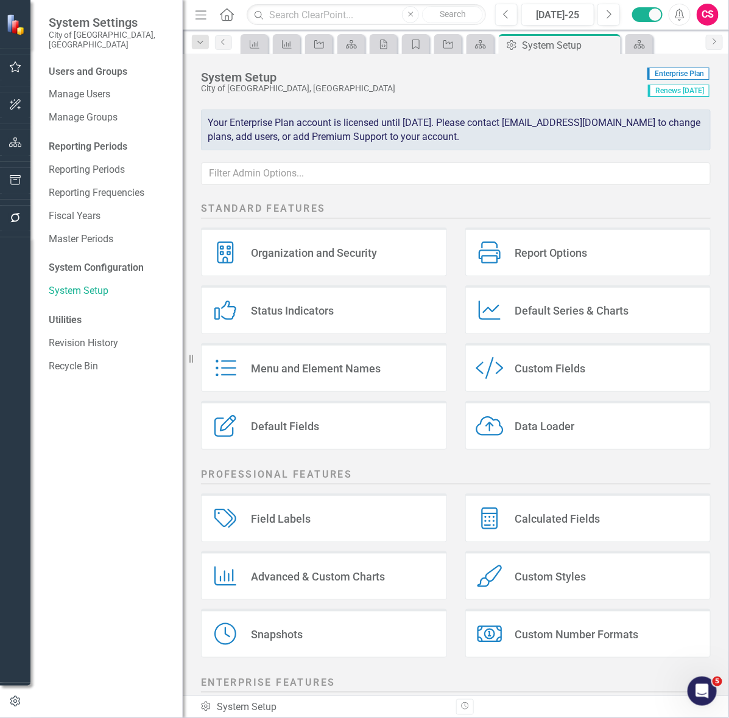
click at [353, 302] on div "Status Indicators Status Indicators" at bounding box center [324, 310] width 246 height 49
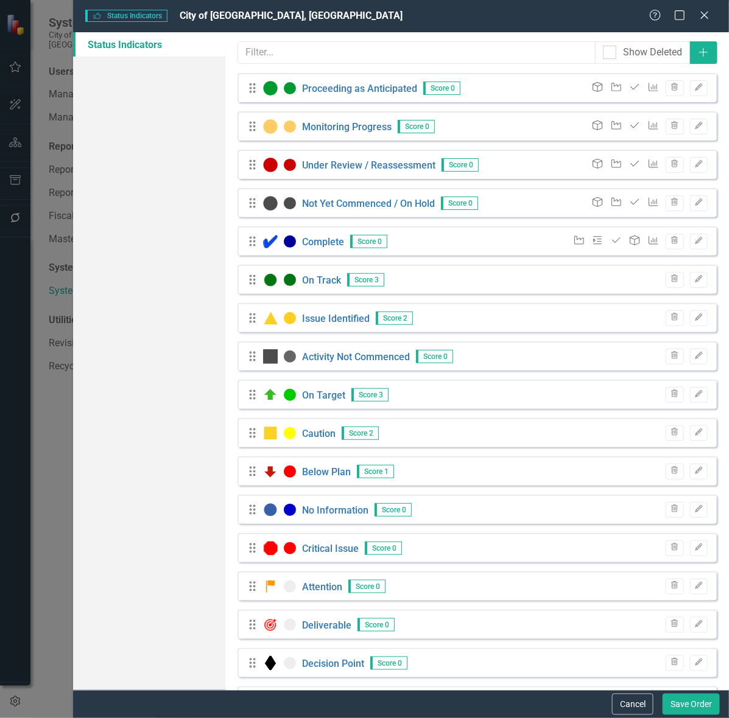
click at [439, 21] on div "Status Indicators Status Indicators City of Vaughan, ON" at bounding box center [367, 16] width 564 height 14
click at [694, 240] on icon "Edit" at bounding box center [698, 240] width 9 height 7
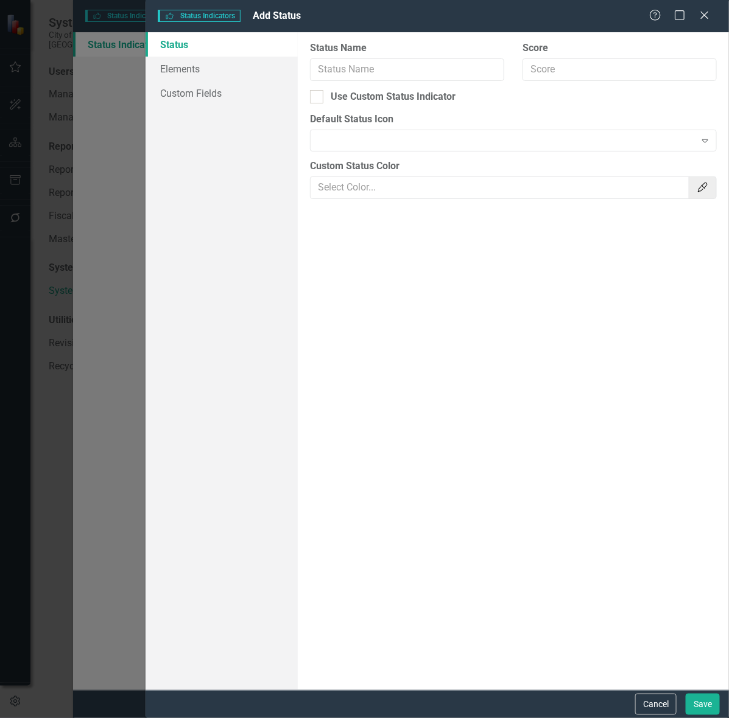
type input "Complete"
type input "0"
checkbox input "true"
type input "#000099"
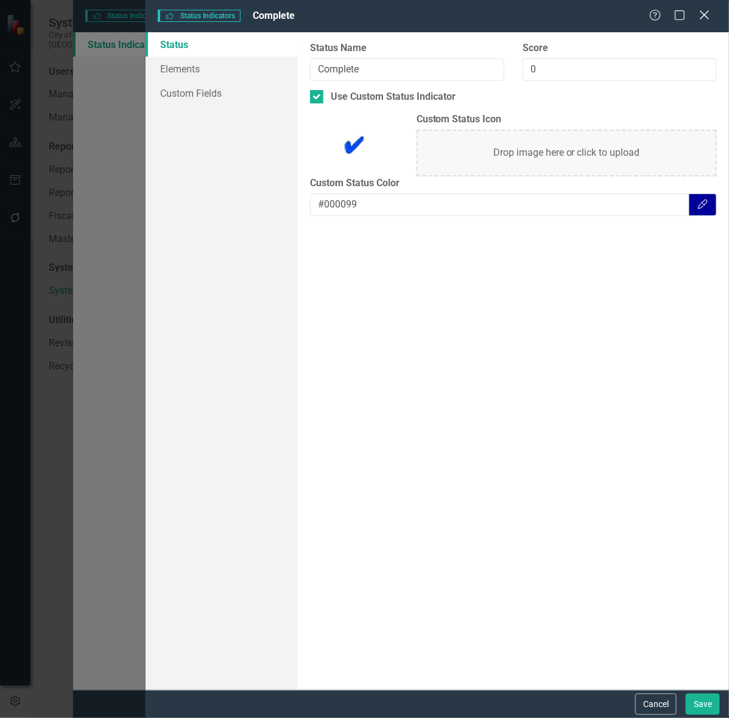
click at [705, 14] on icon at bounding box center [704, 14] width 9 height 9
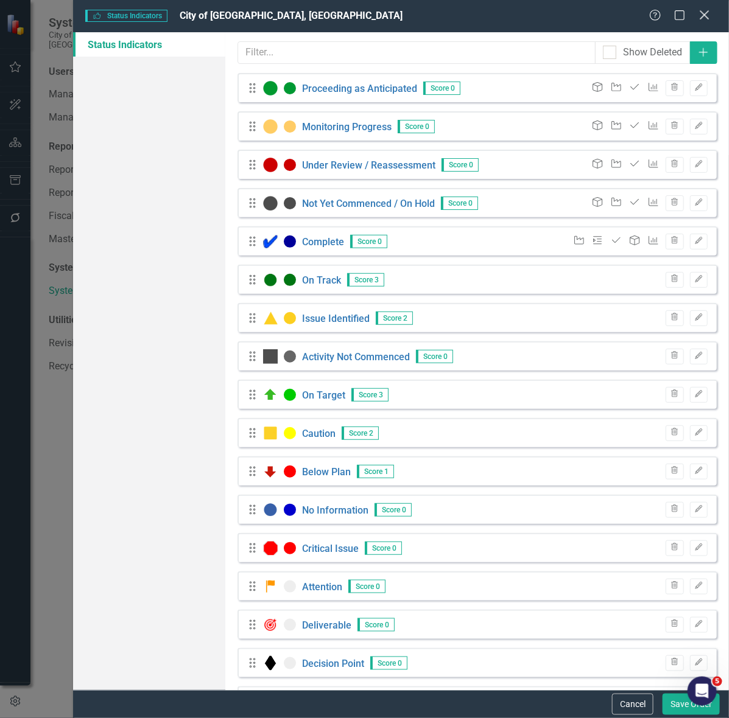
click at [702, 15] on icon "Close" at bounding box center [704, 15] width 15 height 12
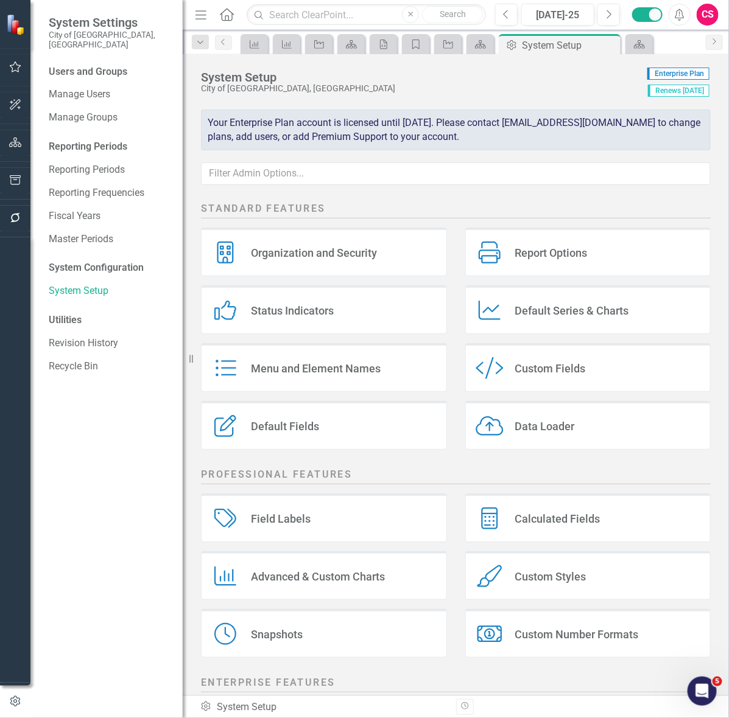
click at [19, 141] on icon "button" at bounding box center [15, 143] width 13 height 10
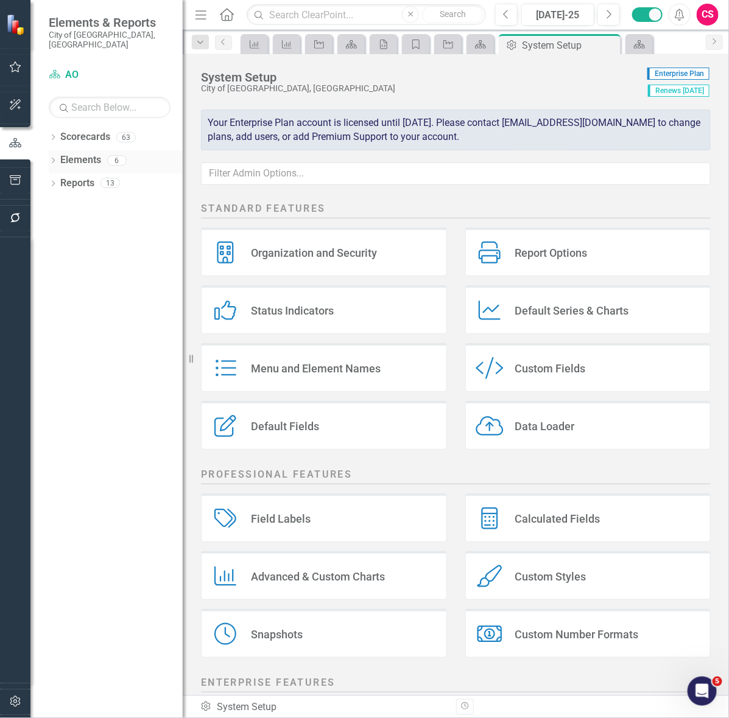
click at [96, 153] on link "Elements" at bounding box center [80, 160] width 41 height 14
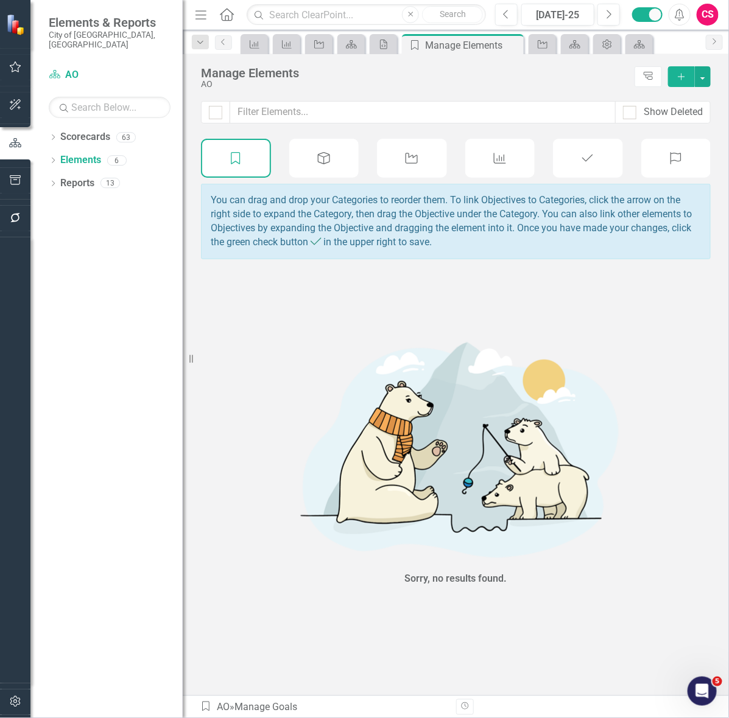
click at [413, 149] on div "Key Activity" at bounding box center [412, 158] width 70 height 39
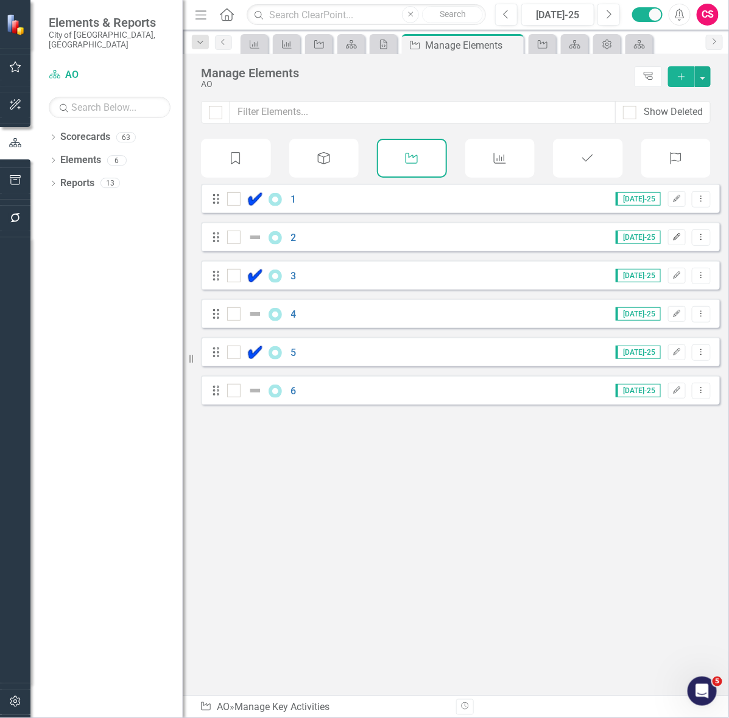
click at [672, 241] on icon "Edit" at bounding box center [676, 237] width 9 height 7
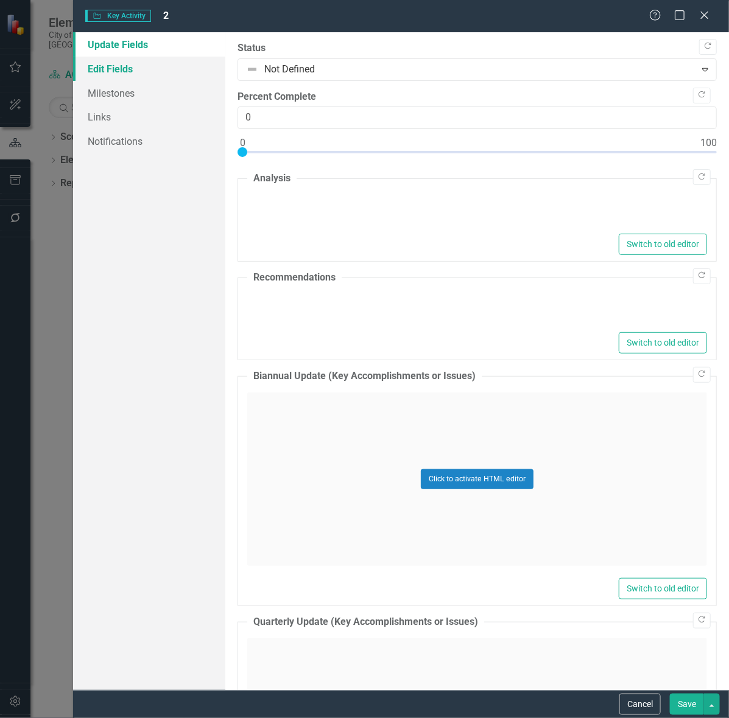
click at [144, 71] on link "Edit Fields" at bounding box center [149, 69] width 152 height 24
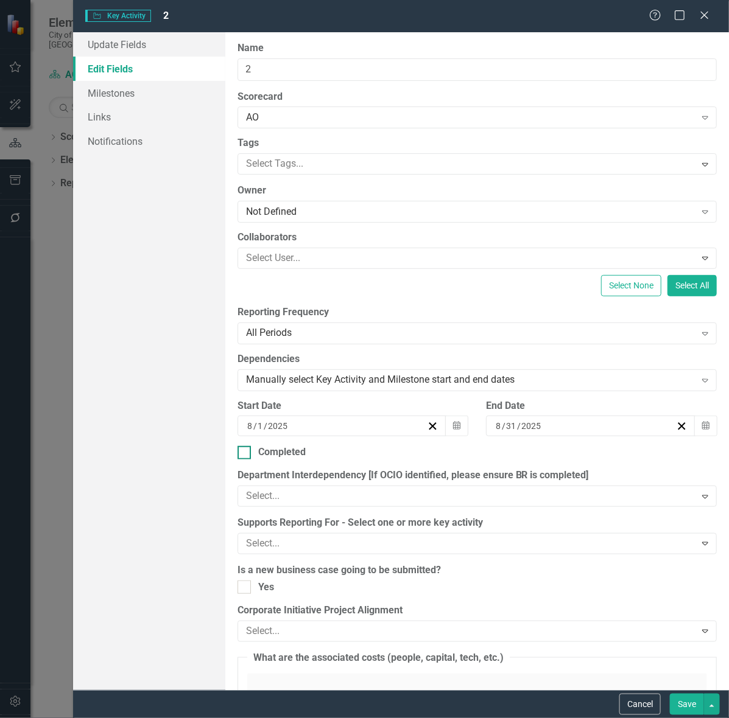
click at [262, 452] on div "Completed" at bounding box center [281, 453] width 47 height 14
click at [245, 452] on input "Completed" at bounding box center [241, 450] width 8 height 8
checkbox input "true"
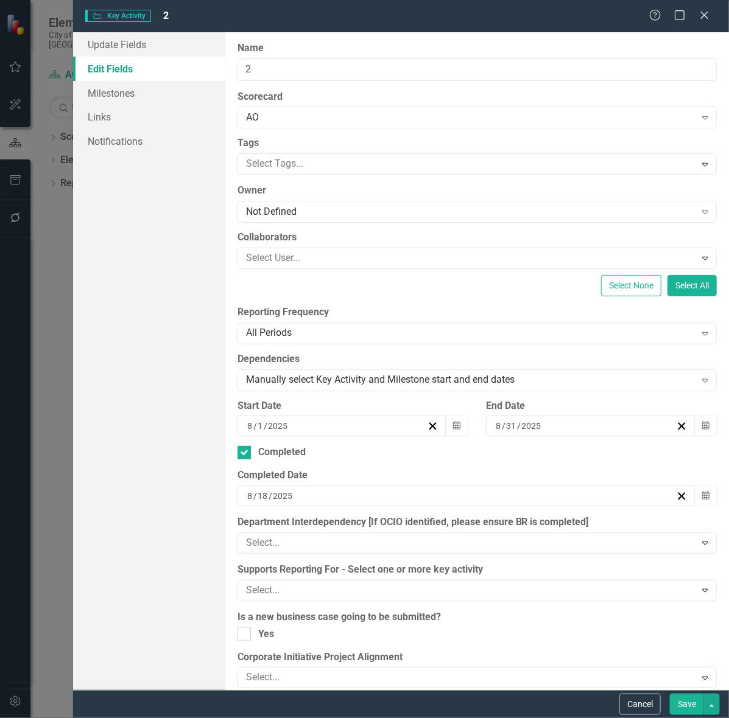
click at [688, 711] on button "Save" at bounding box center [687, 704] width 34 height 21
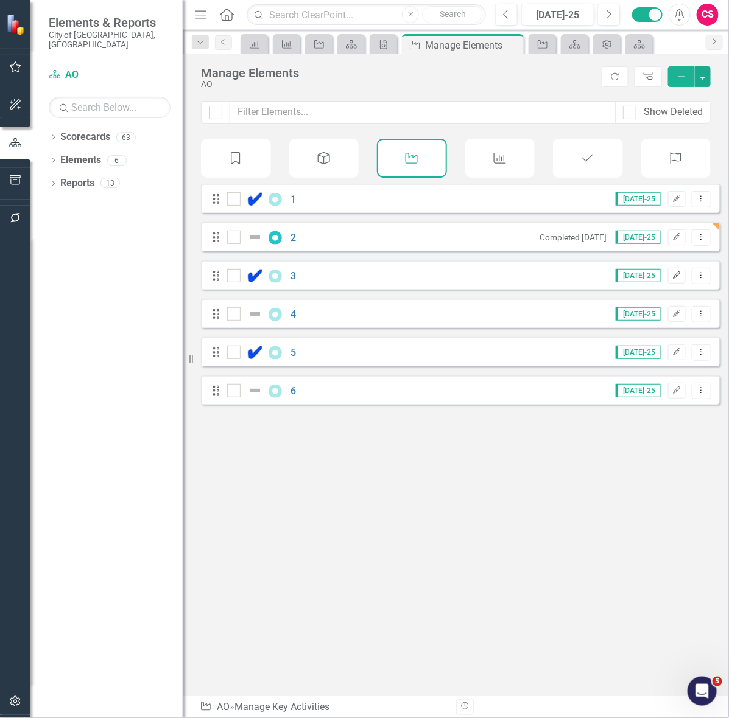
click at [668, 284] on button "Edit" at bounding box center [677, 276] width 18 height 16
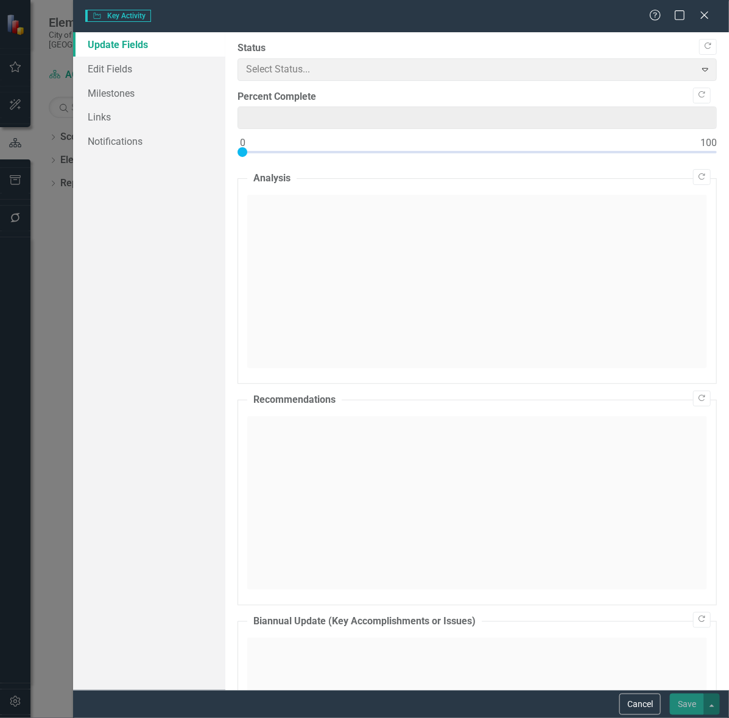
type input "0"
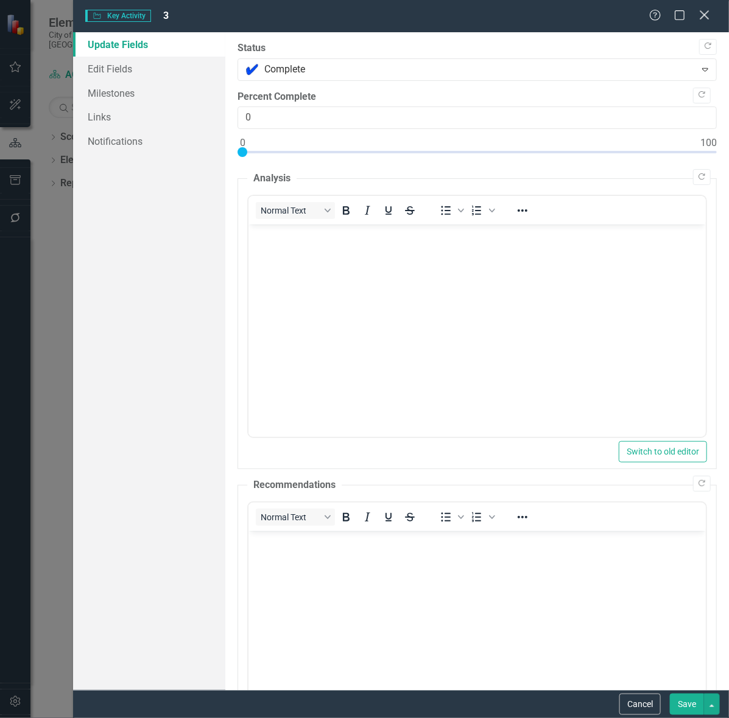
click at [701, 10] on icon "Close" at bounding box center [704, 15] width 15 height 12
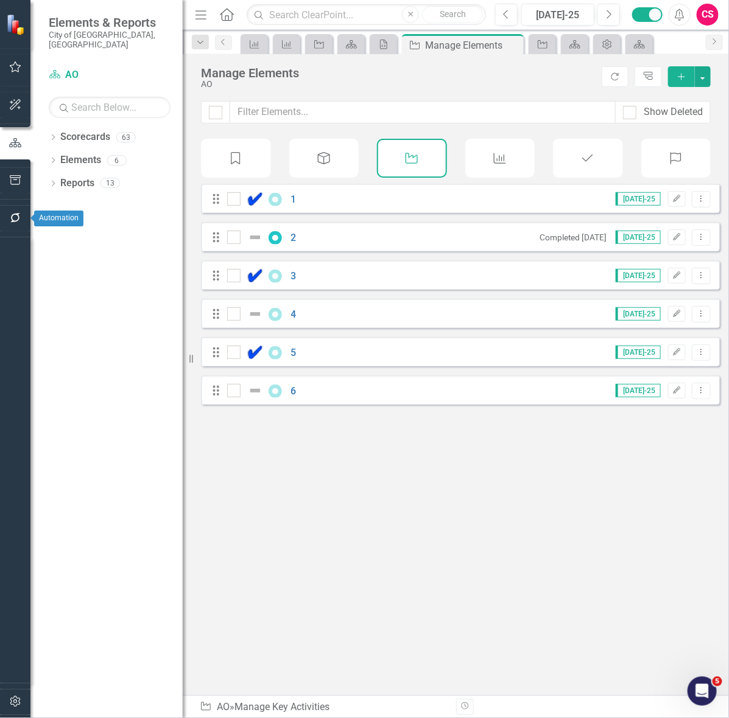
click at [15, 220] on icon "button" at bounding box center [15, 218] width 13 height 10
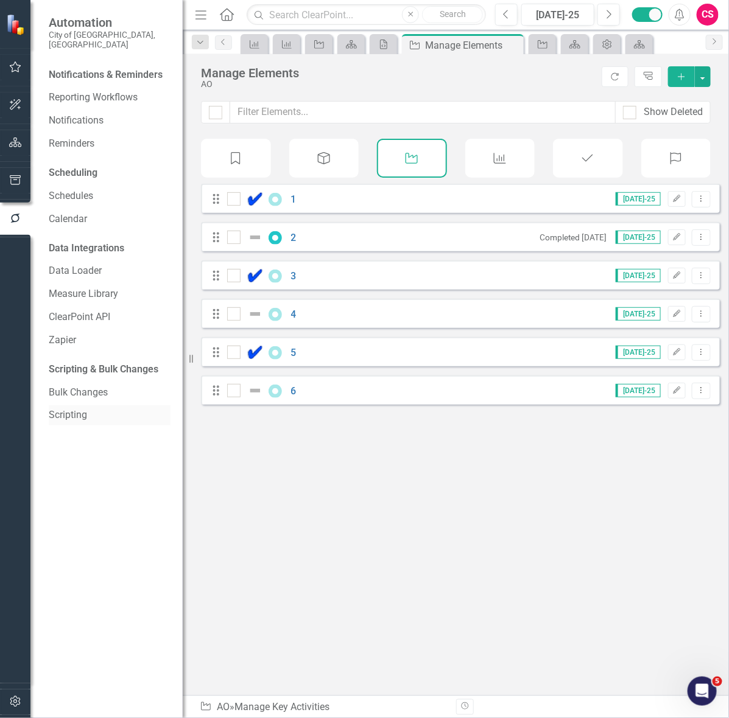
click at [86, 409] on link "Scripting" at bounding box center [110, 416] width 122 height 14
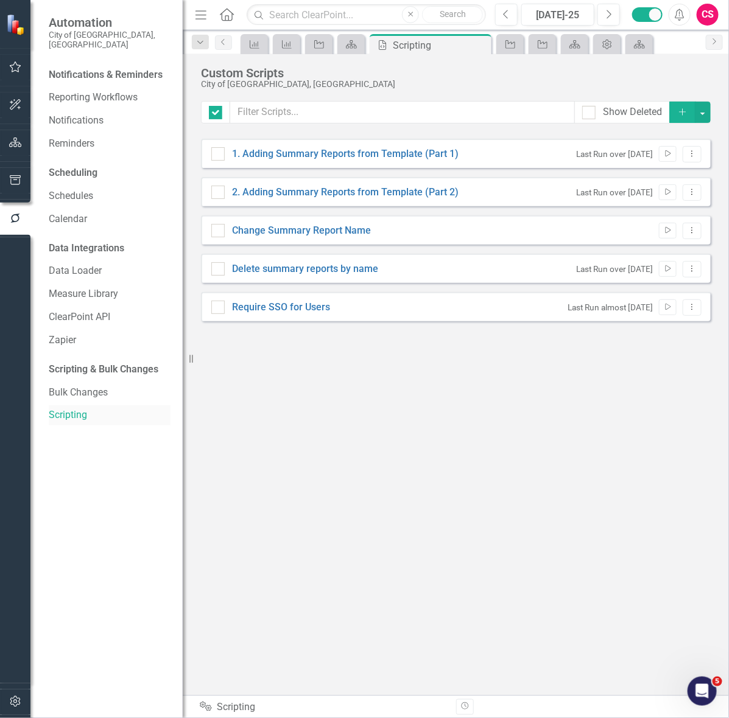
checkbox input "false"
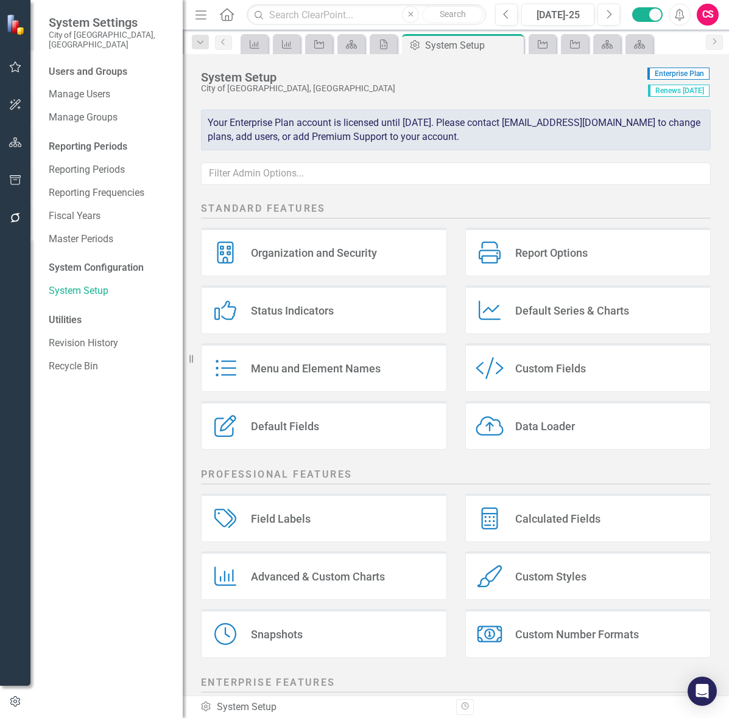
click at [707, 16] on div "CS" at bounding box center [708, 15] width 22 height 22
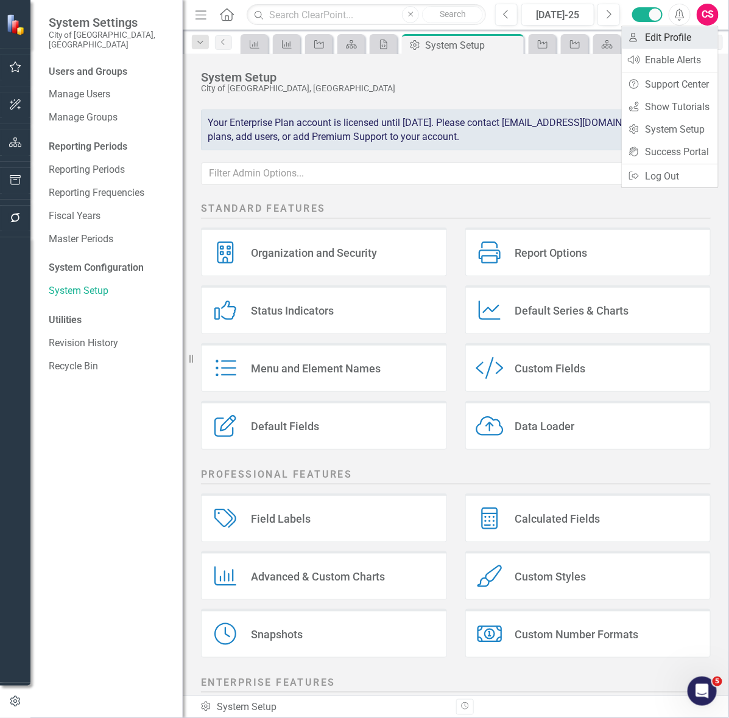
click at [665, 44] on link "User Edit Profile" at bounding box center [670, 37] width 96 height 23
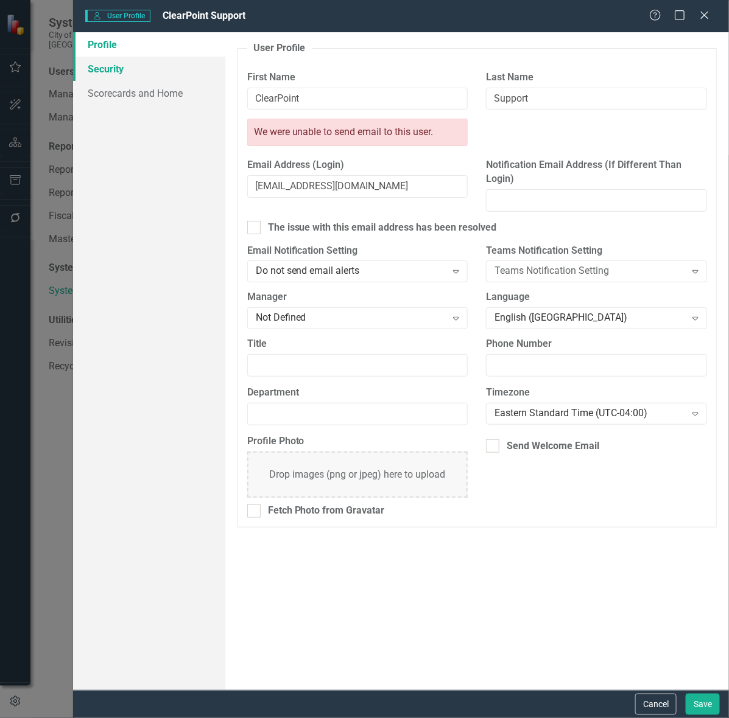
click at [166, 57] on link "Security" at bounding box center [149, 69] width 152 height 24
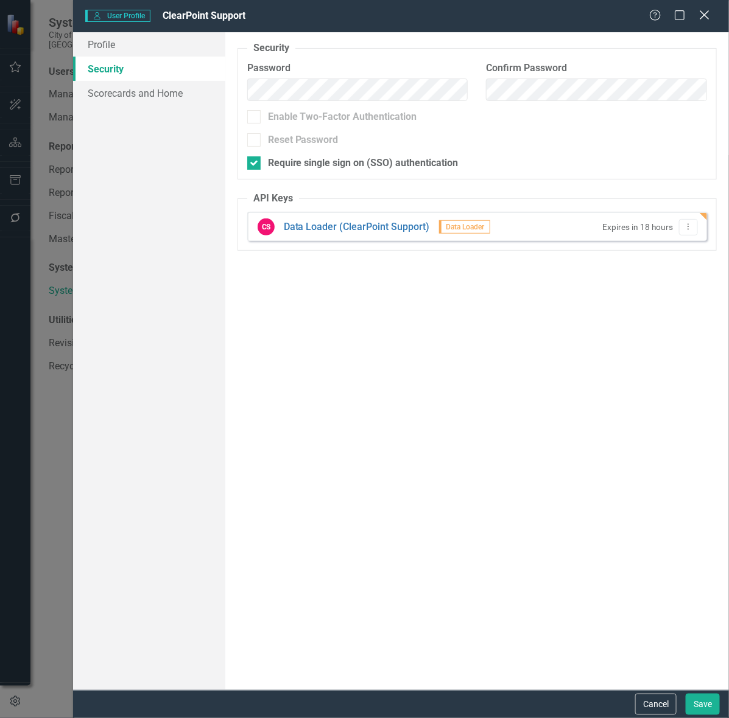
click at [707, 10] on icon "Close" at bounding box center [704, 15] width 15 height 12
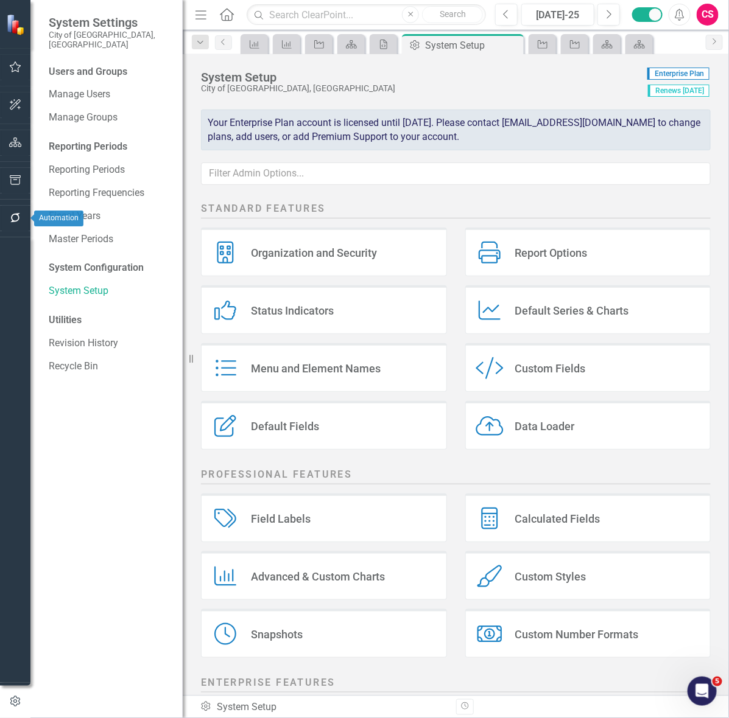
click at [24, 218] on button "button" at bounding box center [15, 219] width 27 height 26
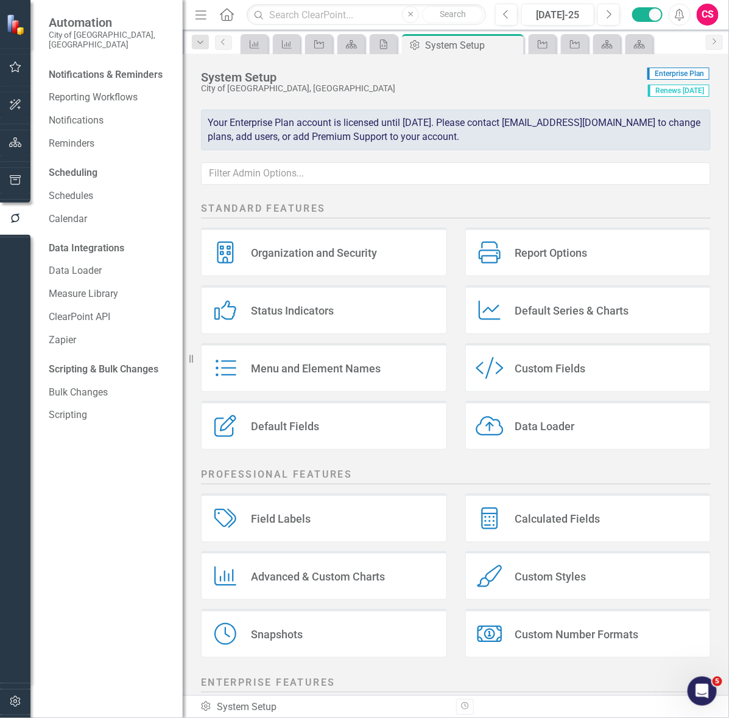
click at [83, 395] on div "Scripting & Bulk Changes Bulk Changes Scripting" at bounding box center [110, 393] width 122 height 66
click at [83, 409] on link "Scripting" at bounding box center [110, 416] width 122 height 14
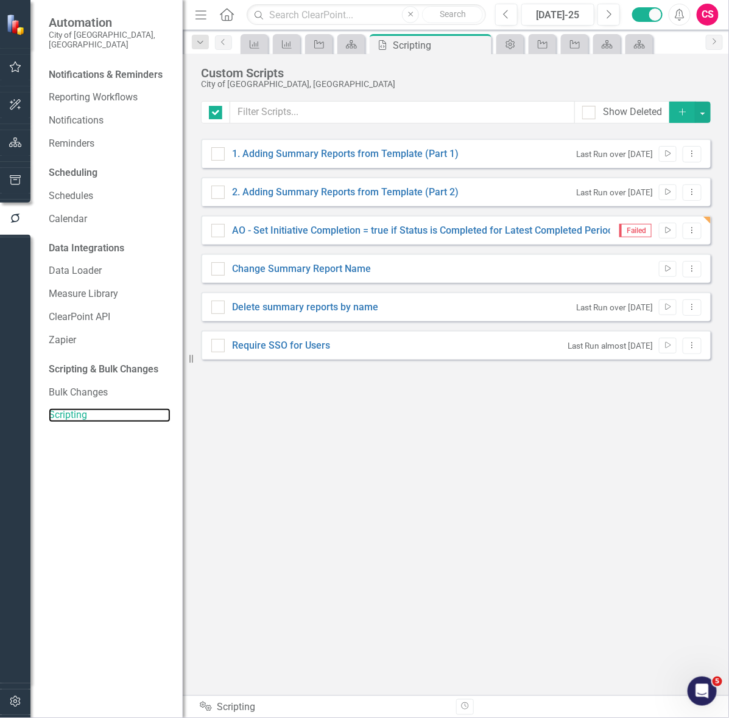
checkbox input "false"
click at [671, 230] on icon "Run Script" at bounding box center [667, 230] width 9 height 7
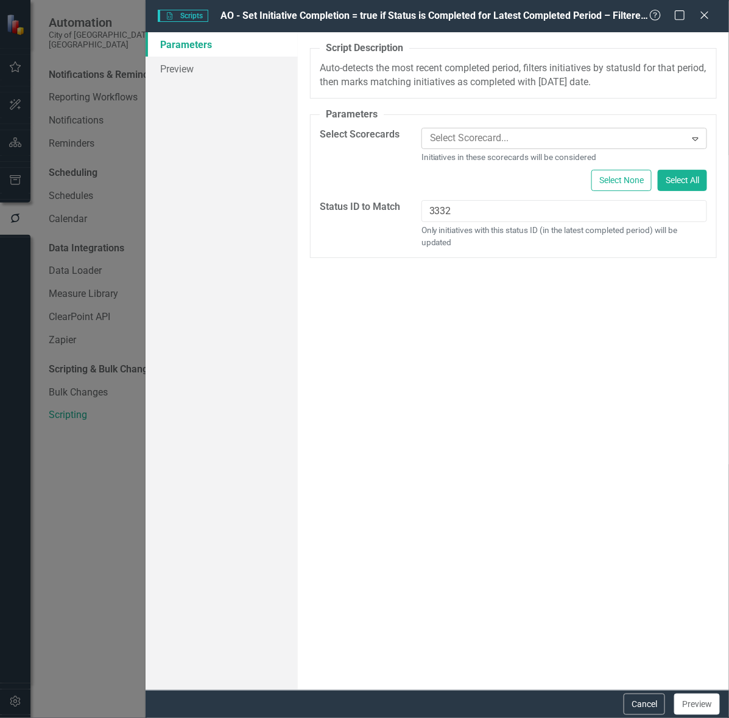
click at [463, 135] on div at bounding box center [555, 138] width 261 height 16
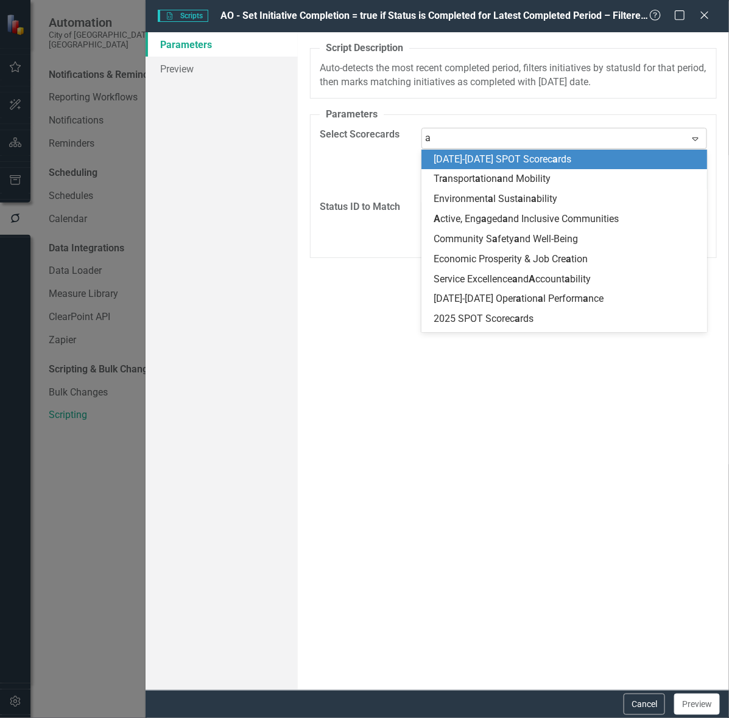
type input "ao"
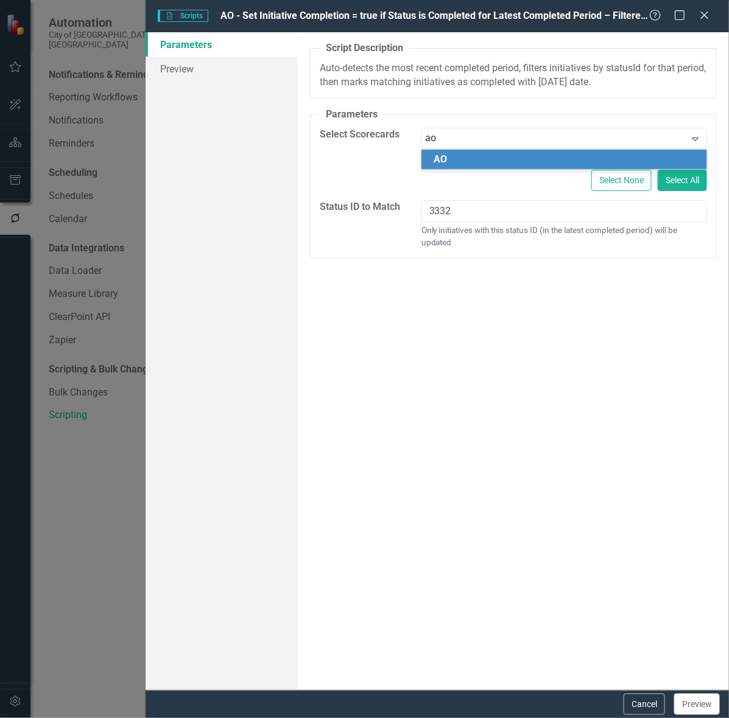
click at [447, 165] on div "AO" at bounding box center [566, 160] width 266 height 14
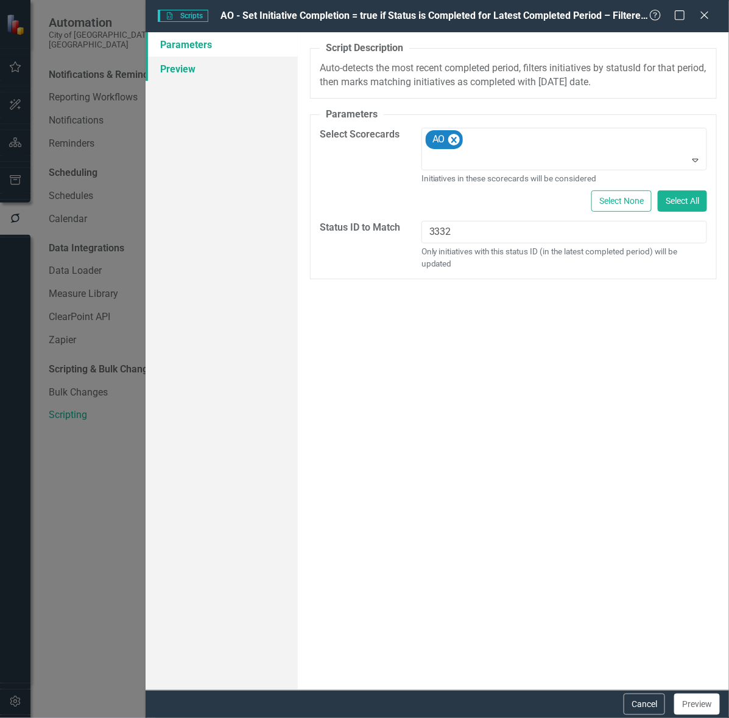
click at [181, 66] on link "Preview" at bounding box center [222, 69] width 152 height 24
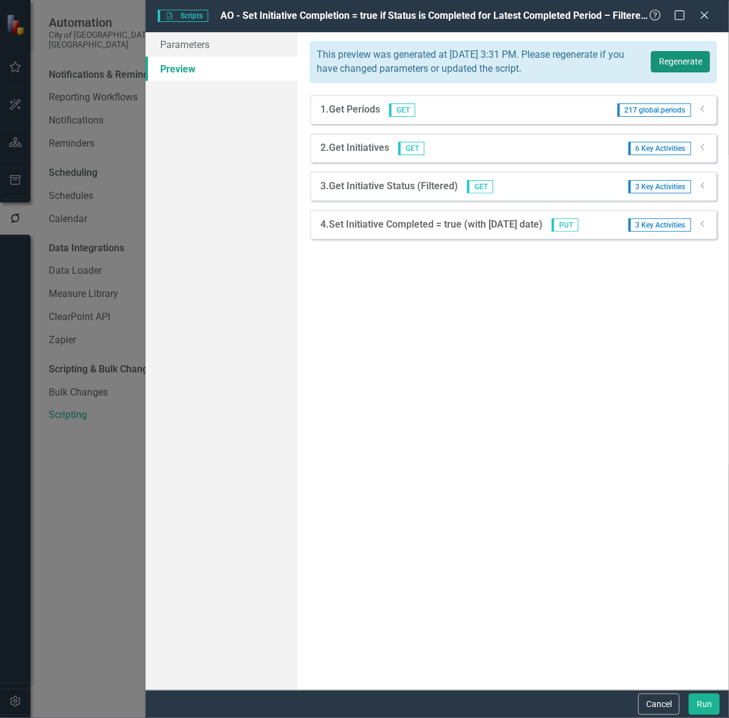
click at [673, 64] on button "Regenerate" at bounding box center [680, 61] width 59 height 21
click at [707, 708] on button "Run" at bounding box center [704, 704] width 31 height 21
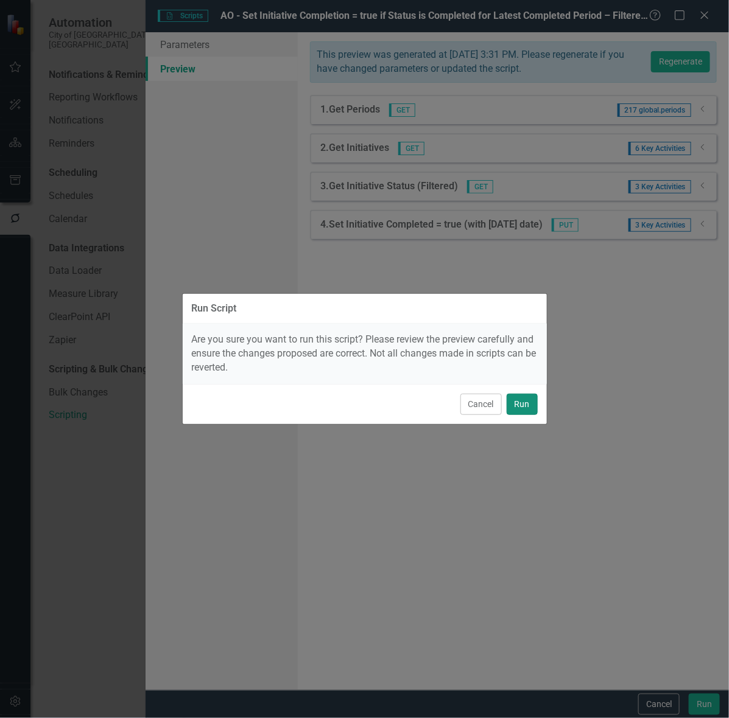
click at [522, 401] on button "Run" at bounding box center [522, 404] width 31 height 21
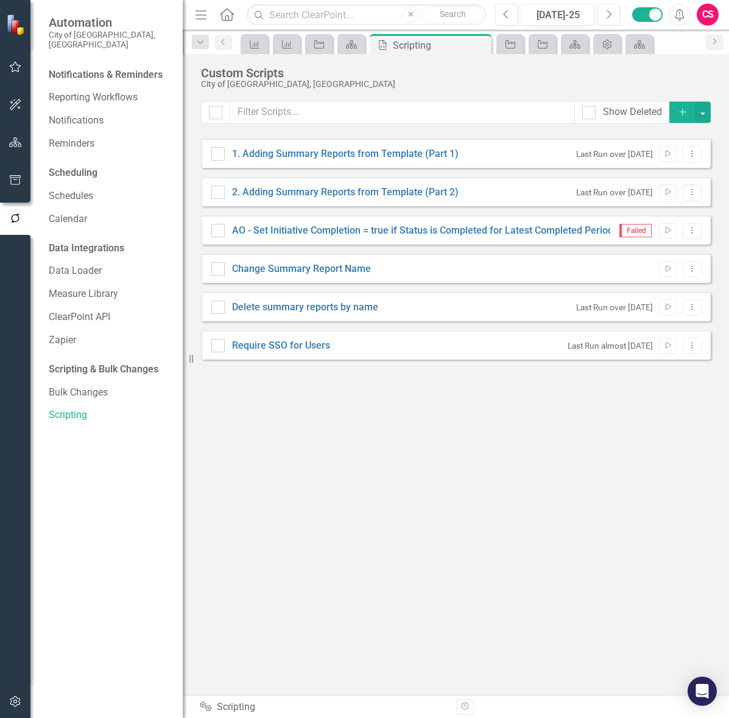
checkbox input "false"
click at [254, 230] on link "AO - Set Initiative Completion = true if Status is Completed for Latest Complet…" at bounding box center [495, 231] width 526 height 12
click at [219, 230] on input "AO - Set Initiative Completion = true if Status is Completed for Latest Complet…" at bounding box center [215, 228] width 8 height 8
checkbox input "true"
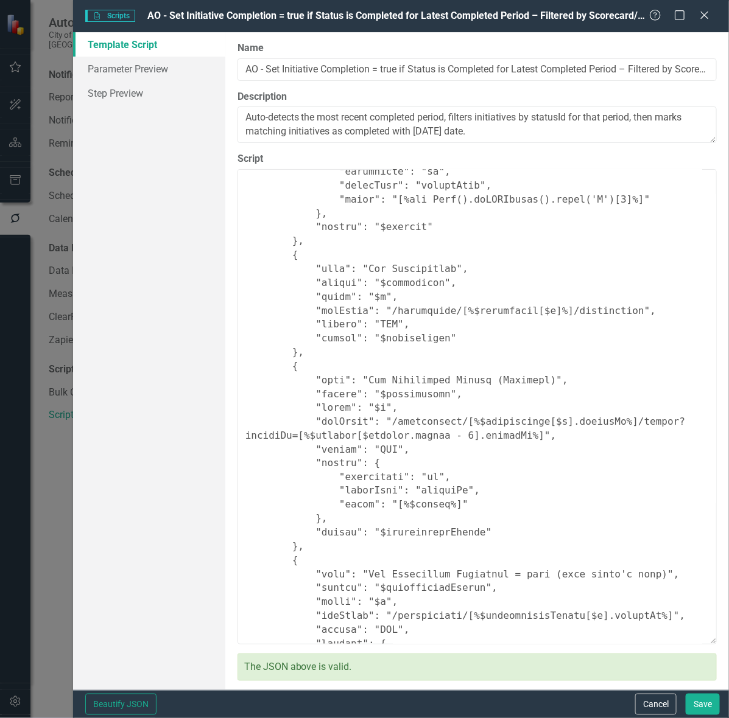
scroll to position [522, 0]
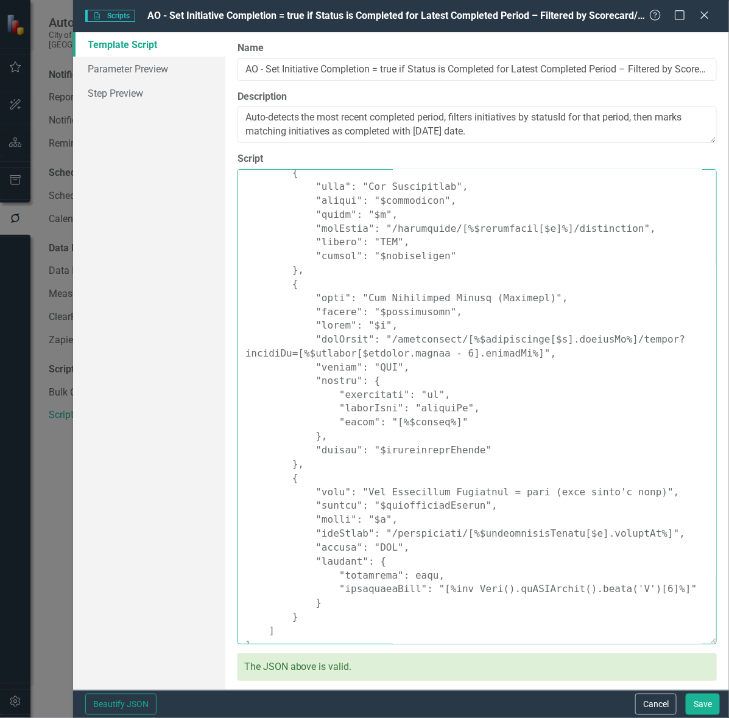
click at [443, 247] on textarea "Script" at bounding box center [476, 406] width 479 height 475
paste textarea ""Comments": { "Recommended Name": "Set Initiative Completion Status to true – F…"
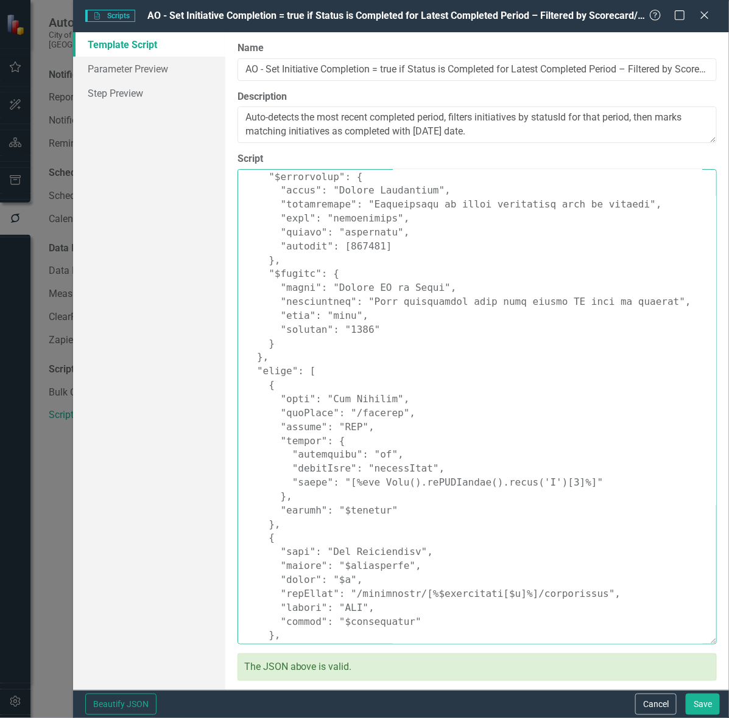
scroll to position [0, 0]
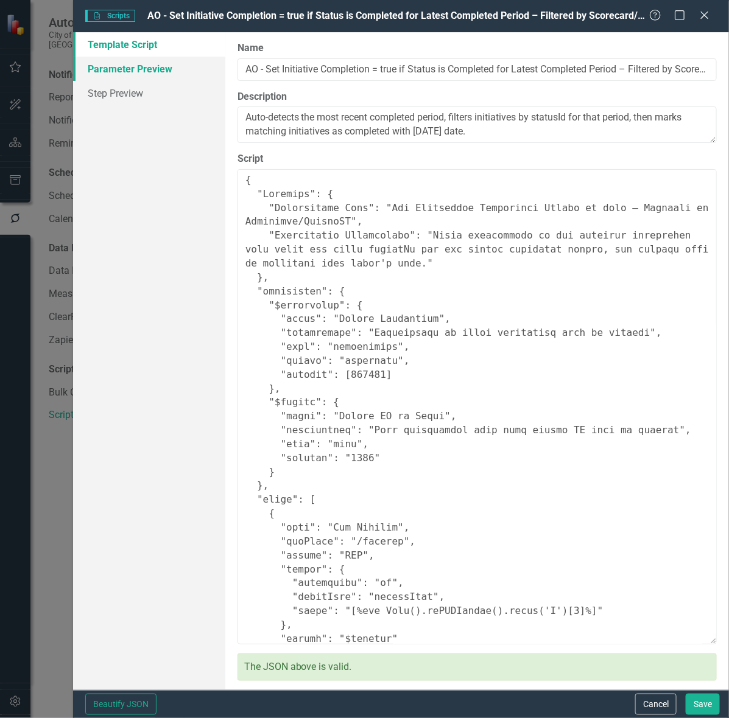
type textarea "{ "Comments": { "Recommended Name": "Set Initiative Completion Status to true –…"
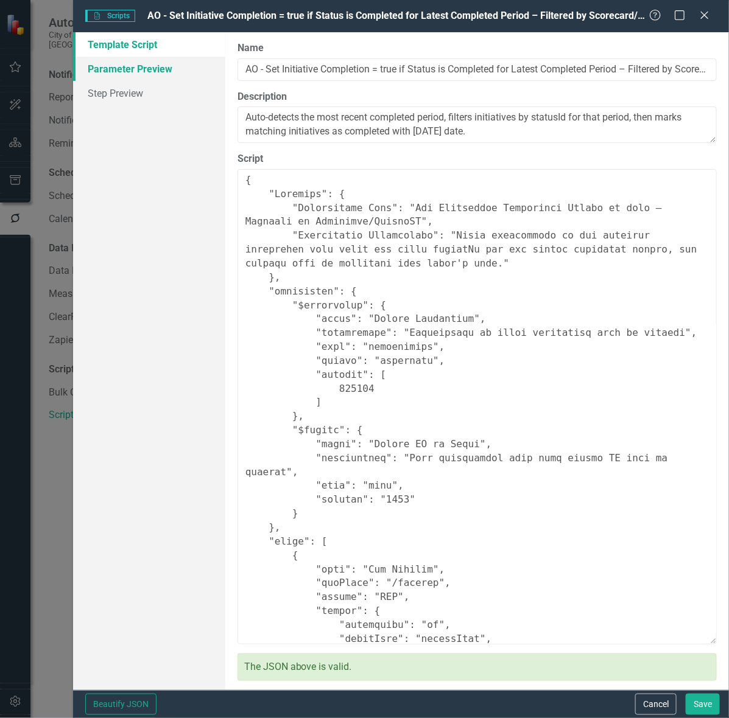
click at [105, 66] on link "Parameter Preview" at bounding box center [149, 69] width 152 height 24
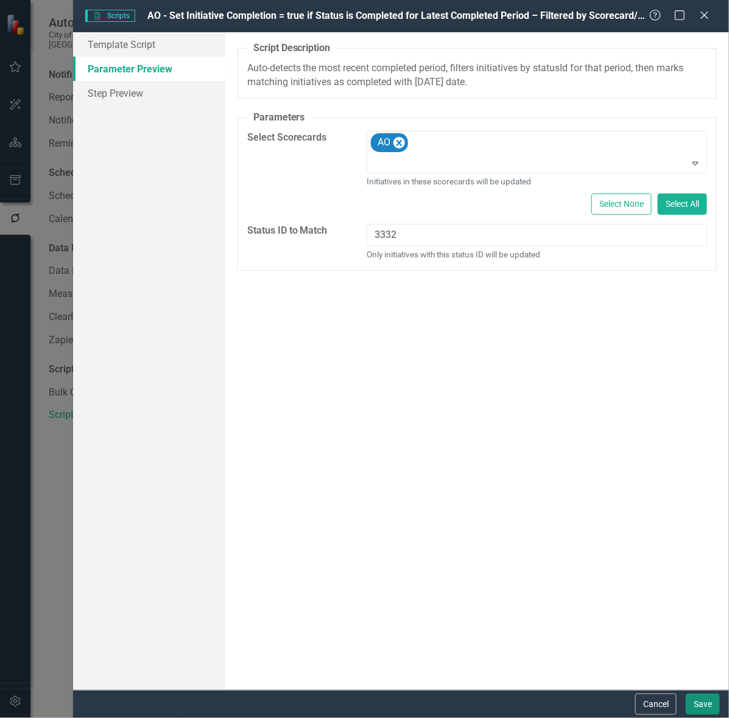
click at [701, 698] on button "Save" at bounding box center [703, 704] width 34 height 21
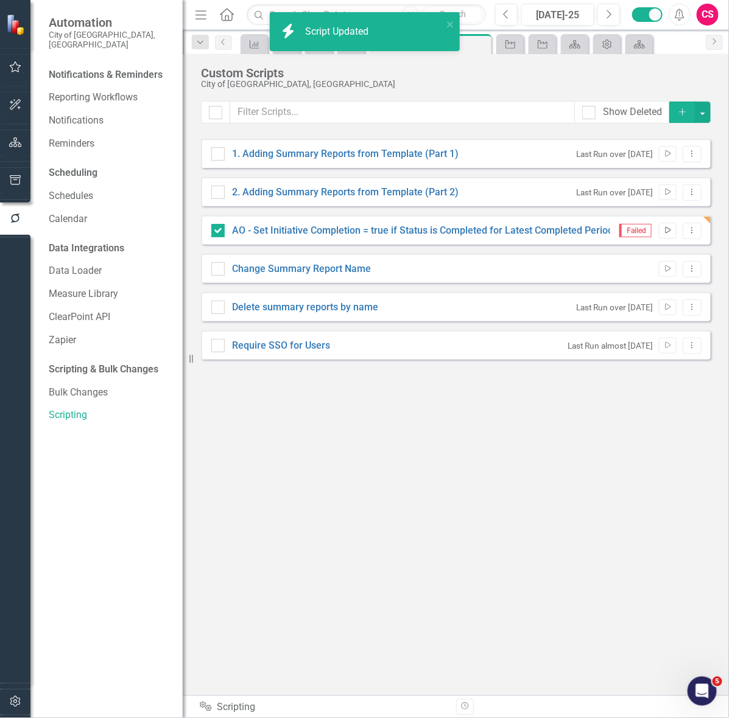
click at [663, 232] on icon "Run Script" at bounding box center [667, 230] width 9 height 7
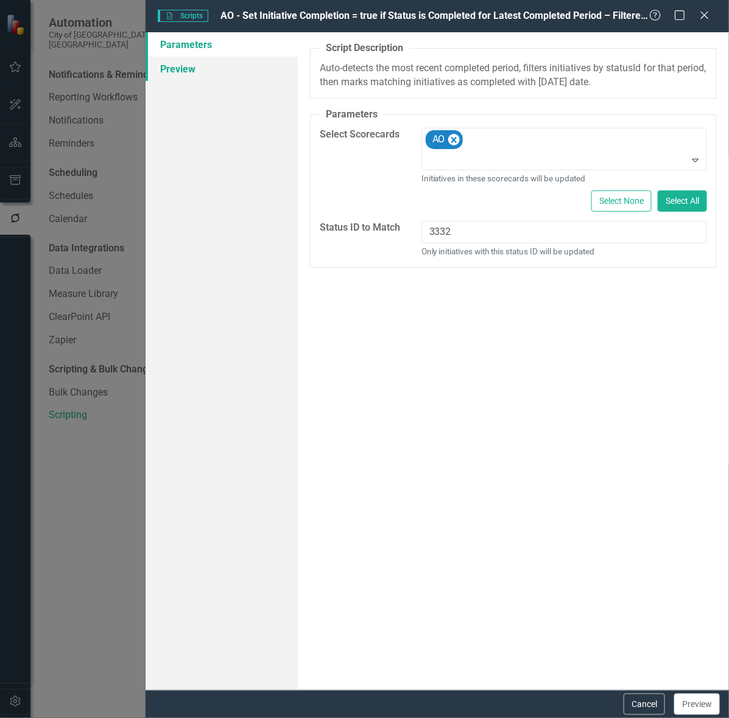
click at [215, 70] on link "Preview" at bounding box center [222, 69] width 152 height 24
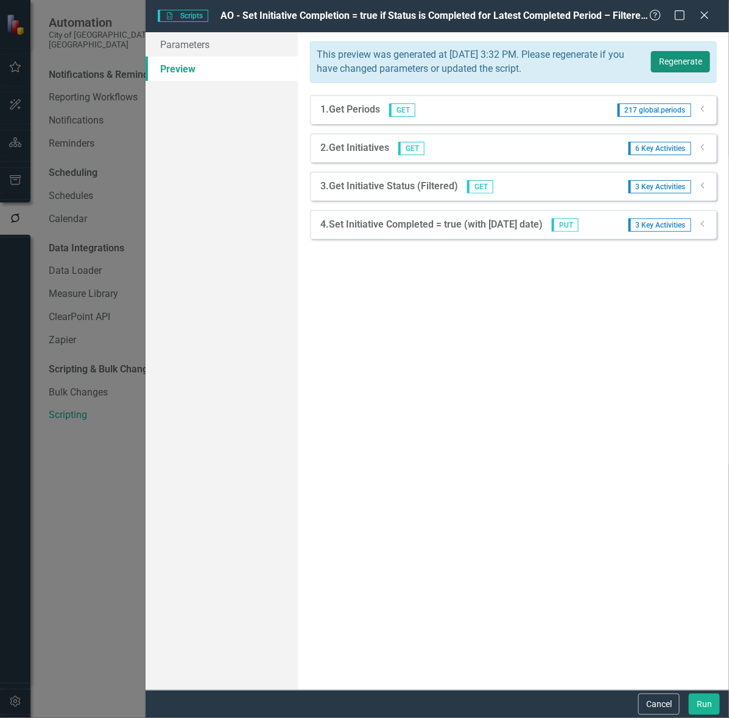
click at [695, 55] on button "Regenerate" at bounding box center [680, 61] width 59 height 21
click at [702, 229] on div "Dropdown" at bounding box center [702, 225] width 9 height 10
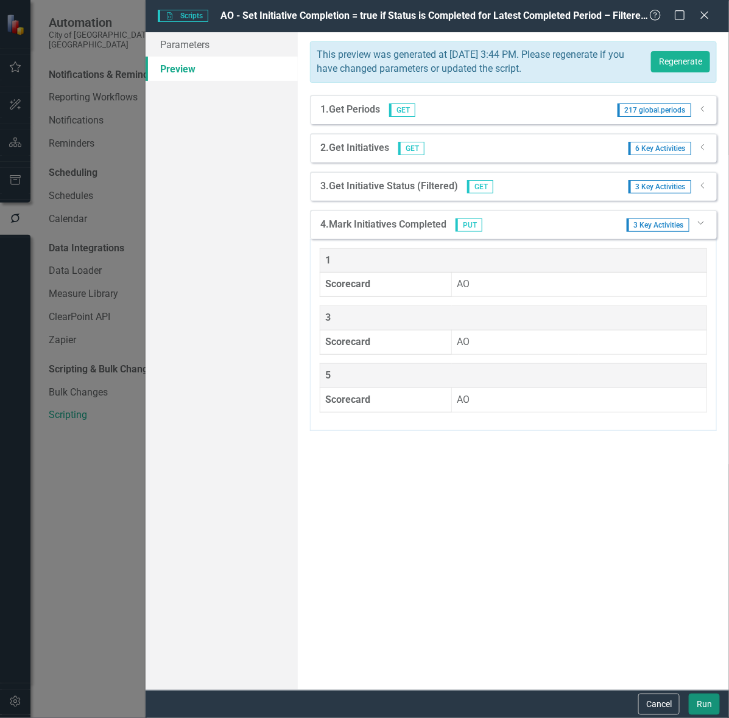
click at [704, 704] on button "Run" at bounding box center [704, 704] width 31 height 21
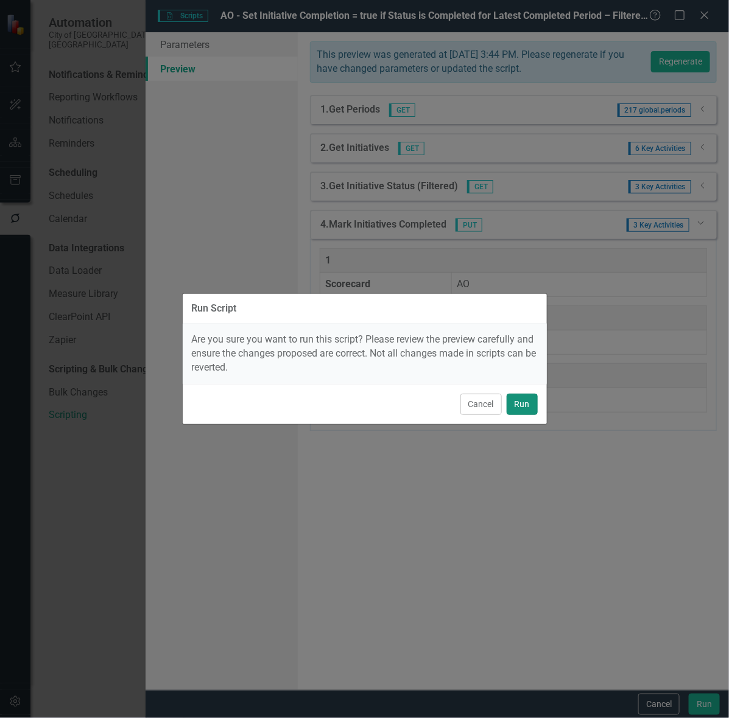
click at [525, 405] on button "Run" at bounding box center [522, 404] width 31 height 21
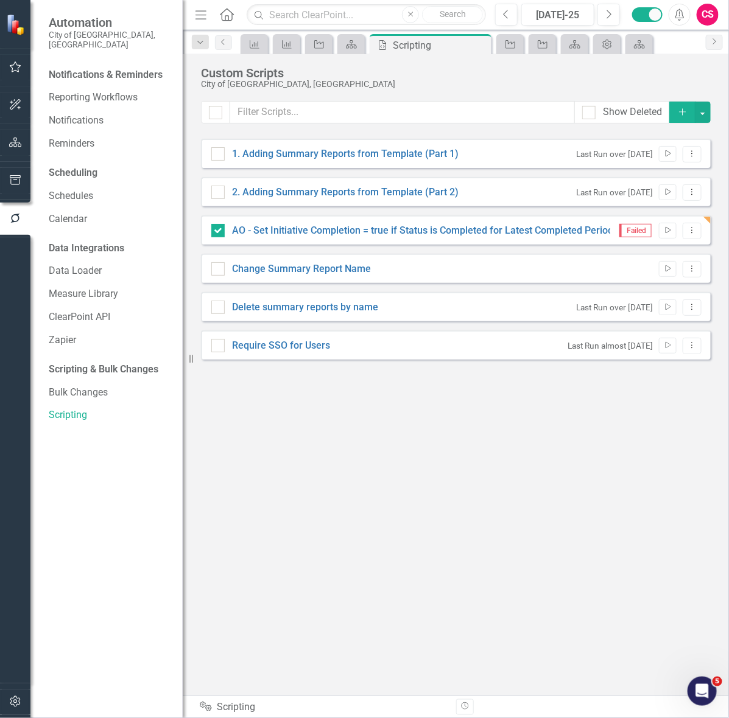
click at [318, 564] on div "Show Deleted Add 1. Adding Summary Reports from Template (Part 1) Last Run over…" at bounding box center [456, 391] width 510 height 580
click at [672, 228] on button "Run Script" at bounding box center [668, 231] width 18 height 16
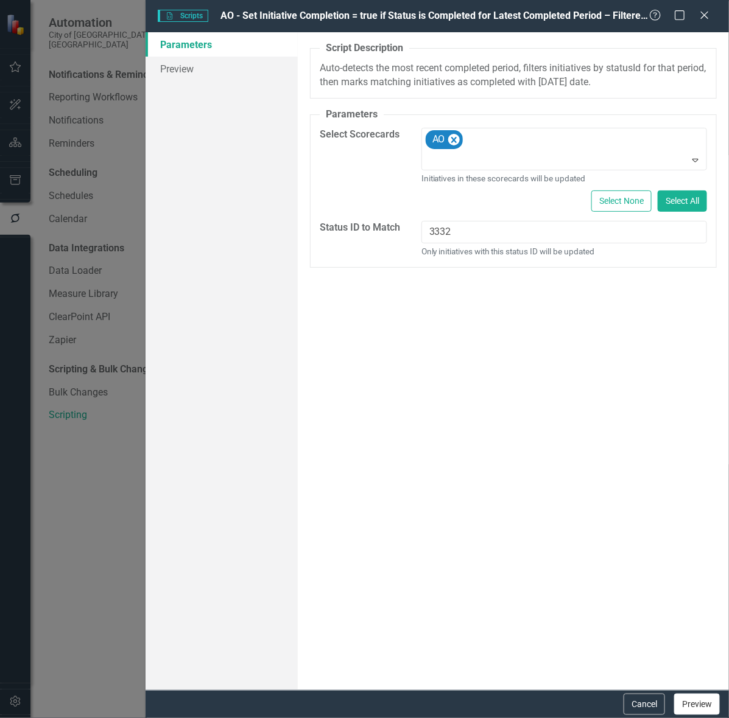
click at [698, 704] on button "Preview" at bounding box center [697, 704] width 46 height 21
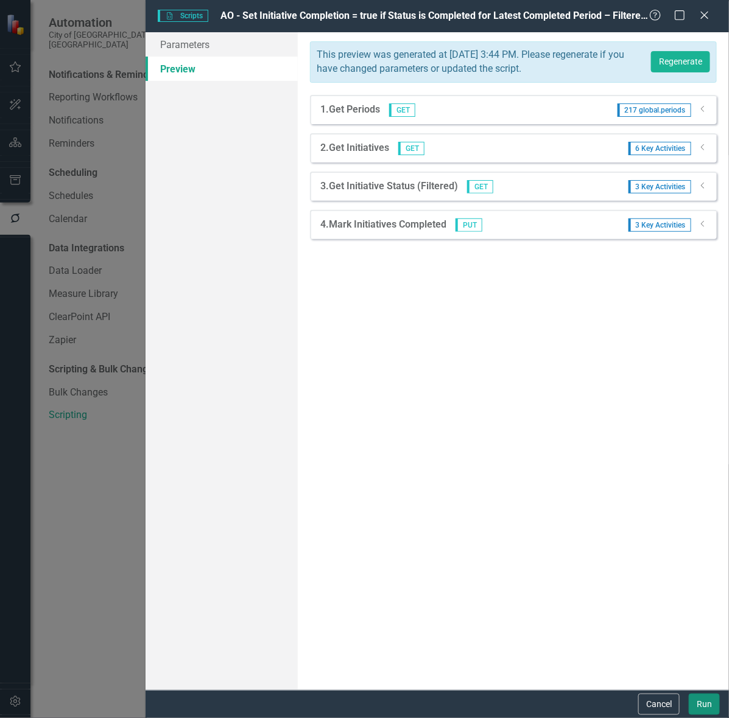
click at [702, 703] on button "Run" at bounding box center [704, 704] width 31 height 21
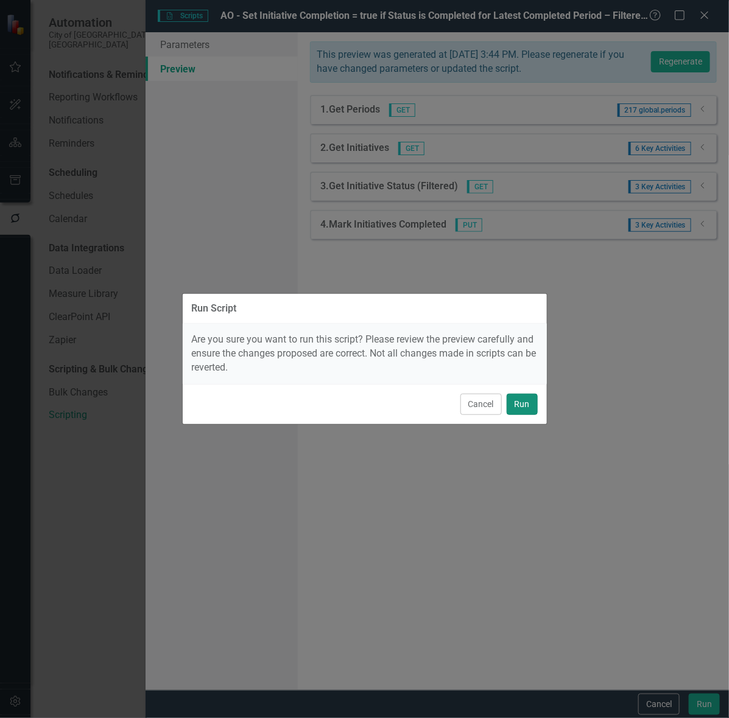
click at [525, 402] on button "Run" at bounding box center [522, 404] width 31 height 21
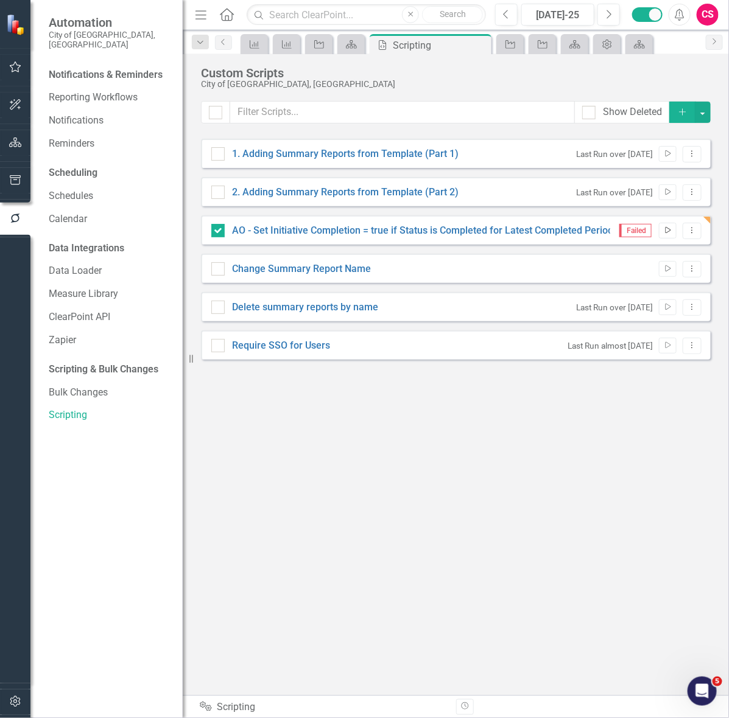
click at [663, 231] on icon "Run Script" at bounding box center [667, 230] width 9 height 7
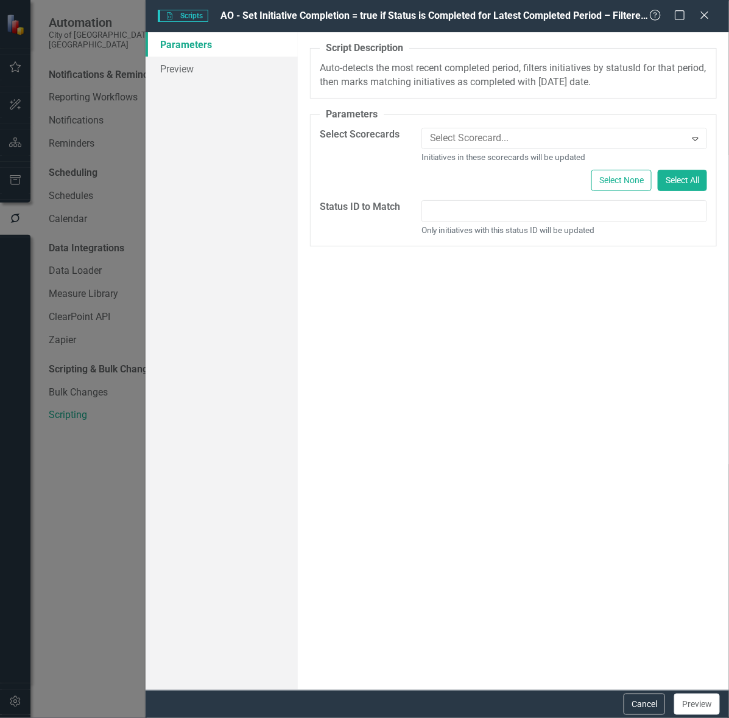
type input "3332"
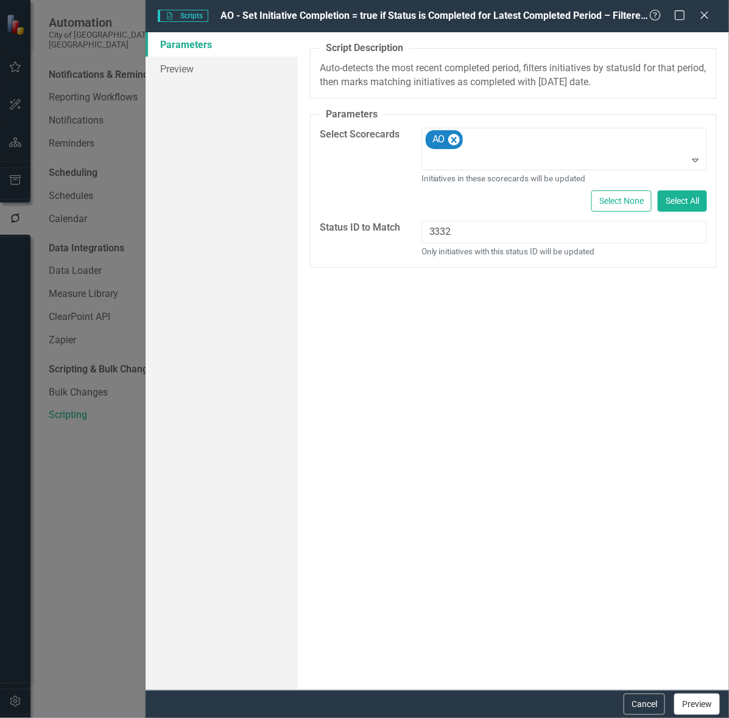
click at [695, 702] on button "Preview" at bounding box center [697, 704] width 46 height 21
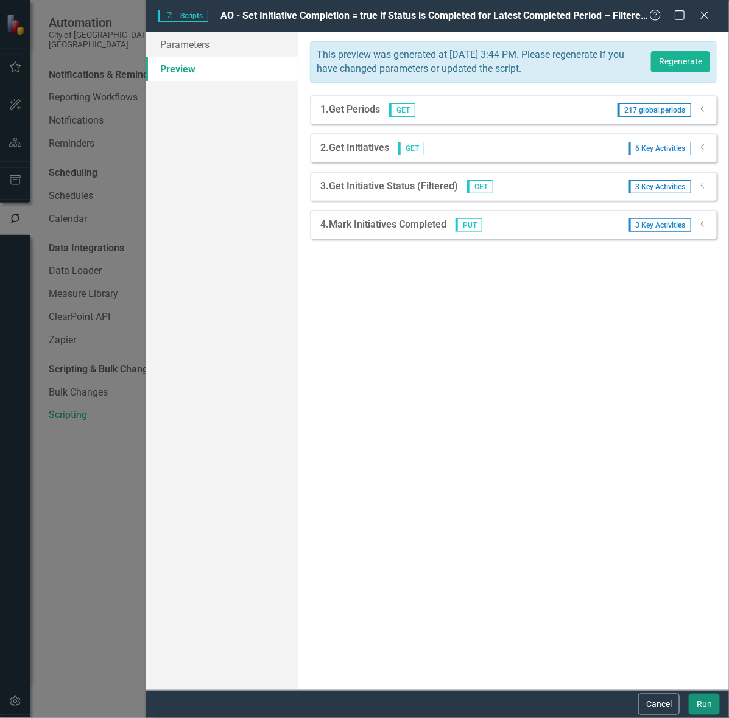
click at [711, 714] on button "Run" at bounding box center [704, 704] width 31 height 21
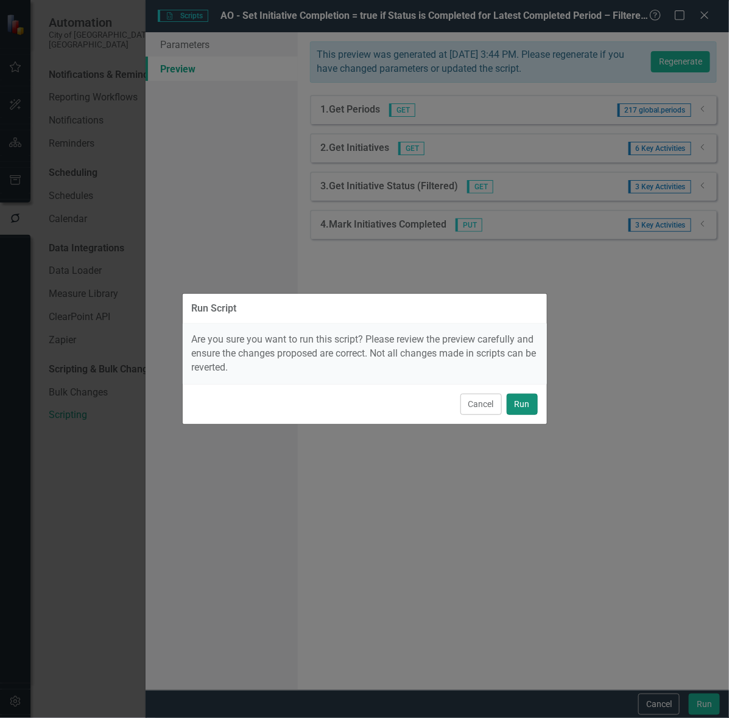
click at [521, 402] on button "Run" at bounding box center [522, 404] width 31 height 21
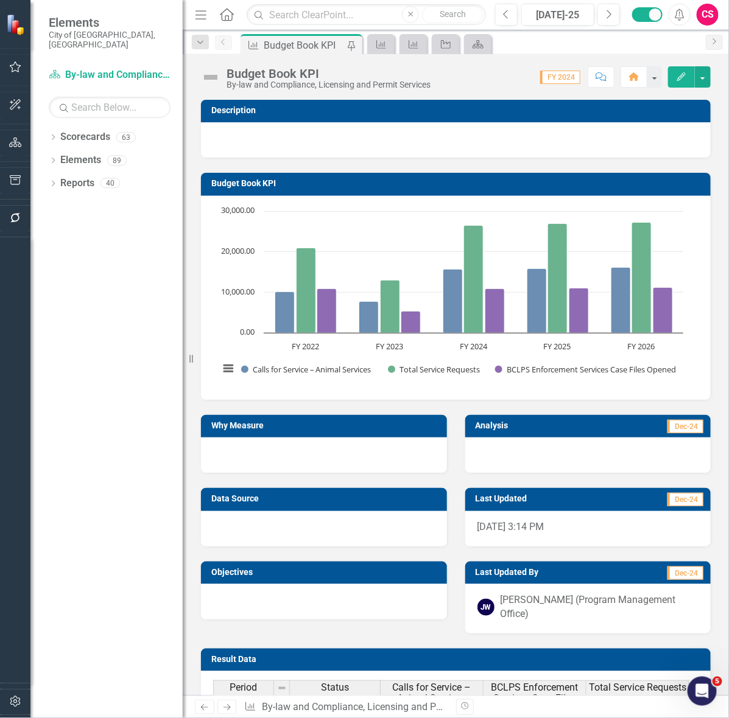
click at [14, 214] on icon "button" at bounding box center [15, 218] width 10 height 10
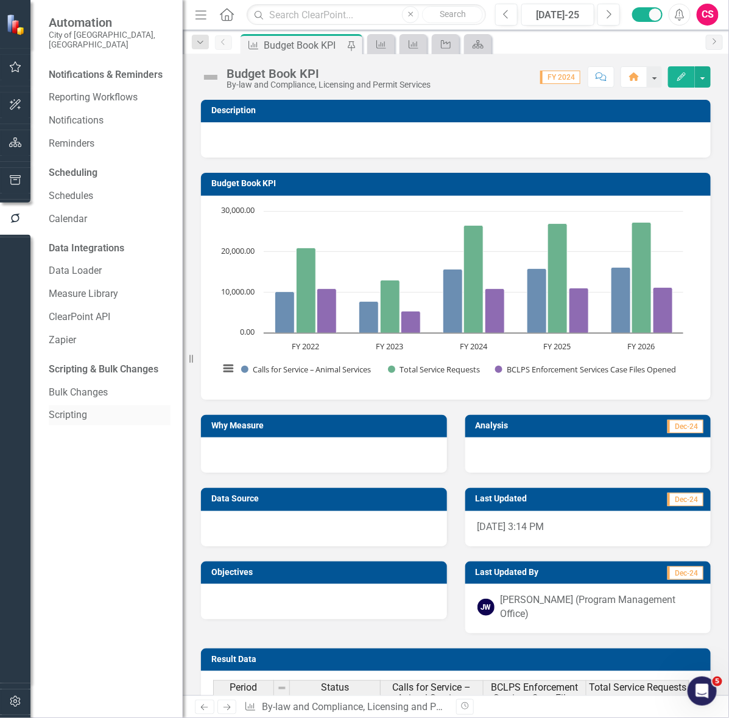
click at [76, 409] on link "Scripting" at bounding box center [110, 416] width 122 height 14
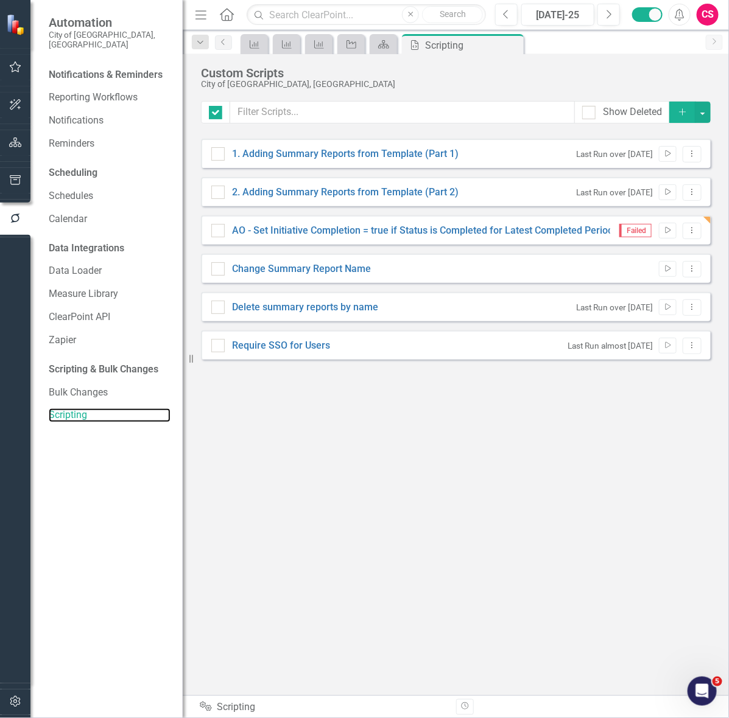
checkbox input "false"
click at [307, 230] on link "AO - Set Initiative Completion = true if Status is Completed for Latest Complet…" at bounding box center [495, 231] width 526 height 12
click at [219, 230] on input "AO - Set Initiative Completion = true if Status is Completed for Latest Complet…" at bounding box center [215, 228] width 8 height 8
checkbox input "true"
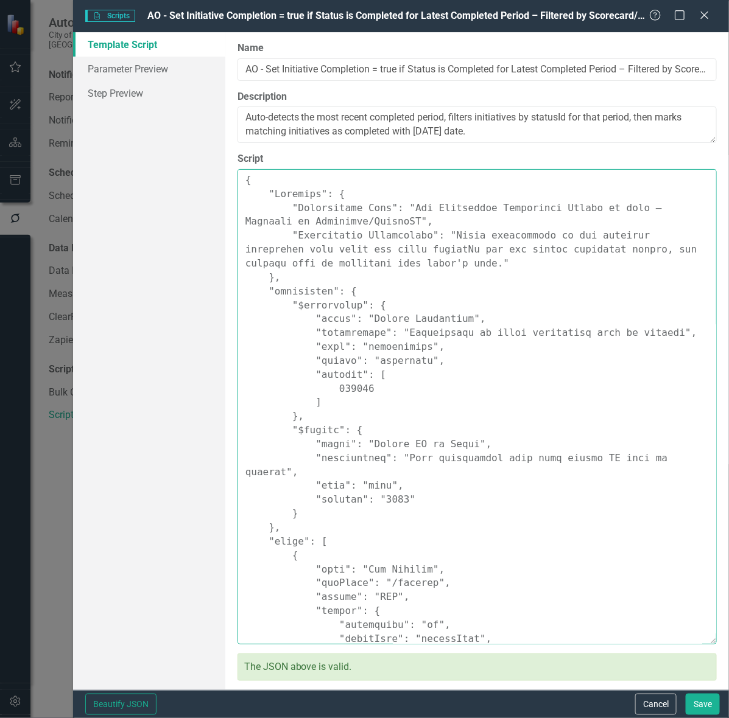
click at [368, 349] on textarea "Script" at bounding box center [476, 406] width 479 height 475
click at [409, 370] on textarea "Script" at bounding box center [476, 406] width 479 height 475
click at [388, 382] on textarea "Script" at bounding box center [476, 406] width 479 height 475
click at [532, 216] on textarea "Script" at bounding box center [476, 406] width 479 height 475
click at [469, 200] on textarea "Script" at bounding box center [476, 406] width 479 height 475
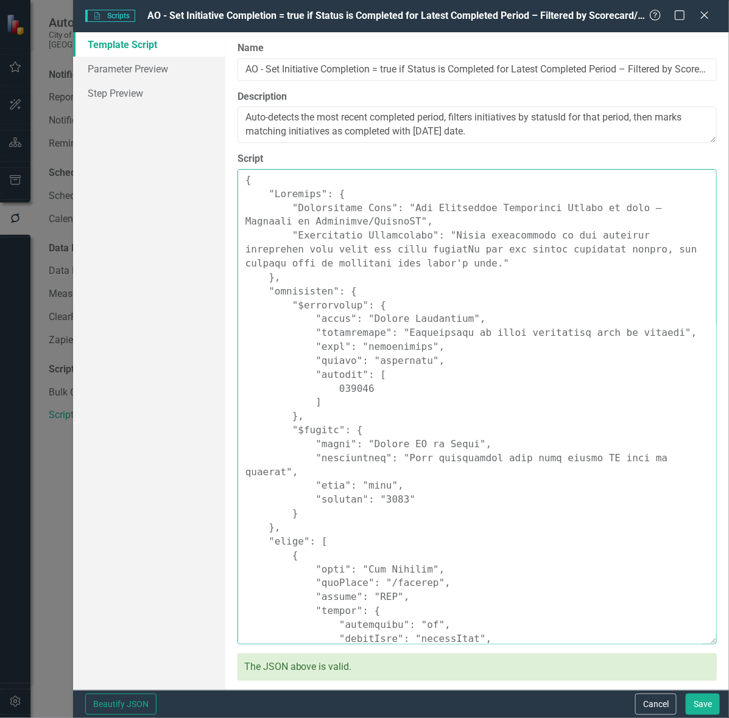
click at [536, 208] on textarea "Script" at bounding box center [476, 406] width 479 height 475
click at [549, 208] on textarea "Script" at bounding box center [476, 406] width 479 height 475
click at [581, 208] on textarea "Script" at bounding box center [476, 406] width 479 height 475
click at [620, 209] on textarea "Script" at bounding box center [476, 406] width 479 height 475
click at [396, 248] on textarea "Script" at bounding box center [476, 406] width 479 height 475
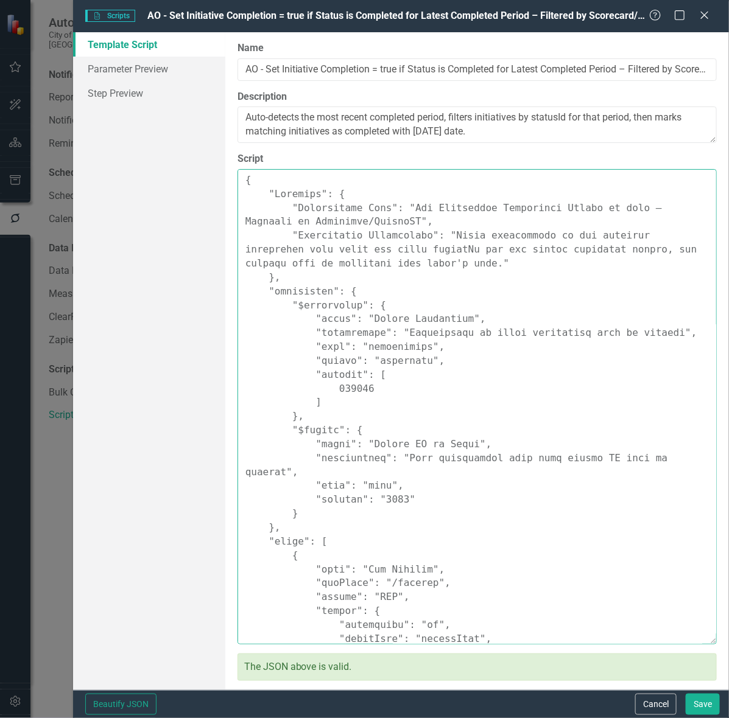
click at [405, 248] on textarea "Script" at bounding box center [476, 406] width 479 height 475
drag, startPoint x: 404, startPoint y: 248, endPoint x: 402, endPoint y: 305, distance: 57.2
click at [404, 248] on textarea "Script" at bounding box center [476, 406] width 479 height 475
click at [357, 436] on textarea "Script" at bounding box center [476, 406] width 479 height 475
drag, startPoint x: 410, startPoint y: 264, endPoint x: 476, endPoint y: 263, distance: 66.4
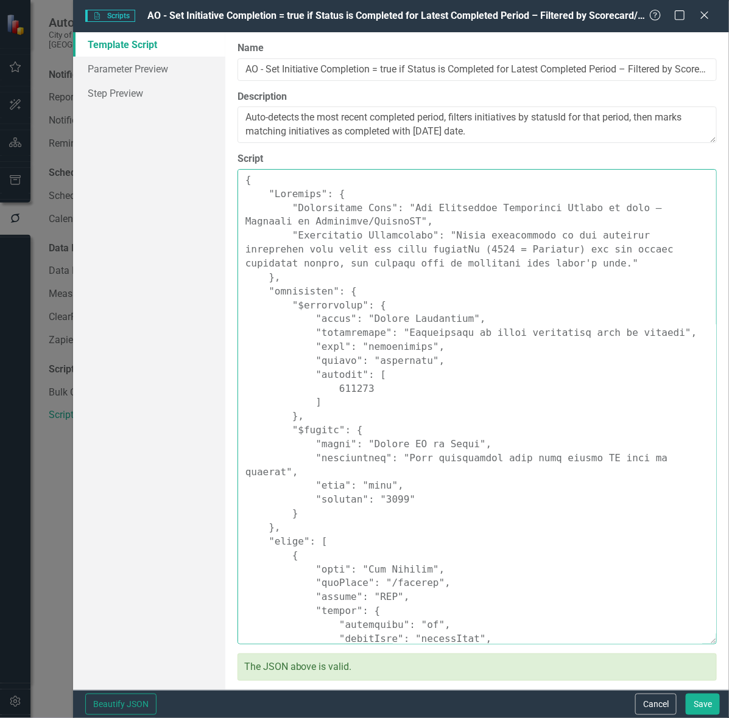
click at [476, 263] on textarea "Script" at bounding box center [476, 406] width 479 height 475
type textarea "{ "Loremips": { "Dolorsitame Cons": "Adi Elitseddoe Temporinci Utlabo et dolo –…"
click at [528, 400] on textarea "Script" at bounding box center [476, 406] width 479 height 475
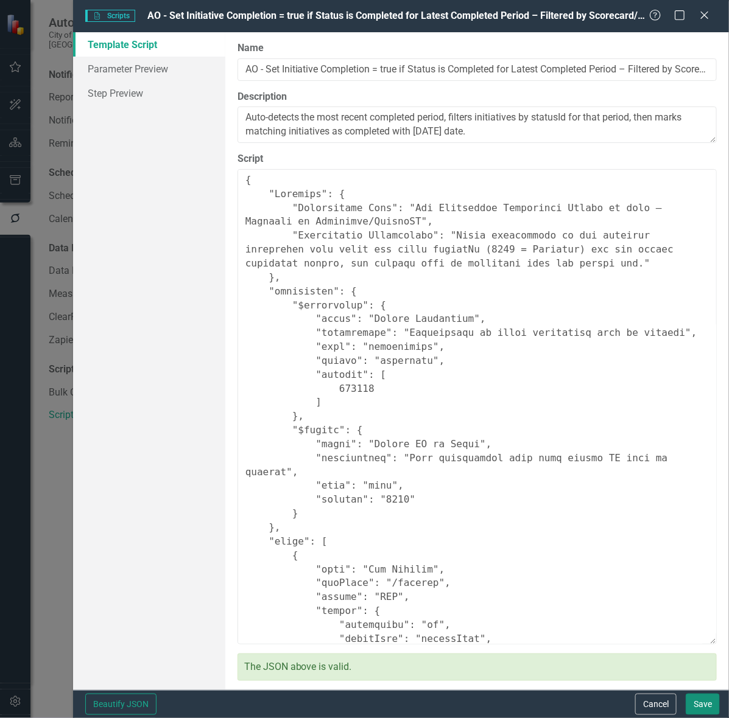
click at [702, 704] on button "Save" at bounding box center [703, 704] width 34 height 21
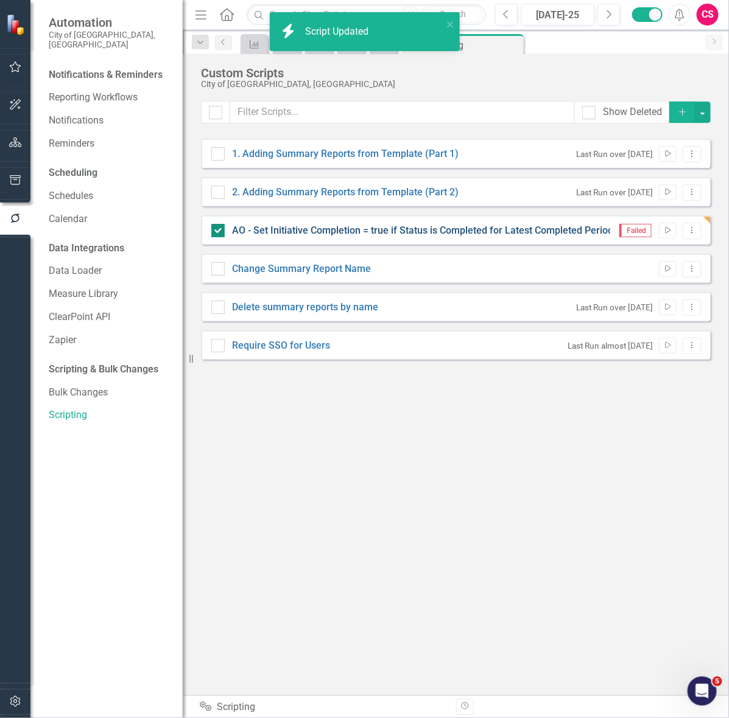
click at [436, 230] on link "AO - Set Initiative Completion = true if Status is Completed for Latest Complet…" at bounding box center [495, 231] width 526 height 12
click at [219, 230] on input "AO - Set Initiative Completion = true if Status is Completed for Latest Complet…" at bounding box center [215, 228] width 8 height 8
checkbox input "false"
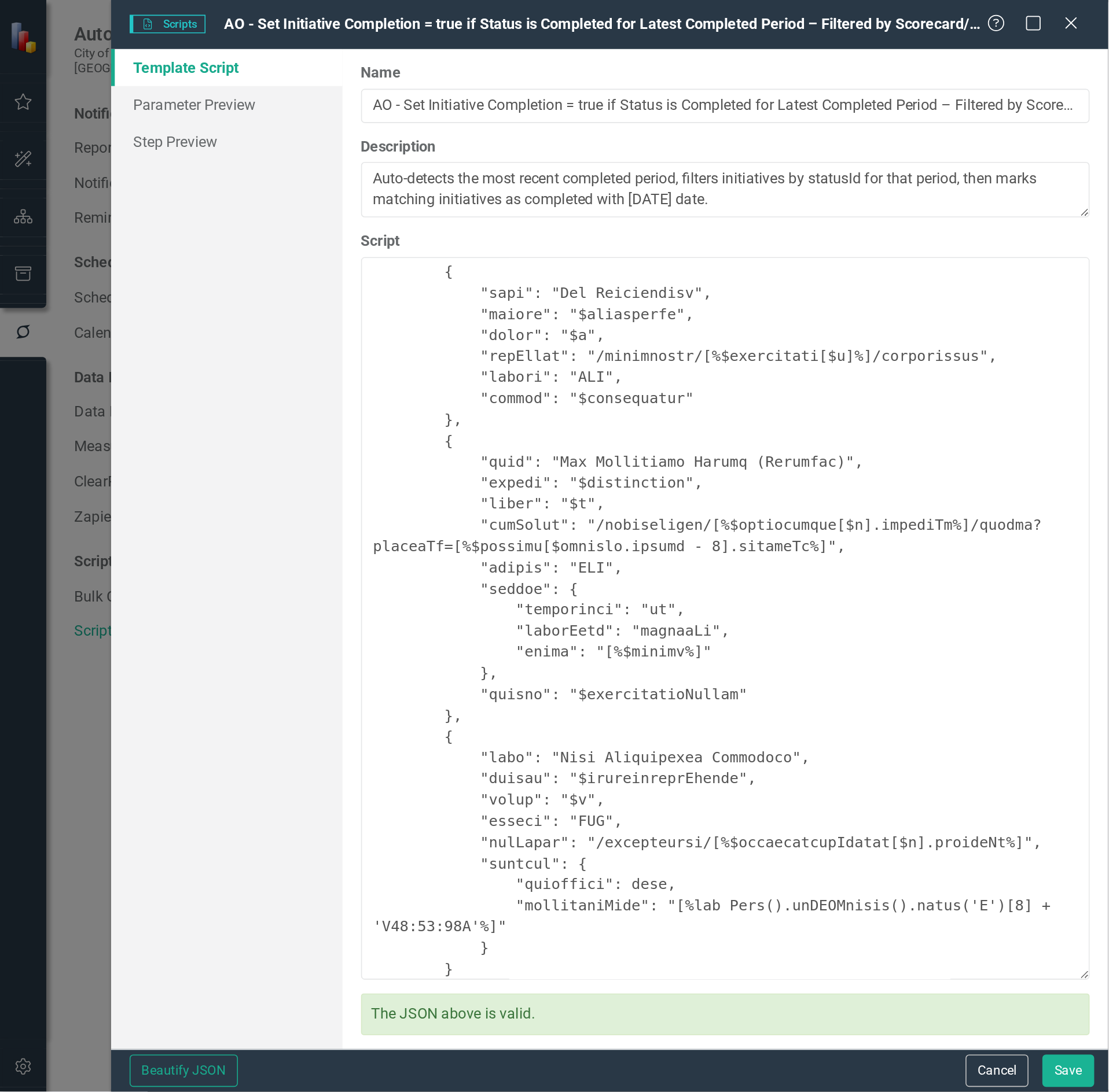
scroll to position [507, 0]
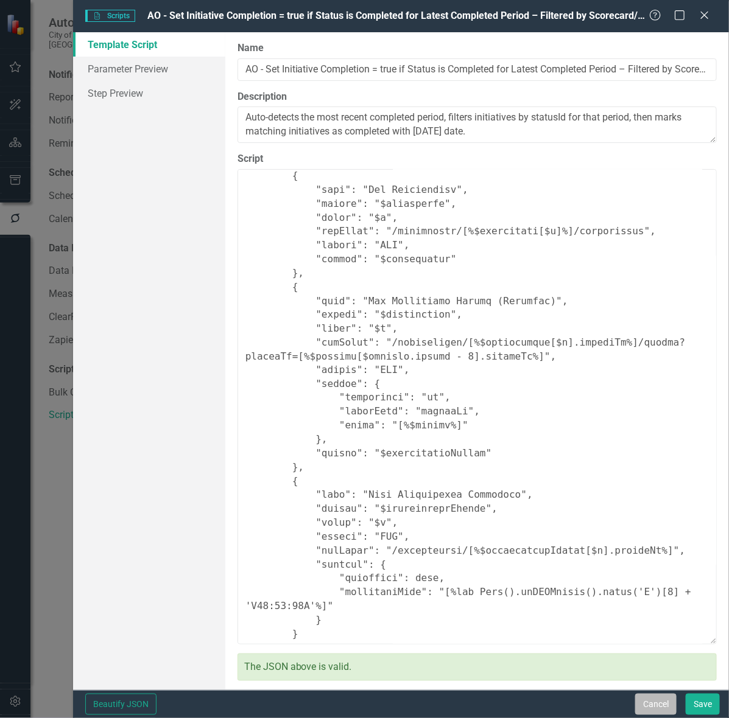
click at [644, 701] on button "Cancel" at bounding box center [655, 704] width 41 height 21
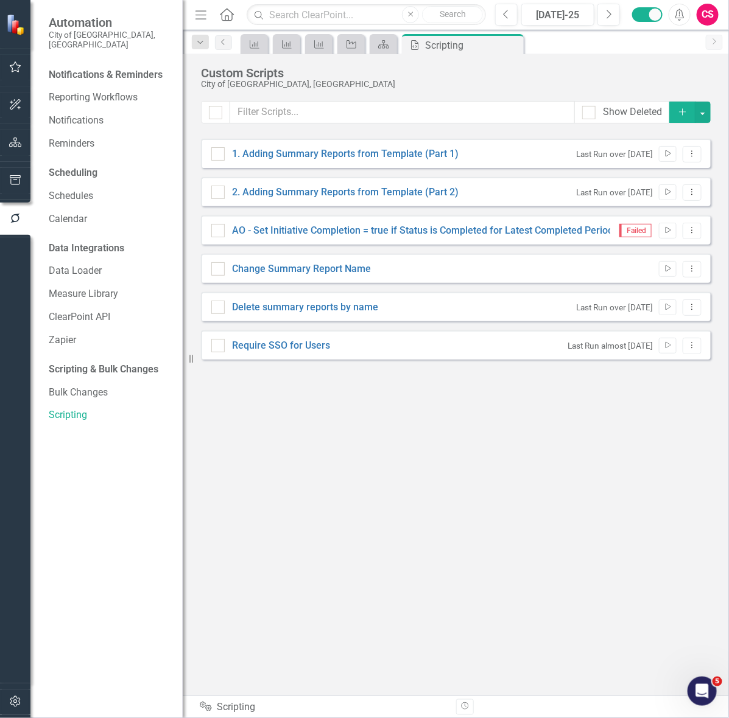
click at [19, 141] on icon "button" at bounding box center [15, 143] width 13 height 10
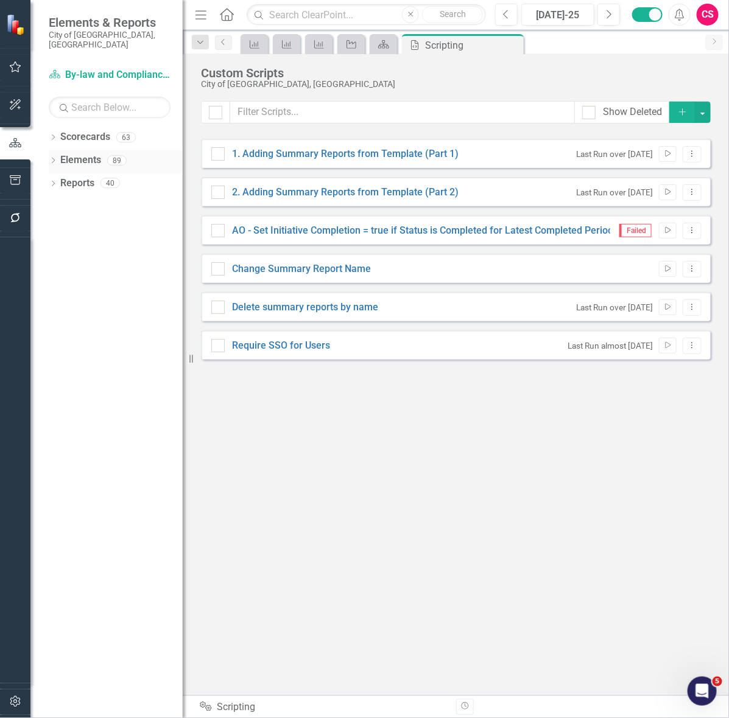
click at [87, 153] on link "Elements" at bounding box center [80, 160] width 41 height 14
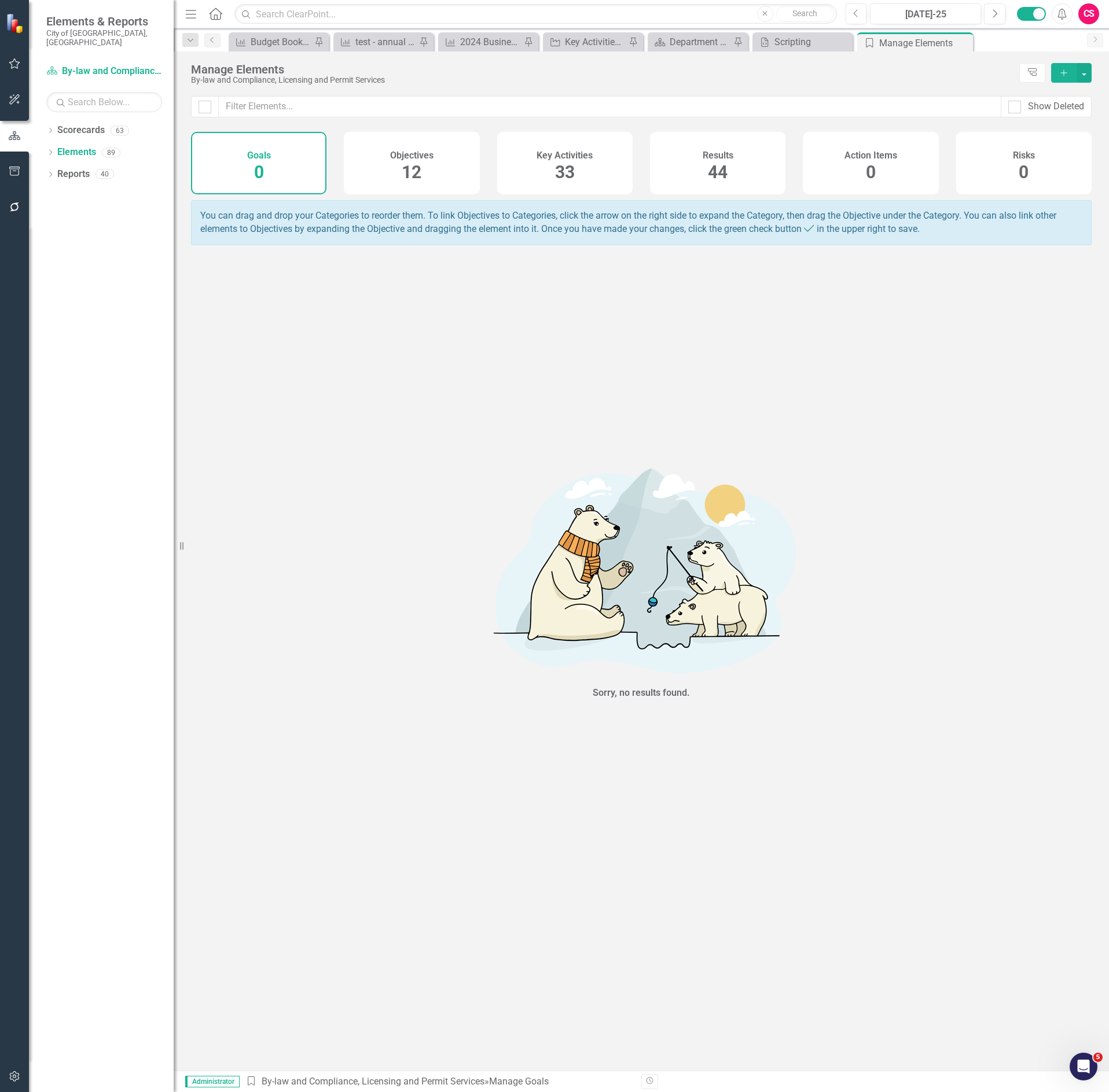
click at [434, 163] on div "Objectives 12" at bounding box center [411, 163] width 135 height 63
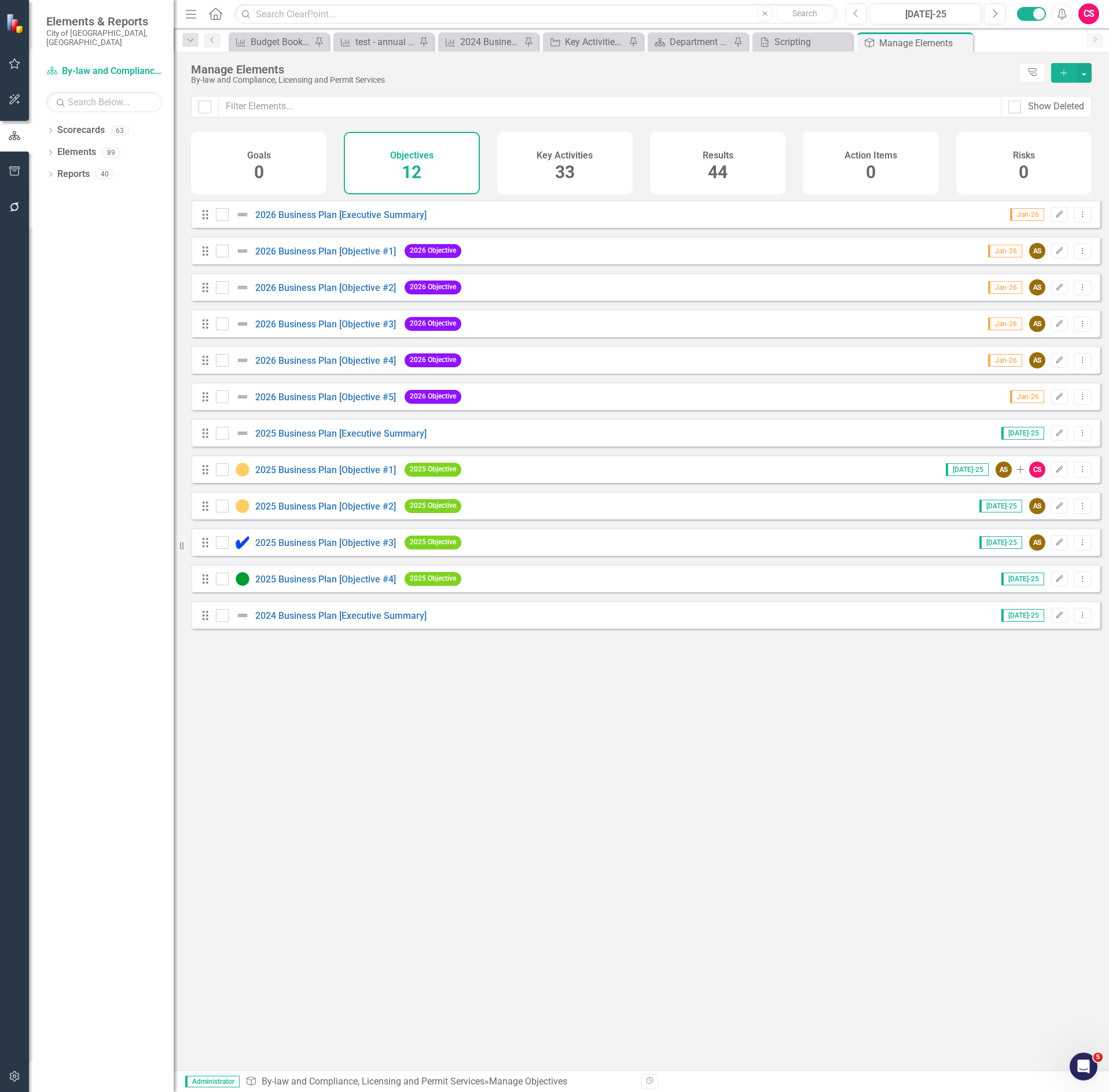
click at [528, 152] on div "Key Activities 33" at bounding box center [564, 163] width 135 height 63
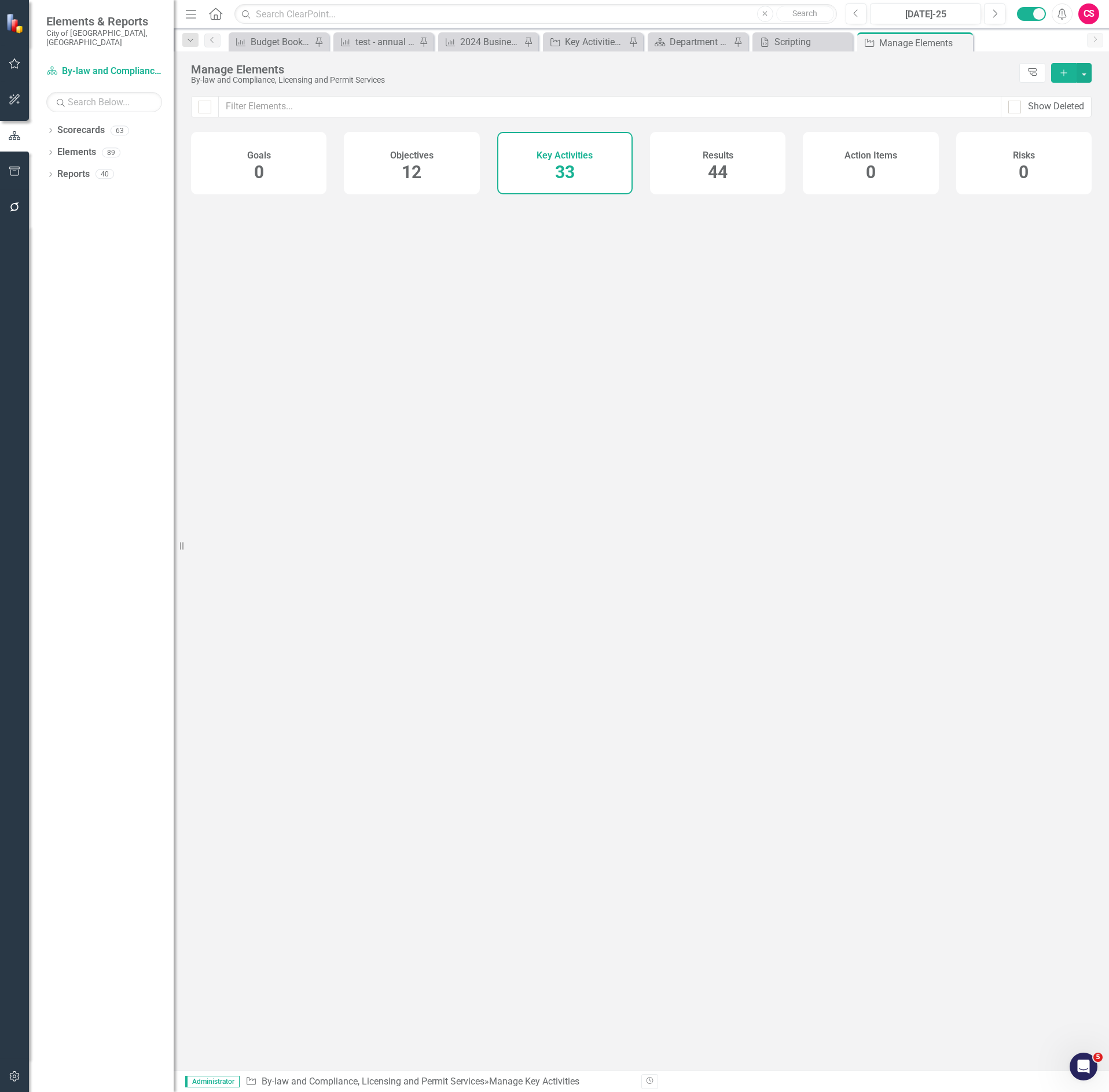
checkbox input "false"
